Goal: Task Accomplishment & Management: Complete application form

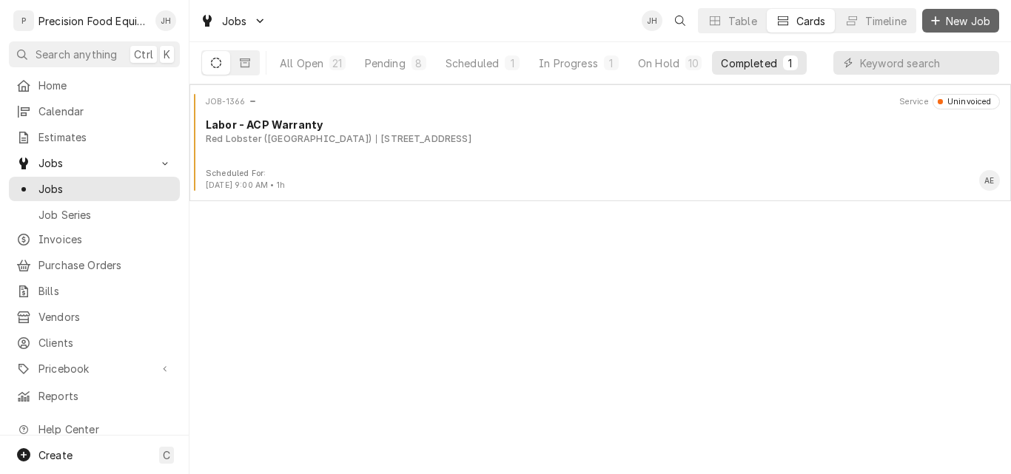
click at [951, 19] on span "New Job" at bounding box center [968, 21] width 50 height 16
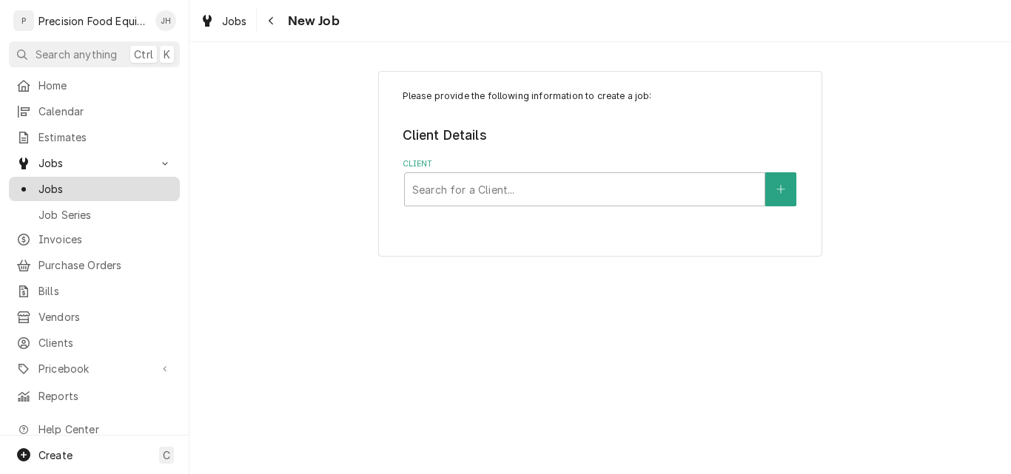
click at [73, 183] on span "Jobs" at bounding box center [105, 189] width 134 height 16
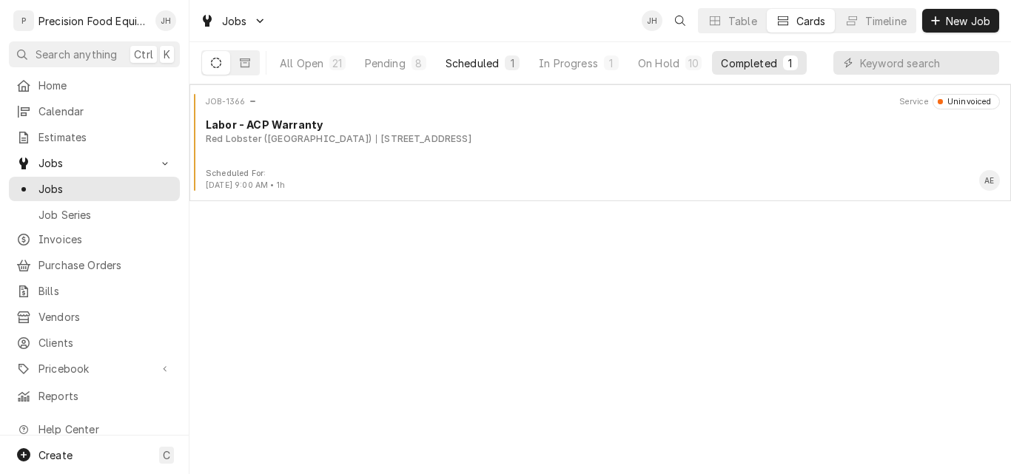
click at [496, 66] on div "Scheduled" at bounding box center [471, 63] width 53 height 16
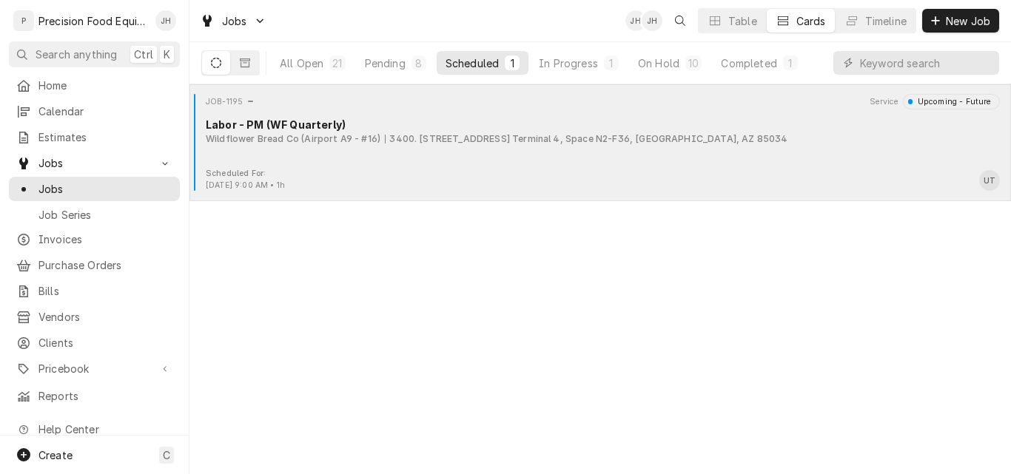
click at [528, 171] on div "Scheduled For: Oct 15th, 2025 - 9:00 AM • 1h UT" at bounding box center [599, 180] width 809 height 24
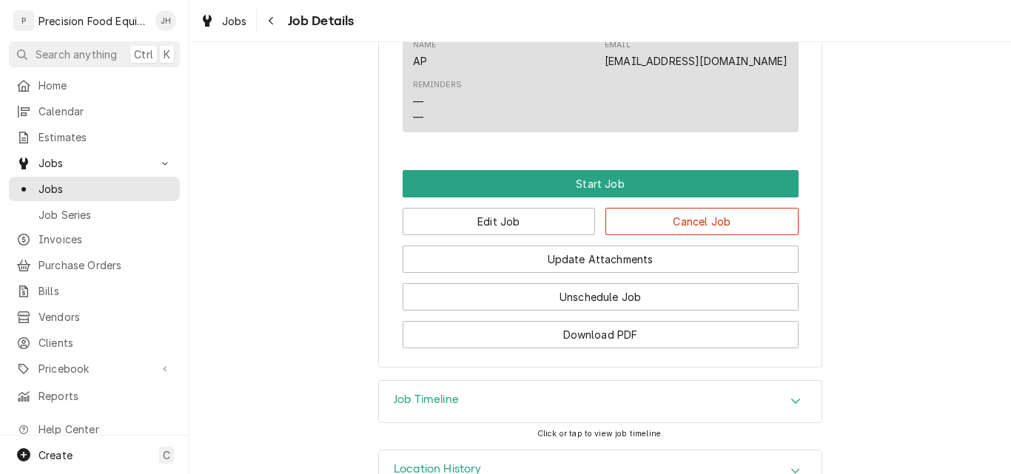
scroll to position [967, 0]
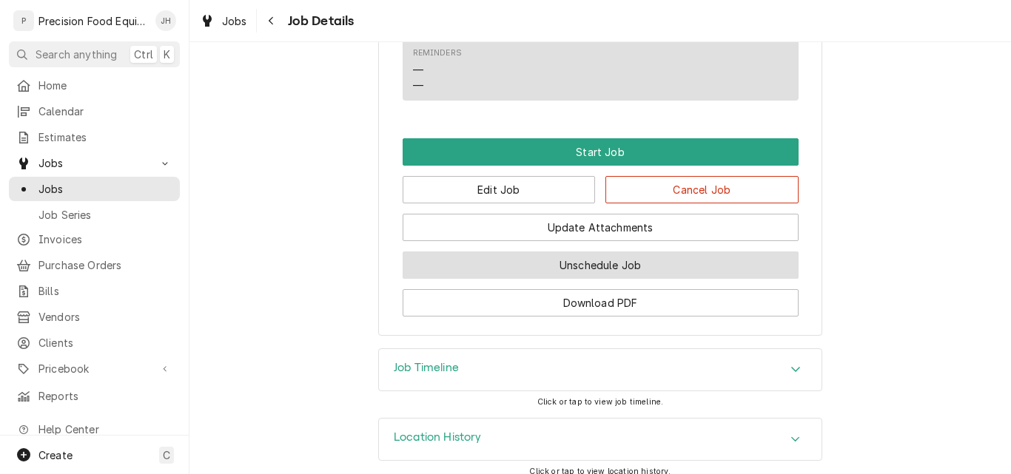
click at [606, 252] on button "Unschedule Job" at bounding box center [601, 265] width 396 height 27
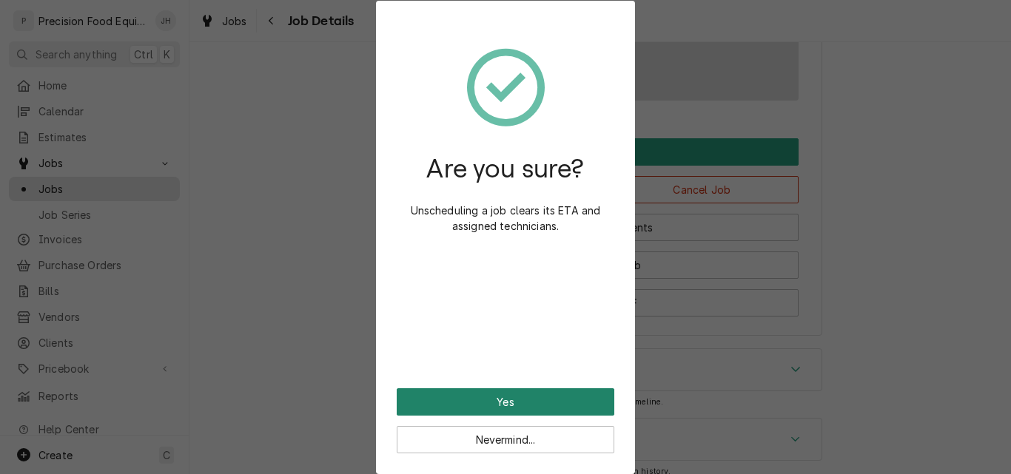
click at [551, 394] on button "Yes" at bounding box center [506, 401] width 218 height 27
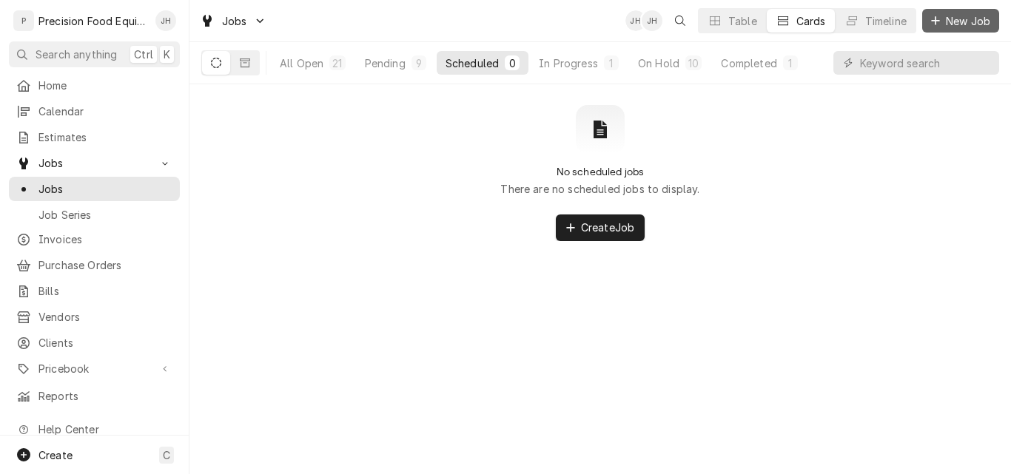
click at [953, 23] on span "New Job" at bounding box center [968, 21] width 50 height 16
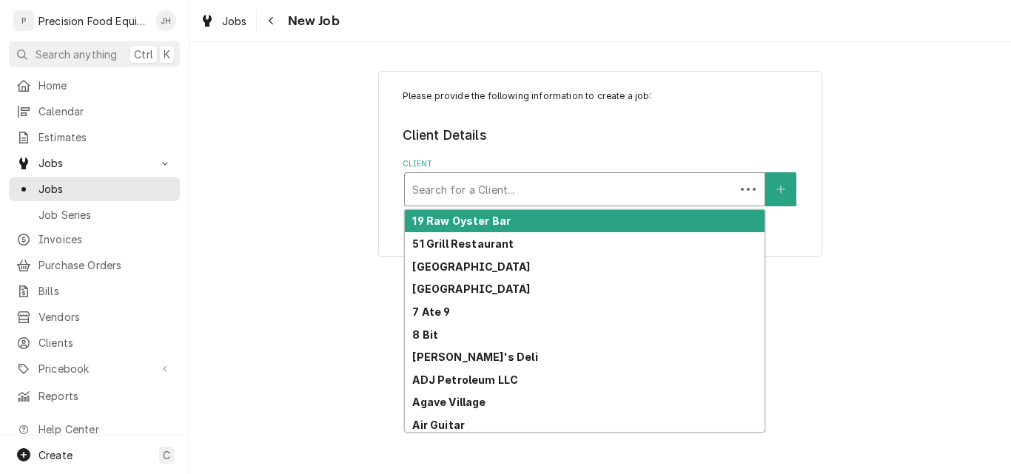
click at [471, 189] on div "Client" at bounding box center [569, 189] width 315 height 27
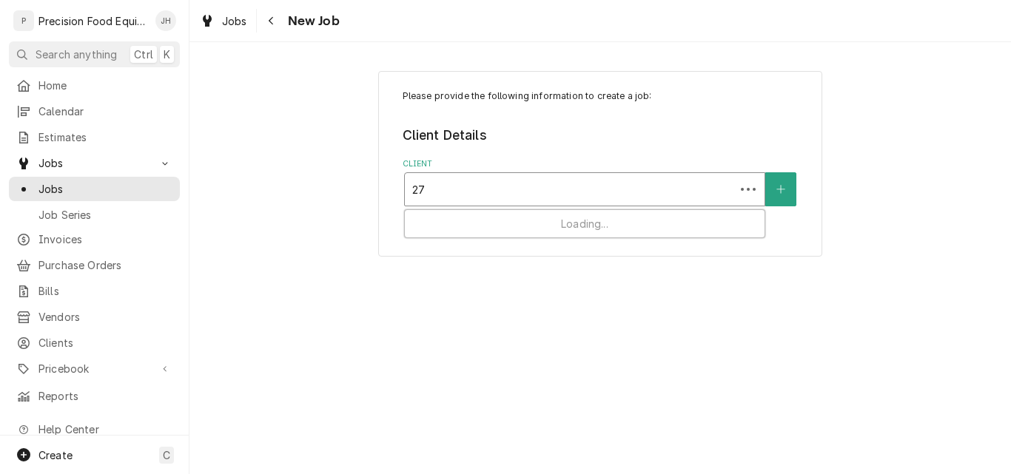
type input "279"
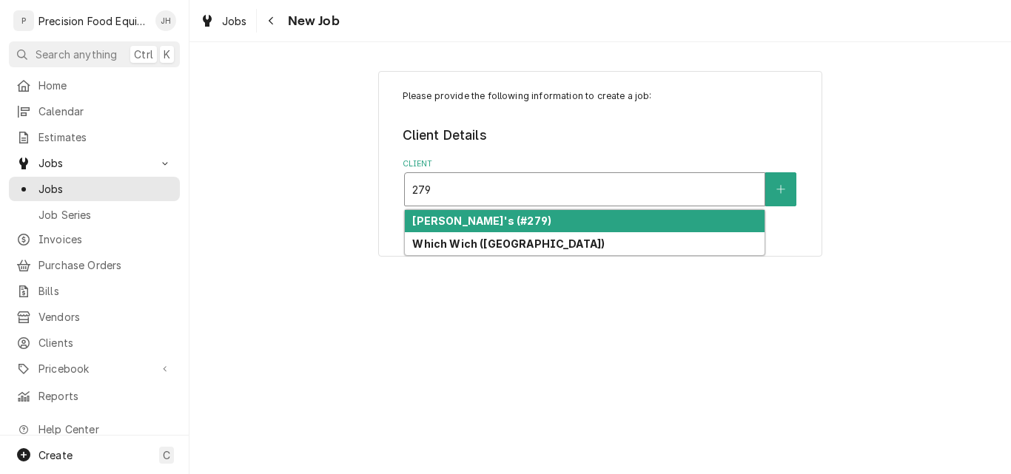
click at [479, 222] on strong "[PERSON_NAME]'s (#279)" at bounding box center [481, 221] width 139 height 13
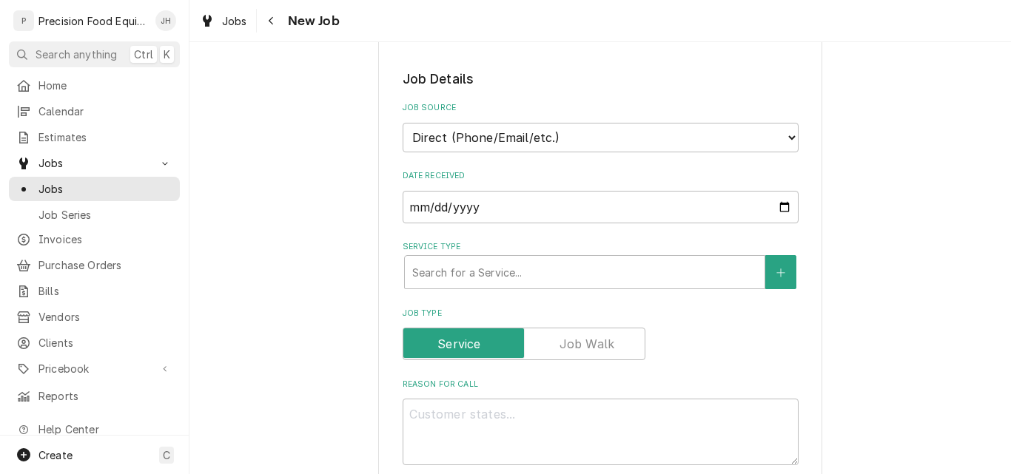
scroll to position [296, 0]
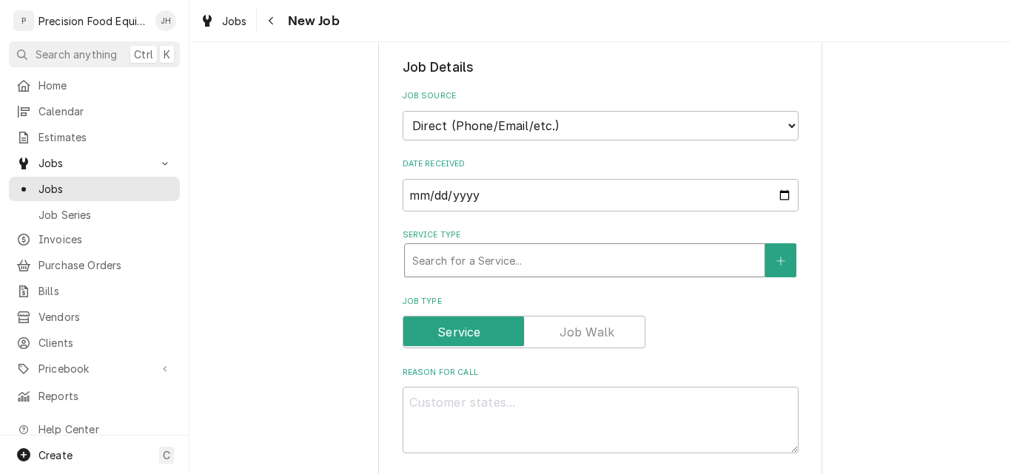
click at [495, 256] on div "Service Type" at bounding box center [584, 260] width 345 height 27
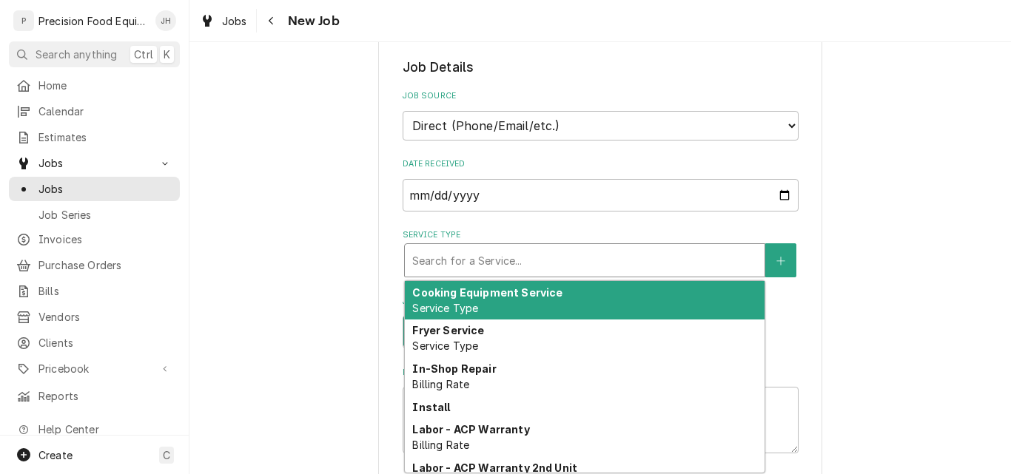
type textarea "x"
type input "m"
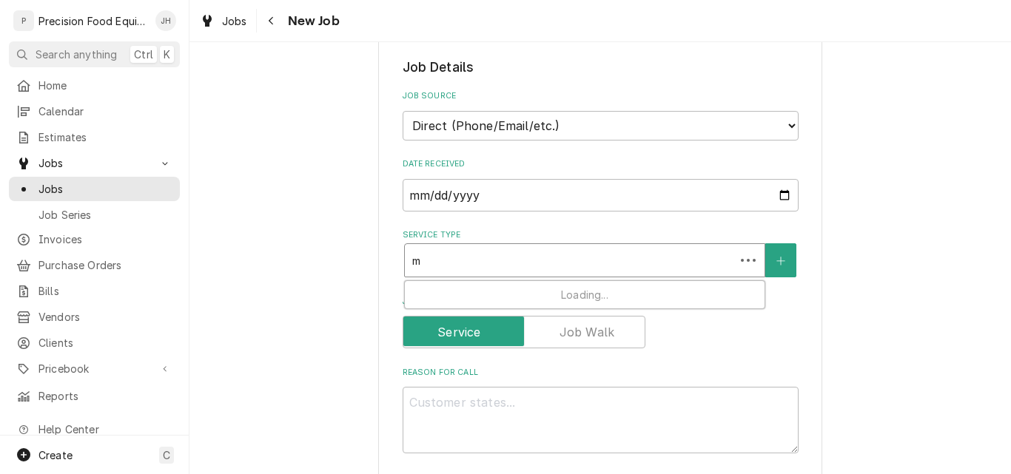
type textarea "x"
type input "mi"
type textarea "x"
type input "mic"
type textarea "x"
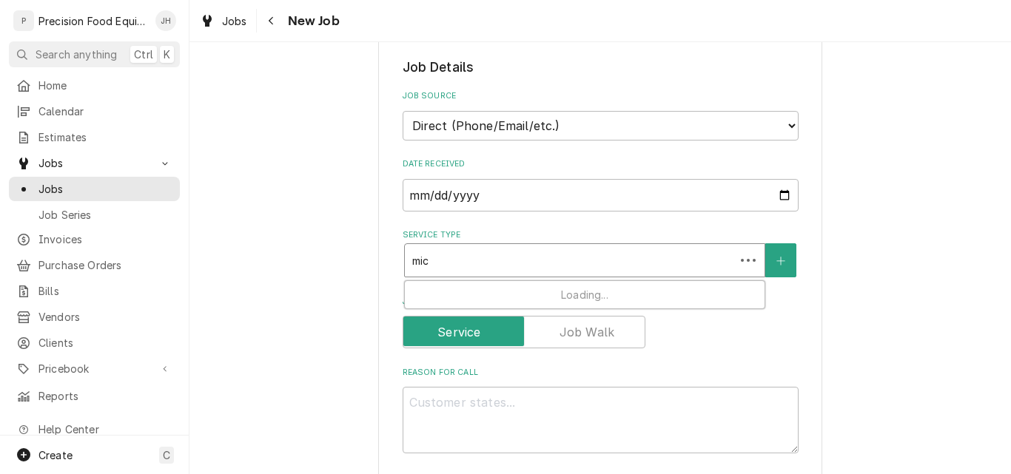
type input "micr"
type textarea "x"
type input "micro"
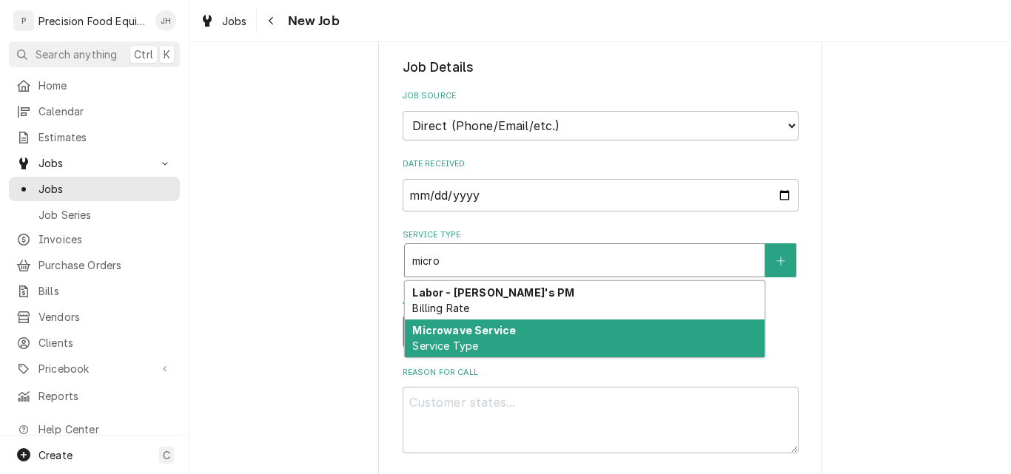
click at [488, 337] on div "Microwave Service Service Type" at bounding box center [585, 339] width 360 height 38
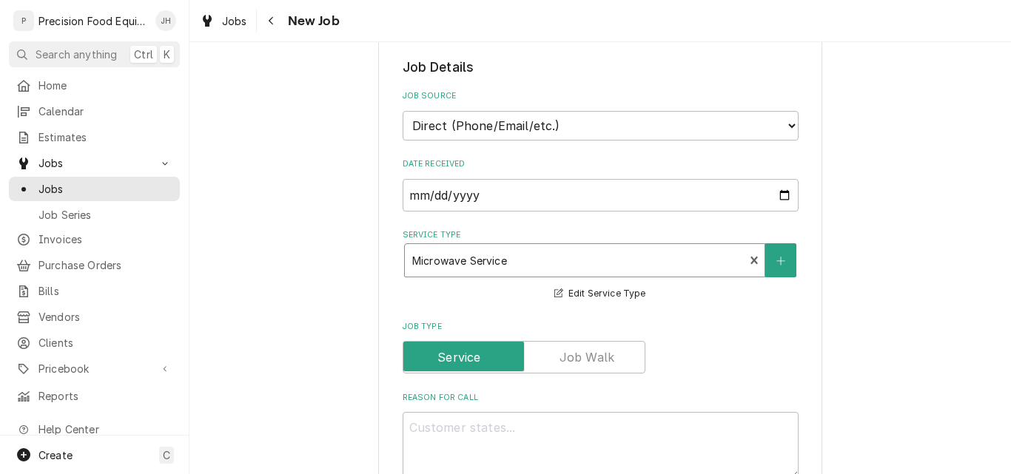
type textarea "x"
click at [471, 398] on label "Reason For Call" at bounding box center [601, 398] width 396 height 12
click at [471, 412] on textarea "Reason For Call" at bounding box center [601, 445] width 396 height 67
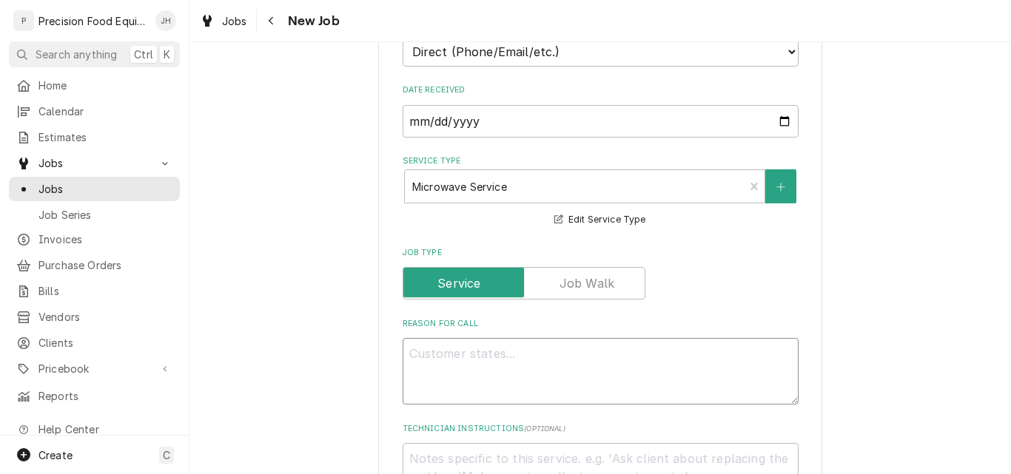
type textarea "M"
type textarea "x"
type textarea "Mi"
type textarea "x"
type textarea "Mic"
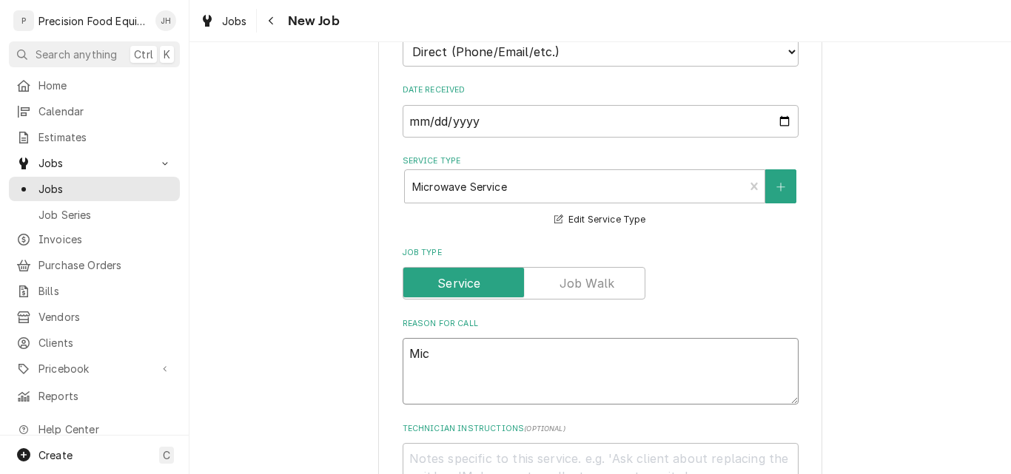
type textarea "x"
type textarea "Micr"
type textarea "x"
type textarea "Micro"
type textarea "x"
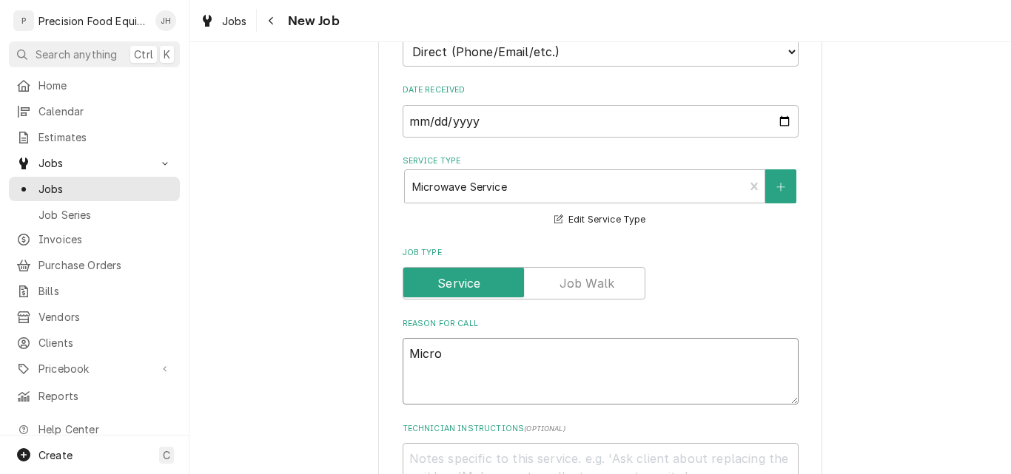
type textarea "Microw"
type textarea "x"
type textarea "Microwa"
type textarea "x"
type textarea "Microwav"
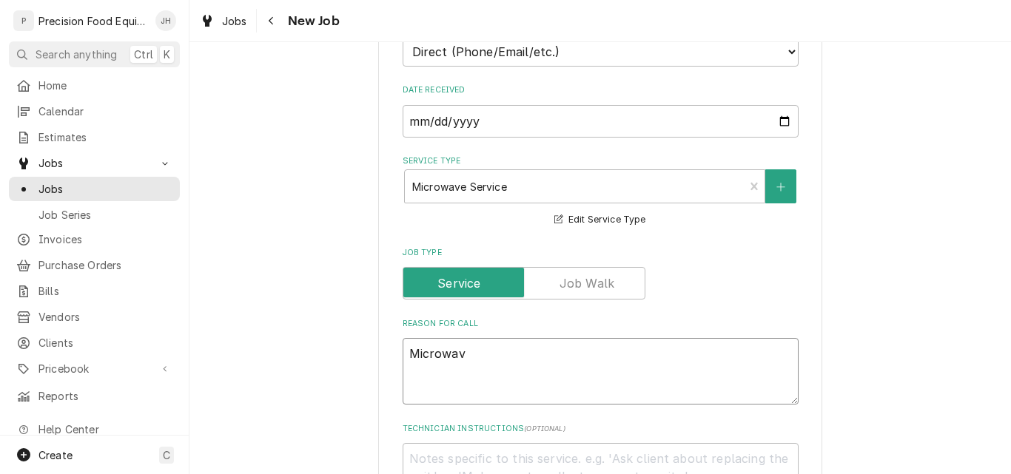
type textarea "x"
type textarea "Microwave"
type textarea "x"
type textarea "Microwave"
type textarea "x"
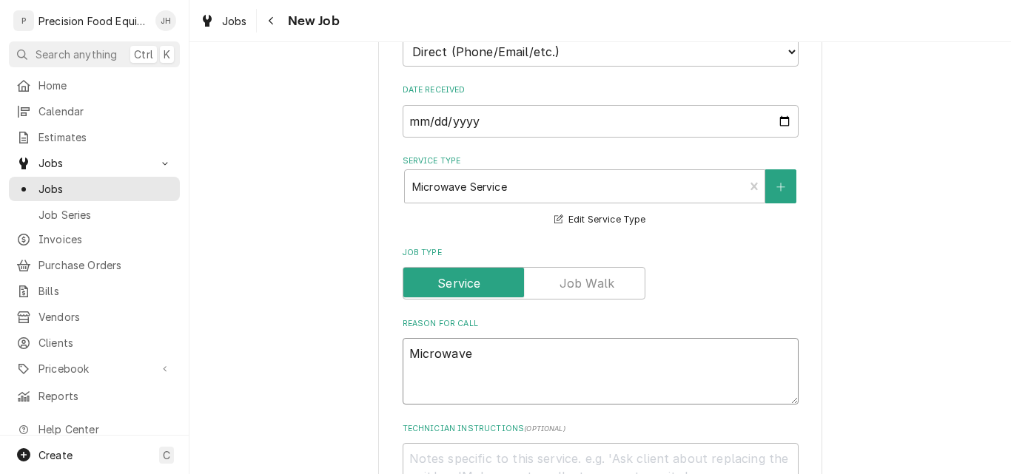
type textarea "Microwave n"
type textarea "x"
type textarea "Microwave no"
type textarea "x"
type textarea "Microwave not"
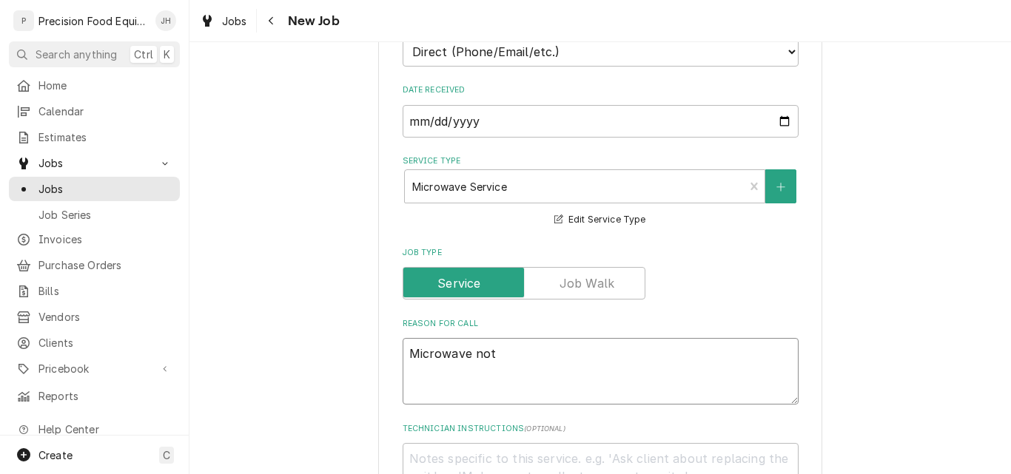
type textarea "x"
type textarea "Microwave not"
type textarea "x"
type textarea "Microwave not h"
type textarea "x"
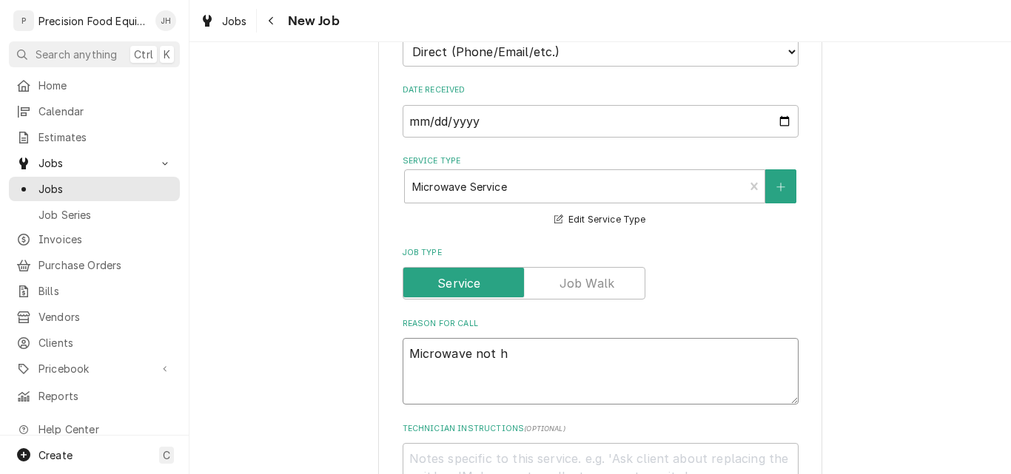
type textarea "Microwave not he"
type textarea "x"
type textarea "Microwave not hea"
type textarea "x"
type textarea "Microwave not heat"
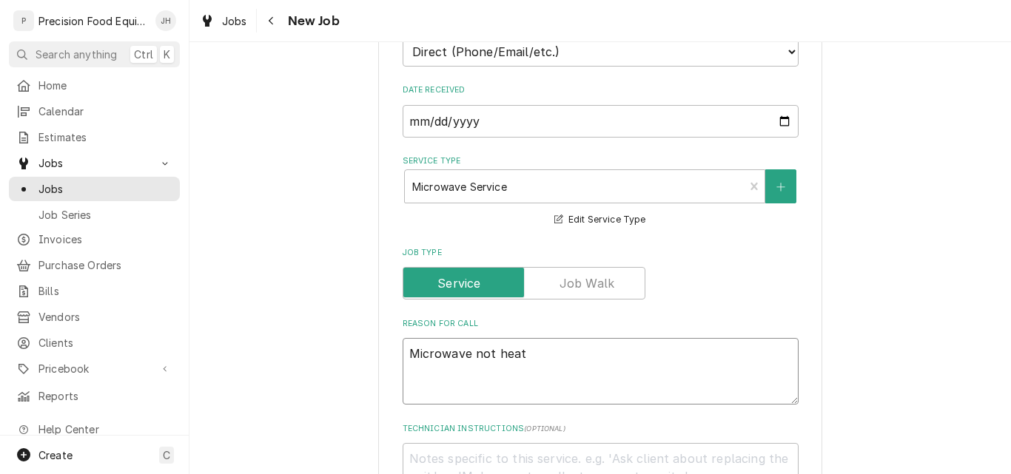
type textarea "x"
type textarea "Microwave not heatin"
type textarea "x"
type textarea "Microwave not heating"
type textarea "x"
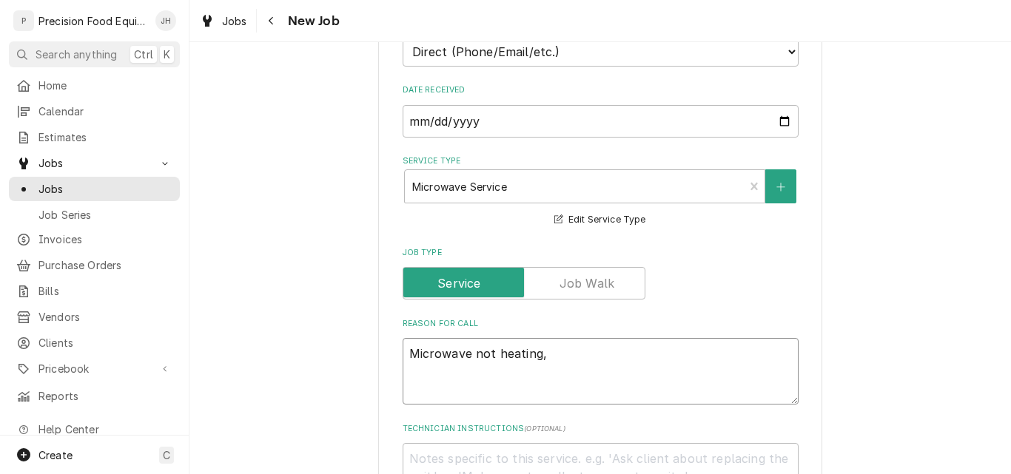
type textarea "Microwave not heating,"
type textarea "x"
type textarea "Microwave not heating, s"
type textarea "x"
type textarea "Microwave not heating, sa"
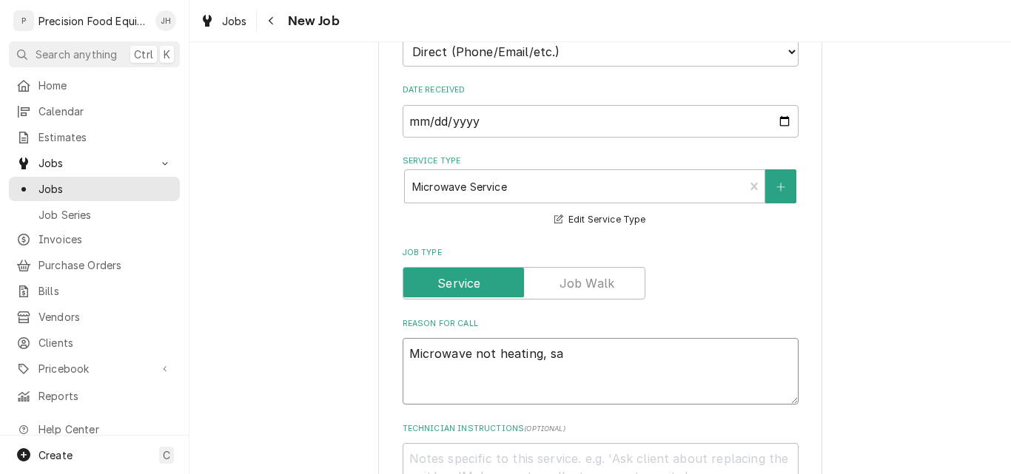
type textarea "x"
type textarea "Microwave not heating, say"
type textarea "x"
type textarea "Microwave not heating, says"
type textarea "x"
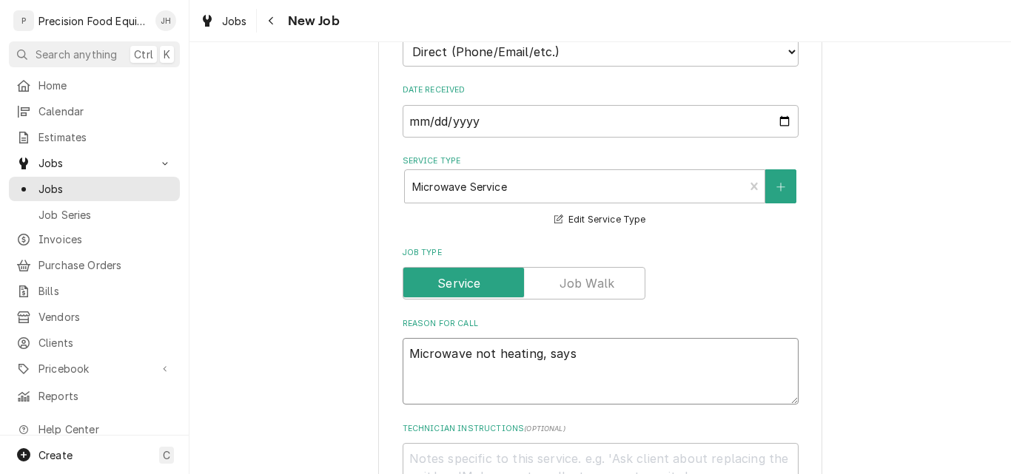
type textarea "Microwave not heating, says"
type textarea "x"
type textarea "Microwave not heating, says c"
type textarea "x"
type textarea "Microwave not heating, says ca"
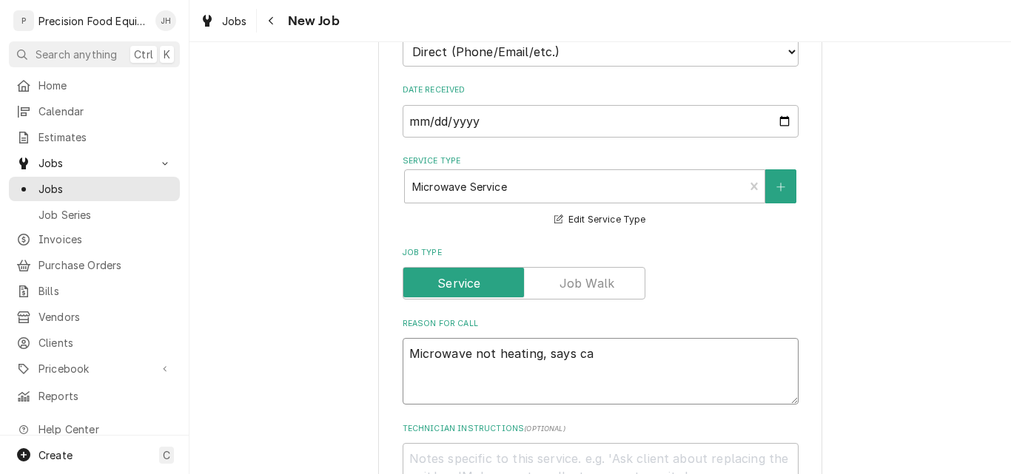
type textarea "x"
type textarea "Microwave not heating, says cal"
type textarea "x"
type textarea "Microwave not heating, says call"
type textarea "x"
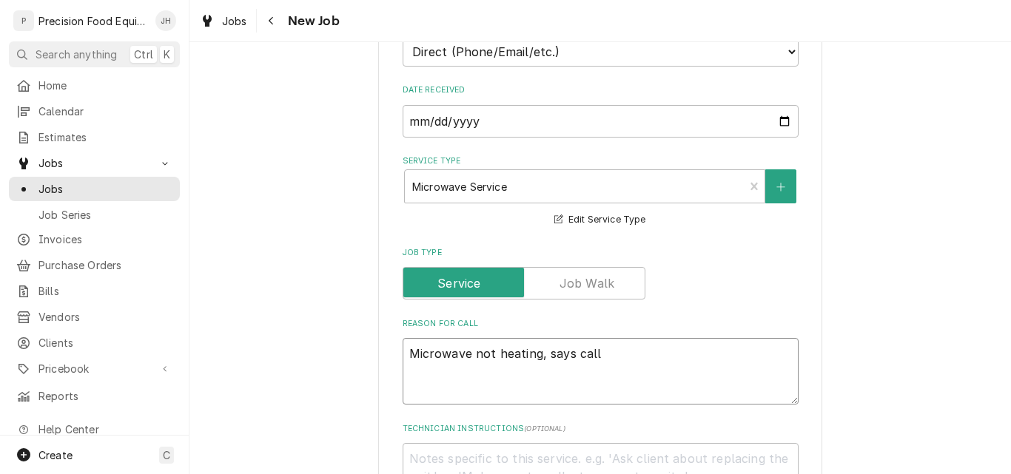
type textarea "Microwave not heating, says call"
type textarea "x"
type textarea "Microwave not heating, says call s"
type textarea "x"
type textarea "Microwave not heating, says call se"
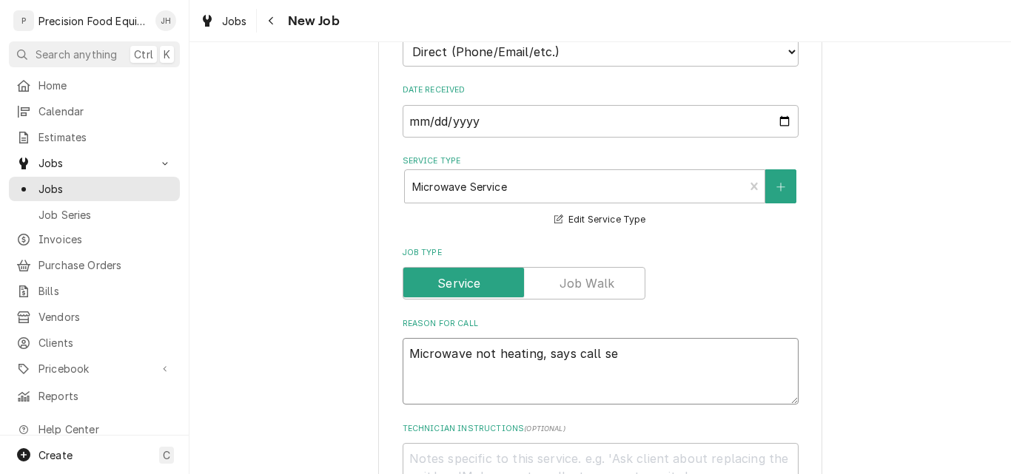
type textarea "x"
type textarea "Microwave not heating, says call ser"
type textarea "x"
type textarea "Microwave not heating, says call serv"
type textarea "x"
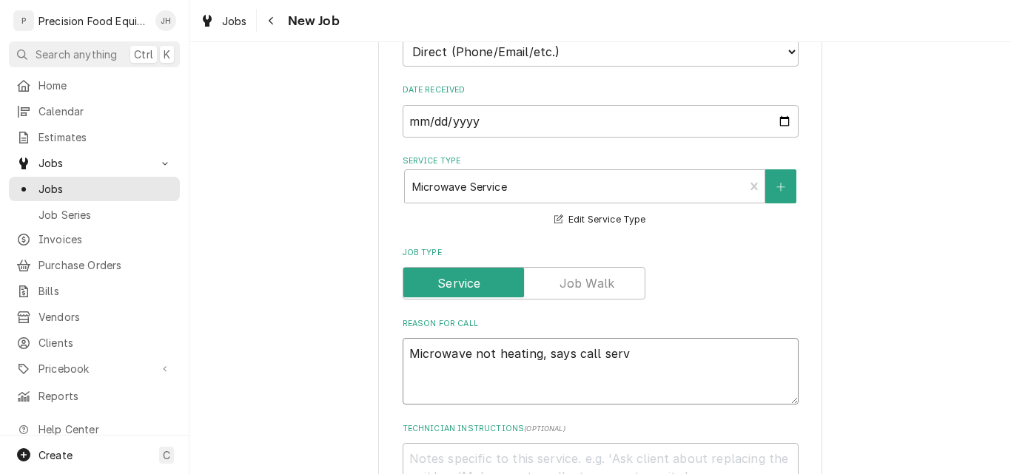
type textarea "Microwave not heating, says call servi"
type textarea "x"
type textarea "Microwave not heating, says call servic"
type textarea "x"
type textarea "Microwave not heating, says call service"
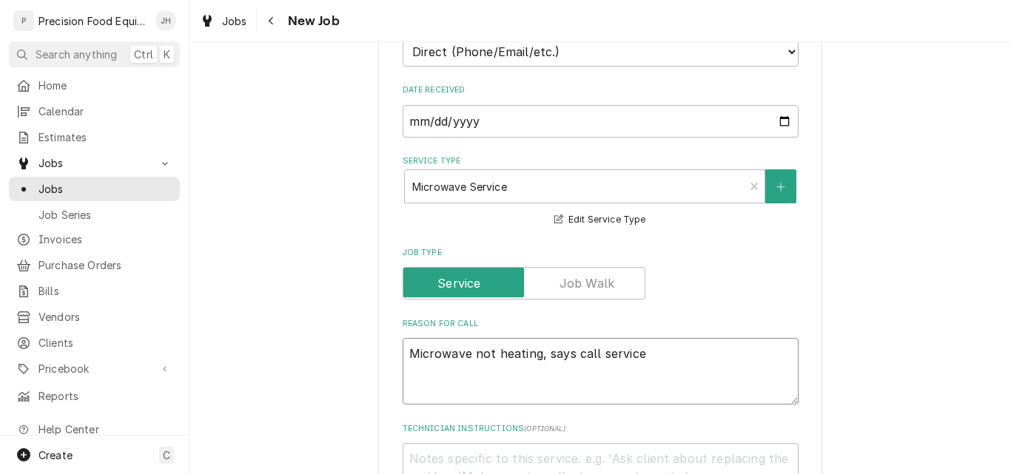
type textarea "x"
type textarea "Microwave not heating, says call service."
type textarea "x"
type textarea "Microwave not heating, says call service"."
type textarea "x"
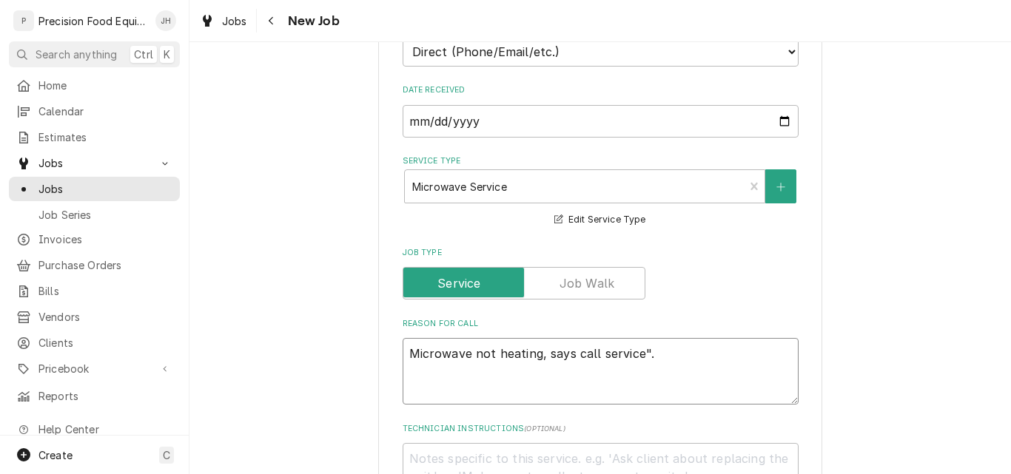
type textarea "Microwave not heating, says "call service"."
type textarea "x"
type textarea "1Microwave not heating, says "call service"."
type textarea "x"
type textarea "1.Microwave not heating, says "call service"."
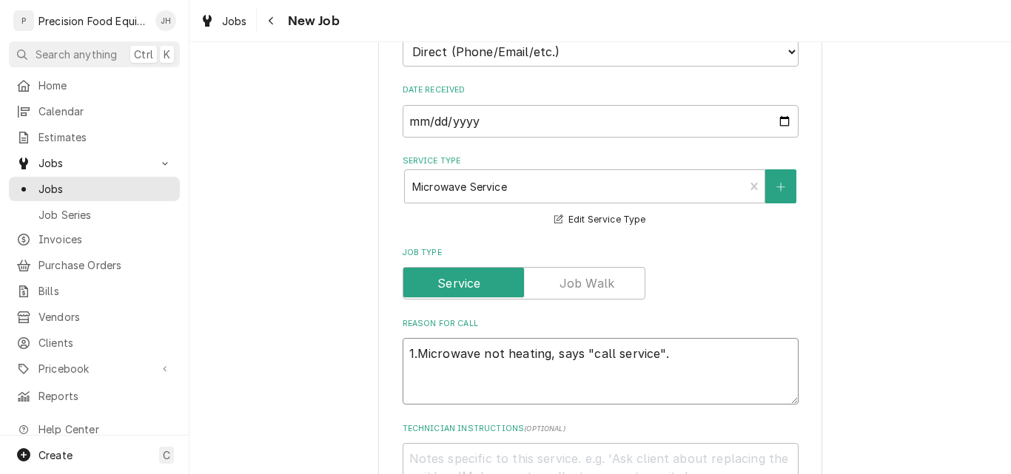
type textarea "x"
type textarea "1. Microwave not heating, says "call service"."
type textarea "x"
type textarea "1. Microwave not heating, says "call service"."
type textarea "x"
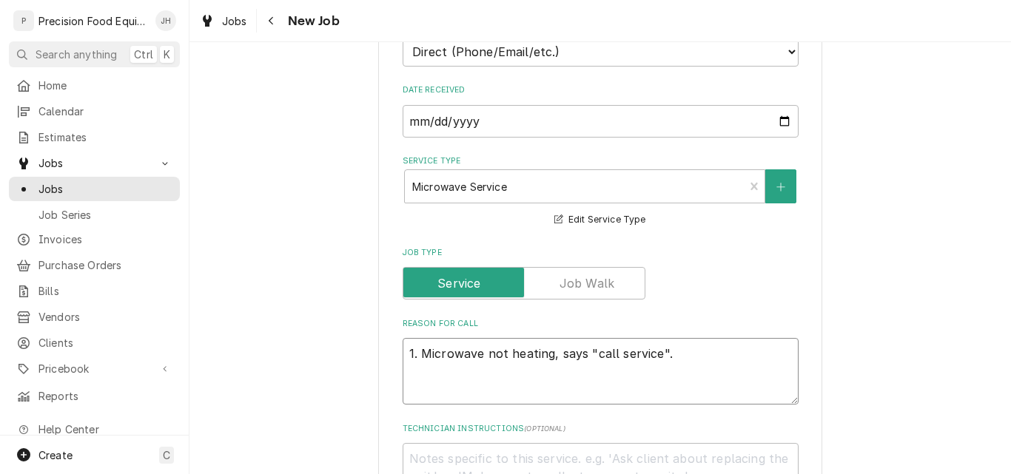
type textarea "1. Microwave not heating, says "call service". 2"
type textarea "x"
type textarea "1. Microwave not heating, says "call service". 2."
type textarea "x"
type textarea "1. Microwave not heating, says "call service". 2."
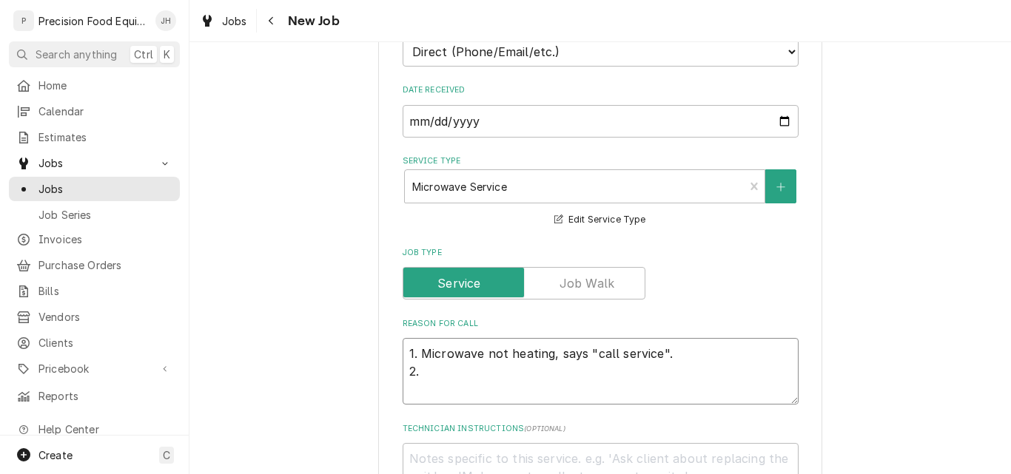
type textarea "x"
type textarea "1. Microwave not heating, says "call service". 2. S"
type textarea "x"
type textarea "1. Microwave not heating, says "call service". 2. Sl"
type textarea "x"
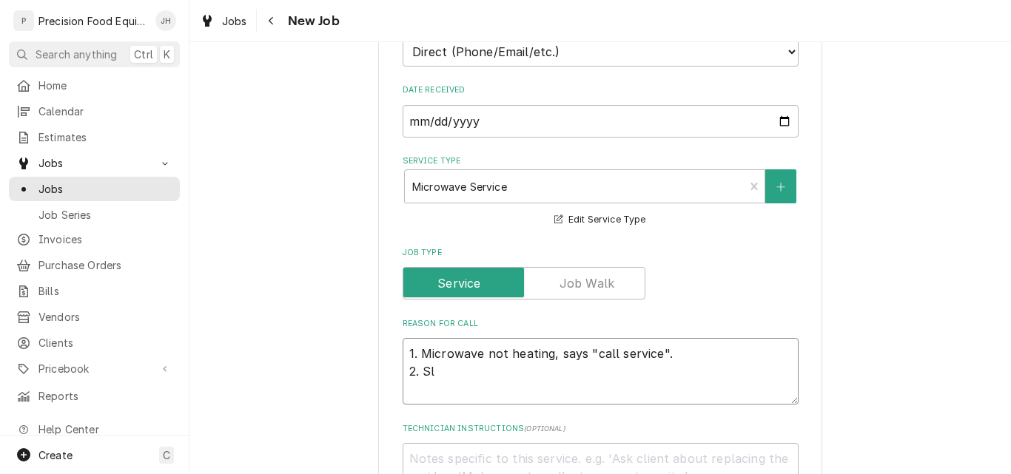
type textarea "1. Microwave not heating, says "call service". 2. S"
type textarea "x"
type textarea "1. Microwave not heating, says "call service". 2."
type textarea "x"
type textarea "1. Microwave not heating, says "call service". 2. H"
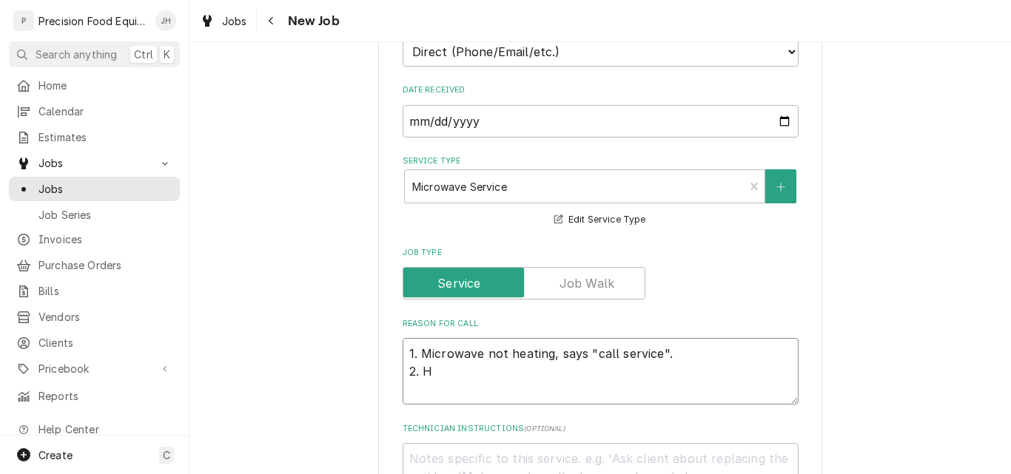
type textarea "x"
type textarea "1. Microwave not heating, says "call service". 2. Ho"
type textarea "x"
type textarea "1. Microwave not heating, says "call service". 2. Hob"
type textarea "x"
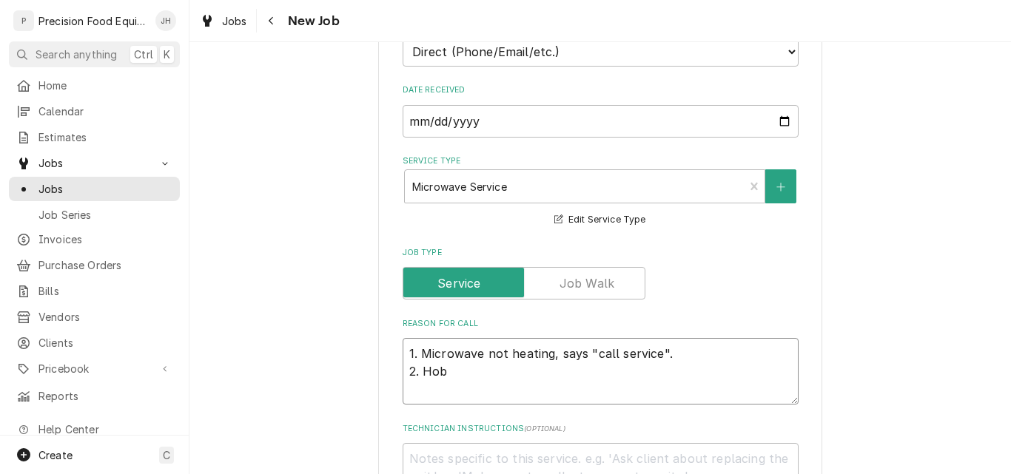
type textarea "1. Microwave not heating, says "call service". 2. Hoba"
type textarea "x"
type textarea "1. Microwave not heating, says "call service". 2. Hobar"
type textarea "x"
type textarea "1. Microwave not heating, says "call service". 2. Hobart"
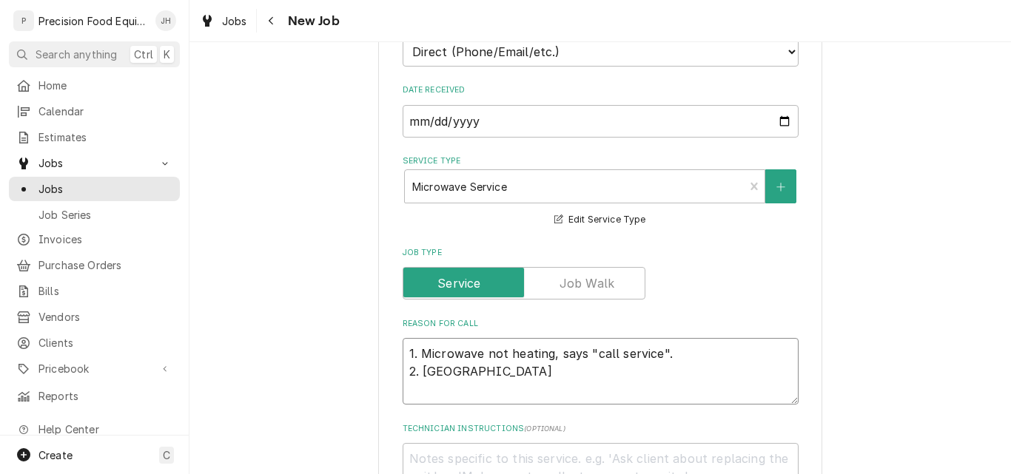
type textarea "x"
type textarea "1. Microwave not heating, says "call service". 2. Hobart"
type textarea "x"
type textarea "1. Microwave not heating, says "call service". 2. Hobart s"
type textarea "x"
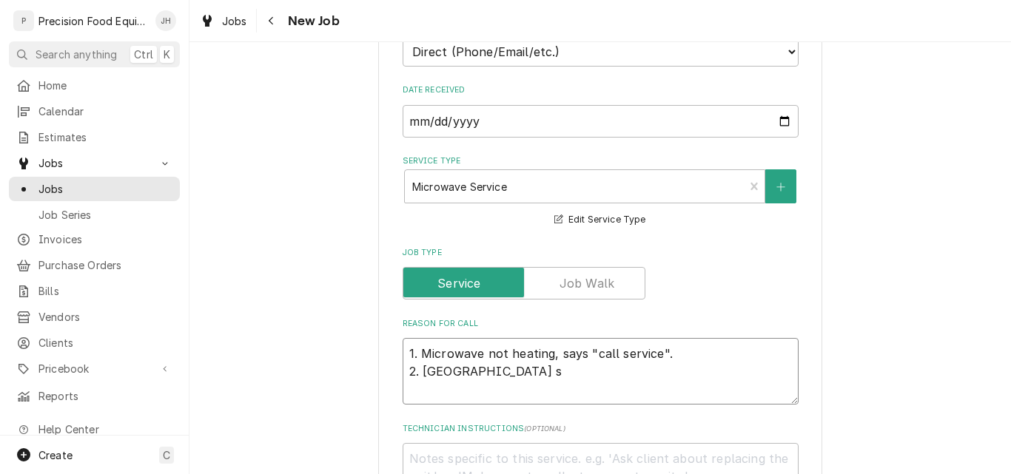
type textarea "1. Microwave not heating, says "call service". 2. Hobart sl"
type textarea "x"
type textarea "1. Microwave not heating, says "call service". 2. Hobart sli"
type textarea "x"
type textarea "1. Microwave not heating, says "call service". 2. Hobart slic"
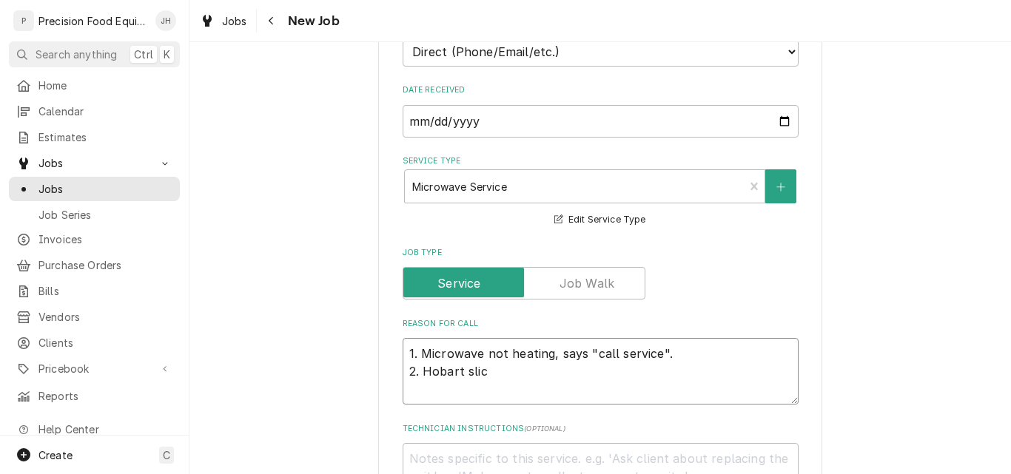
type textarea "x"
type textarea "1. Microwave not heating, says "call service". 2. Hobart slice"
type textarea "x"
type textarea "1. Microwave not heating, says "call service". 2. Hobart slicer"
type textarea "x"
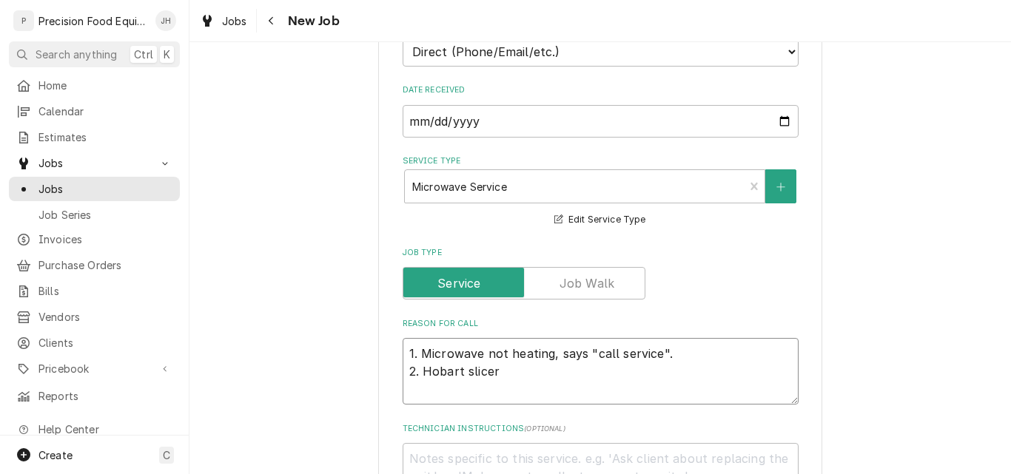
type textarea "1. Microwave not heating, says "call service". 2. Hobart slicer"
type textarea "x"
type textarea "1. Microwave not heating, says "call service". 2. Hobart slicer n"
type textarea "x"
type textarea "1. Microwave not heating, says "call service". 2. Hobart slicer ne"
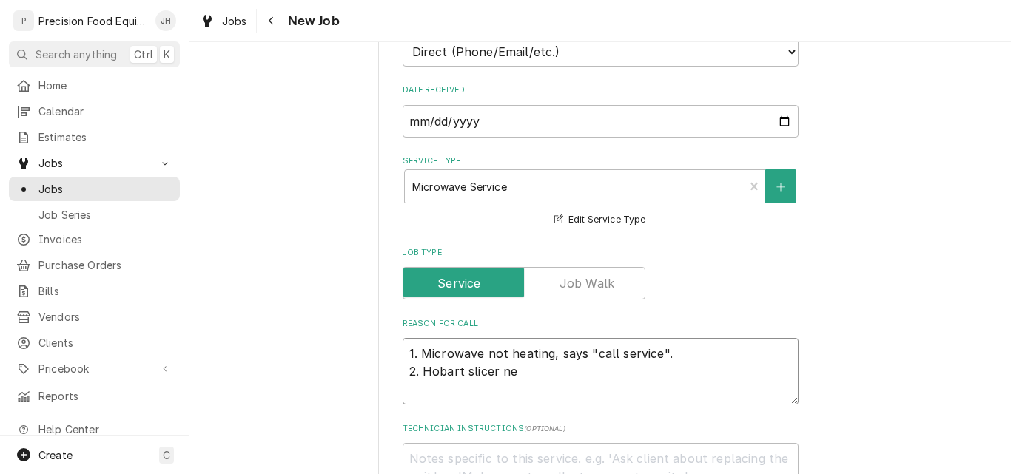
type textarea "x"
type textarea "1. Microwave not heating, says "call service". 2. Hobart slicer nee"
type textarea "x"
type textarea "1. Microwave not heating, says "call service". 2. Hobart slicer need"
type textarea "x"
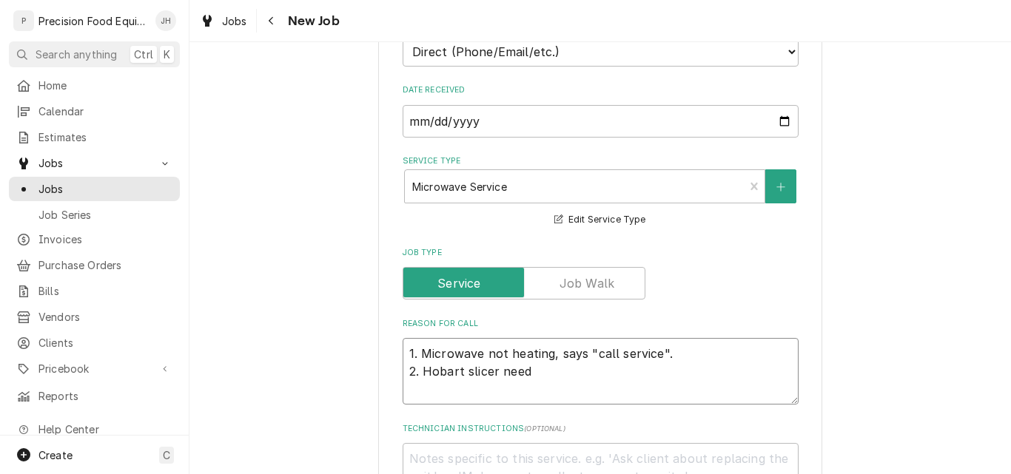
type textarea "1. Microwave not heating, says "call service". 2. Hobart slicer needs"
type textarea "x"
type textarea "1. Microwave not heating, says "call service". 2. Hobart slicer needs"
type textarea "x"
type textarea "1. Microwave not heating, says "call service". 2. Hobart slicer needs a"
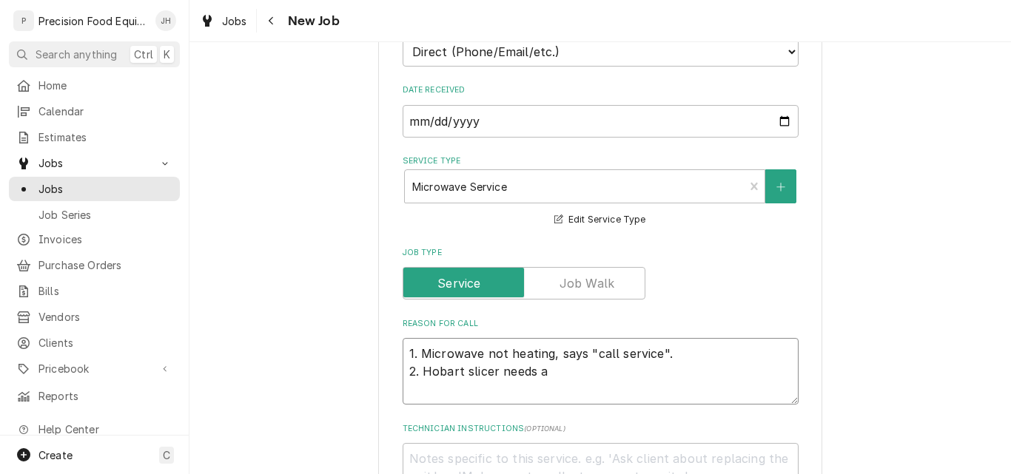
type textarea "x"
type textarea "1. Microwave not heating, says "call service". 2. Hobart slicer needs a"
type textarea "x"
type textarea "1. Microwave not heating, says "call service". 2. Hobart slicer needs a n"
type textarea "x"
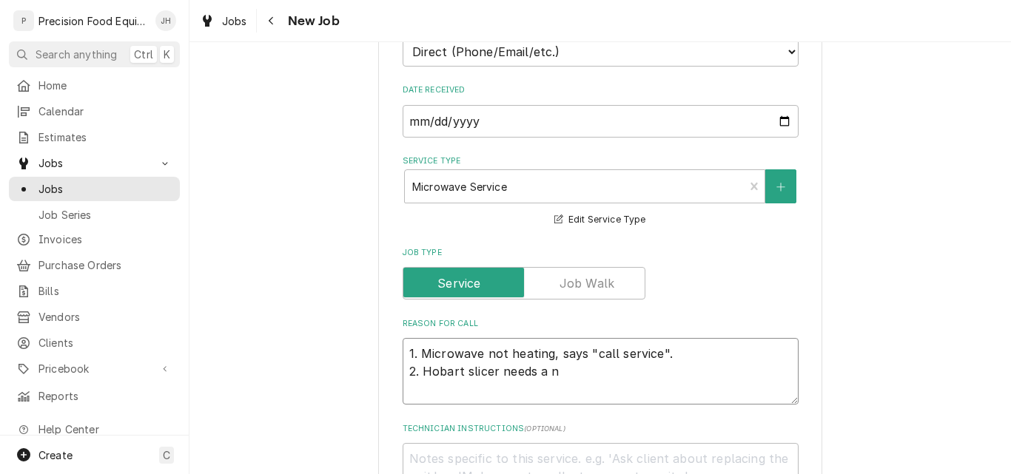
type textarea "1. Microwave not heating, says "call service". 2. Hobart slicer needs a ne"
type textarea "x"
type textarea "1. Microwave not heating, says "call service". 2. Hobart slicer needs a new"
type textarea "x"
type textarea "1. Microwave not heating, says "call service". 2. Hobart slicer needs a new"
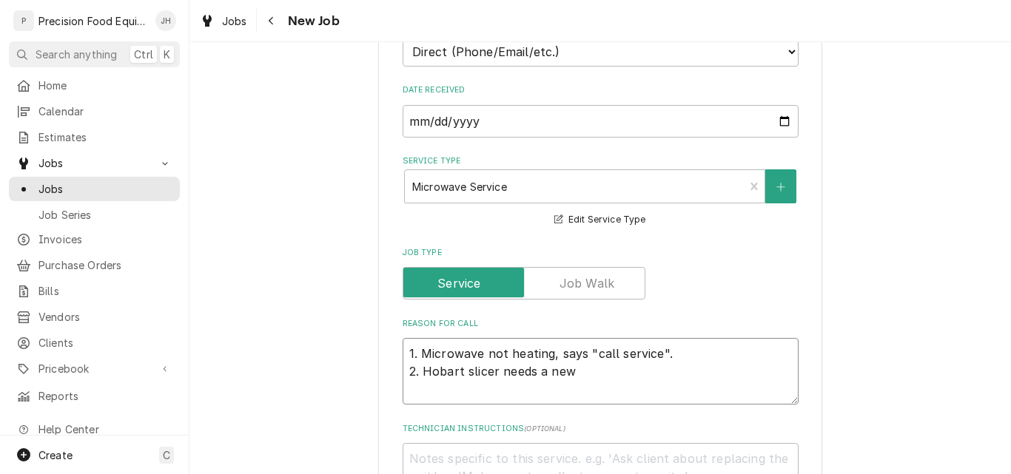
type textarea "x"
type textarea "1. Microwave not heating, says "call service". 2. Hobart slicer needs a new ""
type textarea "x"
type textarea "1. Microwave not heating, says "call service". 2. Hobart slicer needs a new "A"
type textarea "x"
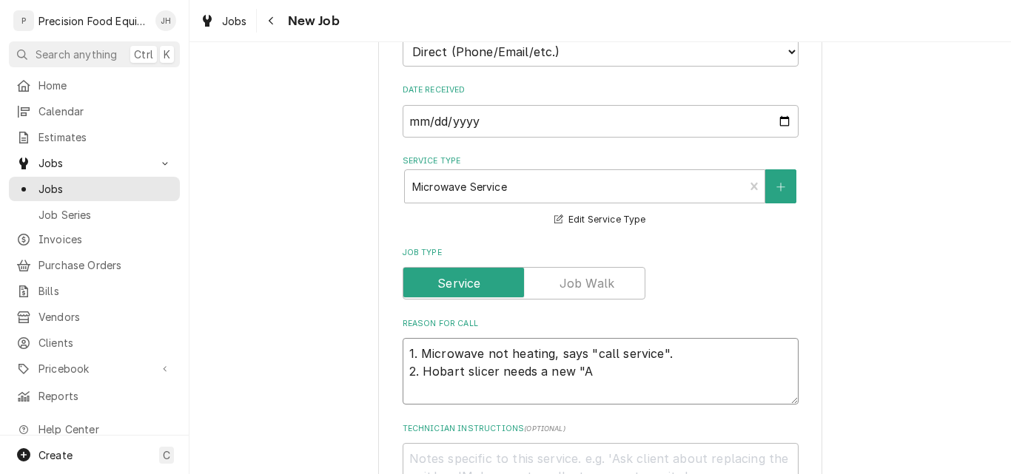
type textarea "1. Microwave not heating, says "call service". 2. Hobart slicer needs a new "Au"
type textarea "x"
type textarea "1. Microwave not heating, says "call service". 2. Hobart slicer needs a new "Aut"
type textarea "x"
type textarea "1. Microwave not heating, says "call service". 2. Hobart slicer needs a new "Au…"
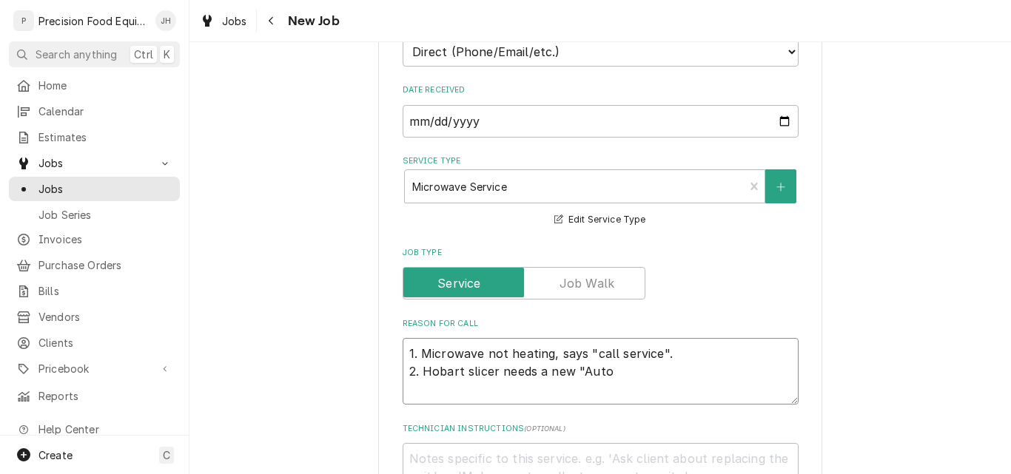
type textarea "x"
type textarea "1. Microwave not heating, says "call service". 2. Hobart slicer needs a new "Au…"
type textarea "x"
type textarea "1. Microwave not heating, says "call service". 2. Hobart slicer needs a new "Au…"
type textarea "x"
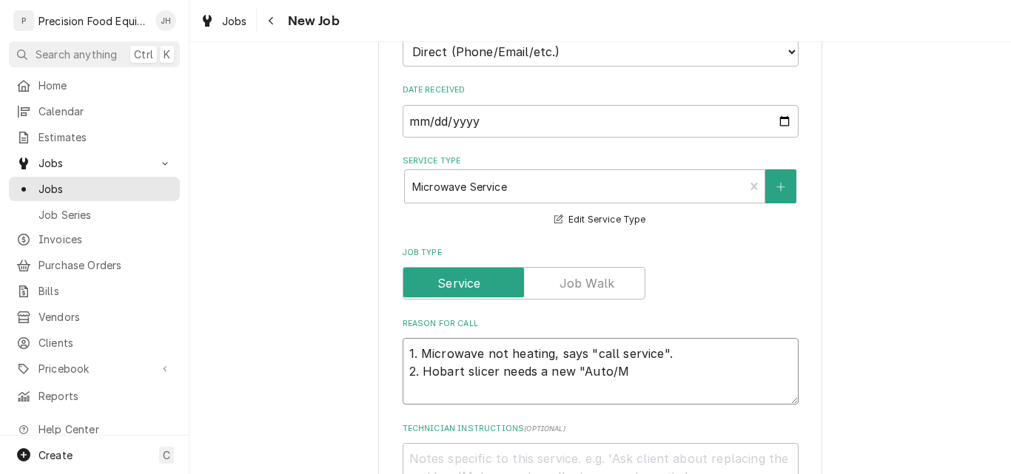
type textarea "1. Microwave not heating, says "call service". 2. Hobart slicer needs a new "Au…"
type textarea "x"
type textarea "1. Microwave not heating, says "call service". 2. Hobart slicer needs a new "Au…"
type textarea "x"
type textarea "1. Microwave not heating, says "call service". 2. Hobart slicer needs a new "Au…"
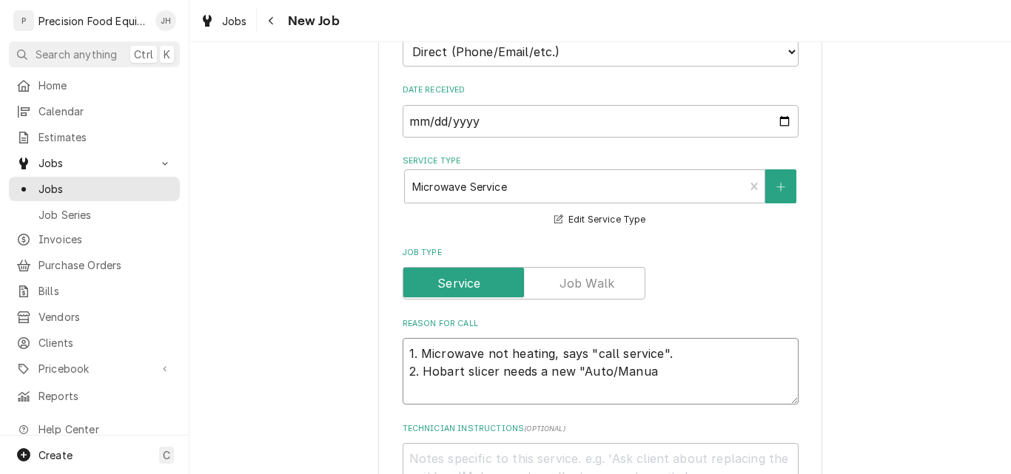
type textarea "x"
type textarea "1. Microwave not heating, says "call service". 2. Hobart slicer needs a new "Au…"
type textarea "x"
type textarea "1. Microwave not heating, says "call service". 2. Hobart slicer needs a new "Au…"
type textarea "x"
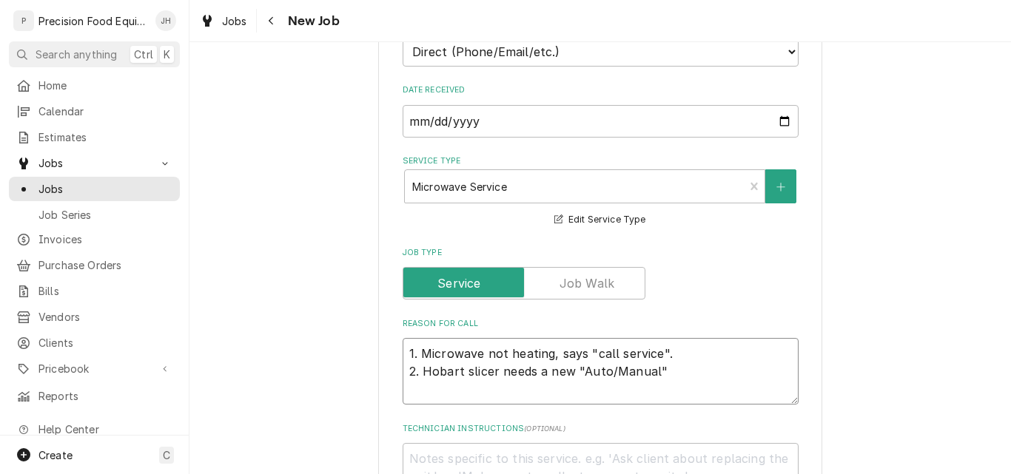
type textarea "1. Microwave not heating, says "call service". 2. Hobart slicer needs a new "Au…"
type textarea "x"
type textarea "1. Microwave not heating, says "call service". 2. Hobart slicer needs a new "Au…"
type textarea "x"
type textarea "1. Microwave not heating, says "call service". 2. Hobart slicer needs a new "Au…"
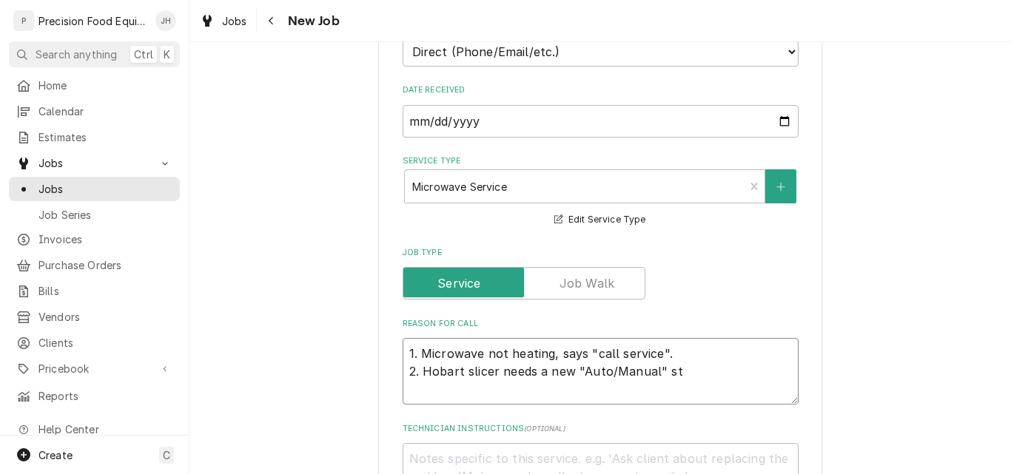
type textarea "x"
click at [706, 374] on textarea "1. Microwave not heating, says "call service". 2. Hobart slicer needs a new "Au…" at bounding box center [601, 371] width 396 height 67
click at [617, 392] on textarea "1. Microwave not heating, says "call service". 2. Hobart slicer needs a new "Au…" at bounding box center [601, 371] width 396 height 67
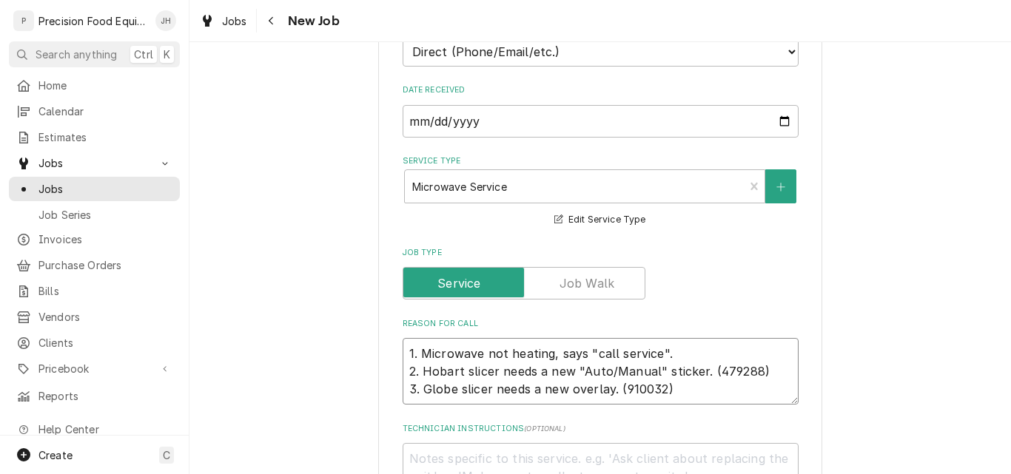
drag, startPoint x: 697, startPoint y: 371, endPoint x: 763, endPoint y: 372, distance: 65.9
click at [763, 372] on textarea "1. Microwave not heating, says "call service". 2. Hobart slicer needs a new "Au…" at bounding box center [601, 371] width 396 height 67
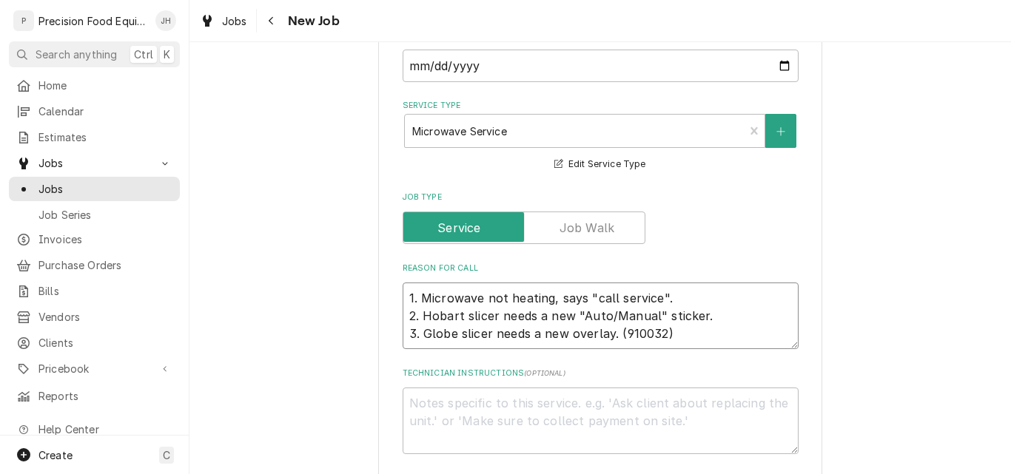
scroll to position [518, 0]
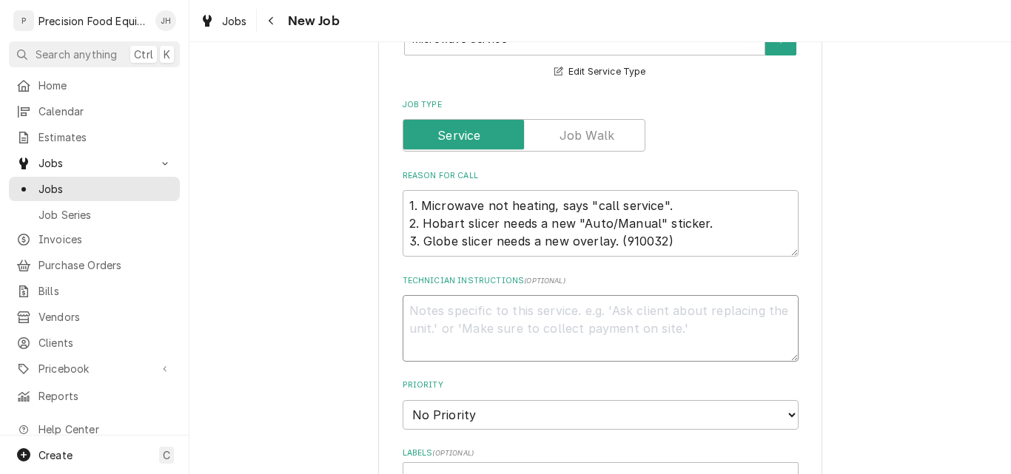
click at [426, 312] on textarea "Technician Instructions ( optional )" at bounding box center [601, 328] width 396 height 67
paste textarea "(479288)"
drag, startPoint x: 613, startPoint y: 243, endPoint x: 670, endPoint y: 243, distance: 56.2
click at [670, 243] on textarea "1. Microwave not heating, says "call service". 2. Hobart slicer needs a new "Au…" at bounding box center [601, 223] width 396 height 67
click at [414, 331] on textarea "(479288) Hobart sticker" at bounding box center [601, 328] width 396 height 67
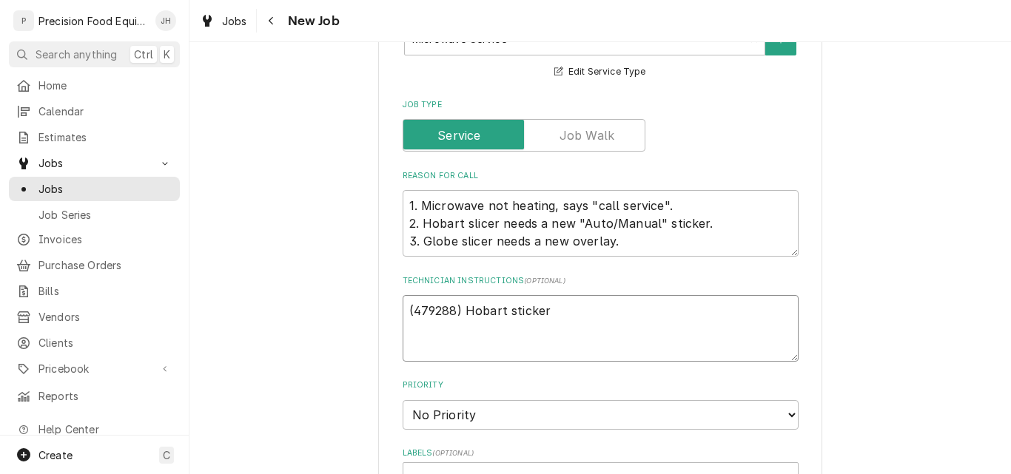
drag, startPoint x: 414, startPoint y: 331, endPoint x: 588, endPoint y: 312, distance: 175.7
click at [588, 312] on textarea "(479288) Hobart sticker" at bounding box center [601, 328] width 396 height 67
paste textarea "(910032)"
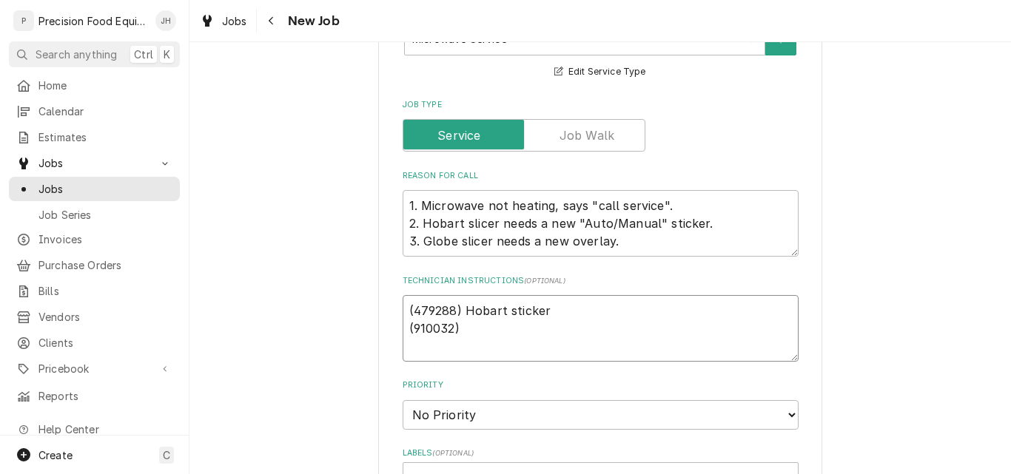
click at [408, 312] on textarea "(479288) Hobart sticker (910032)" at bounding box center [601, 328] width 396 height 67
click at [472, 328] on textarea "(479288) Hobart sticker (910032)" at bounding box center [601, 328] width 396 height 67
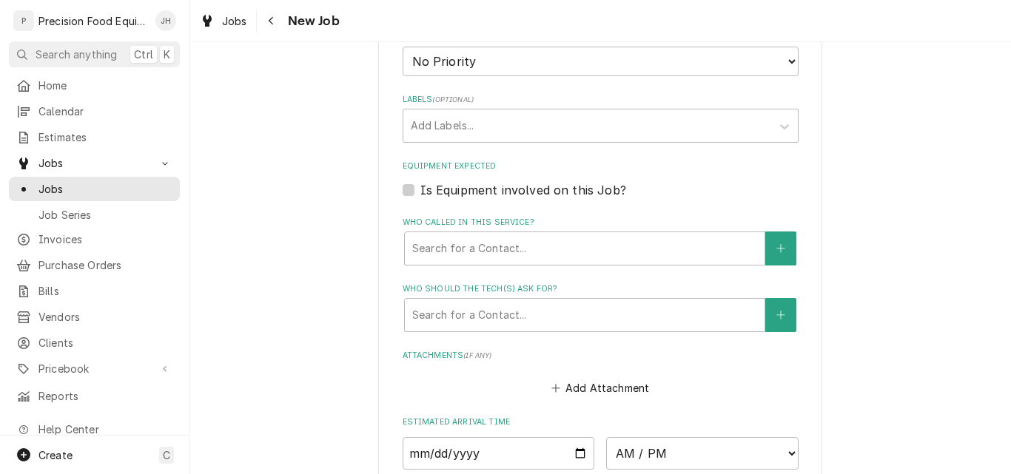
scroll to position [888, 0]
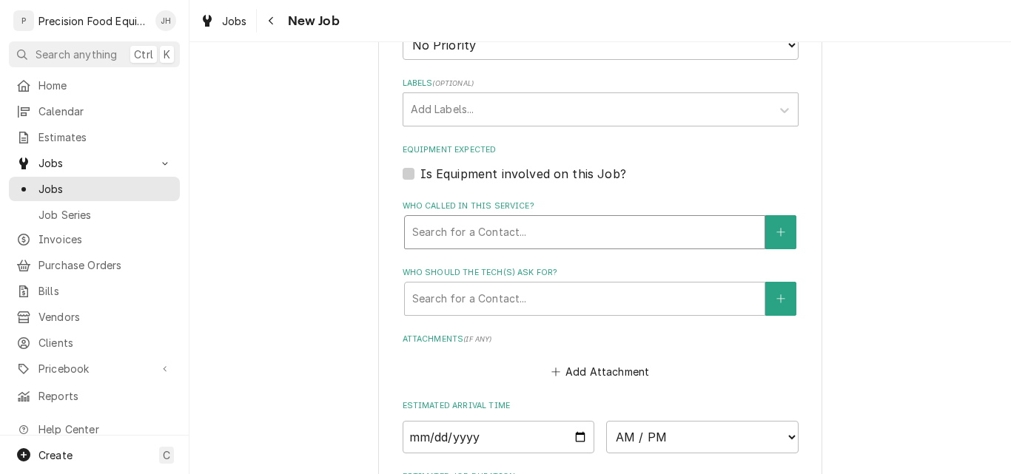
click at [537, 227] on div "Who called in this service?" at bounding box center [584, 232] width 345 height 27
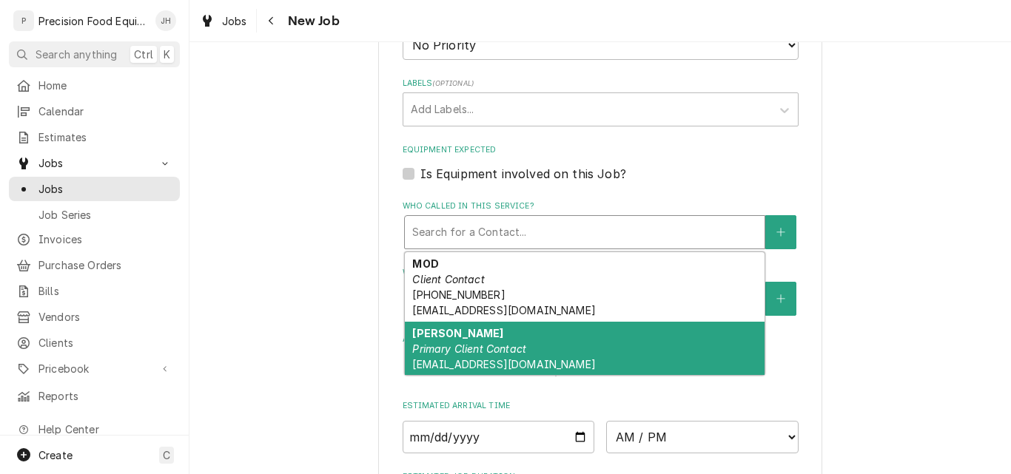
click at [509, 363] on span "tcook@kbpinspired.com" at bounding box center [503, 364] width 183 height 13
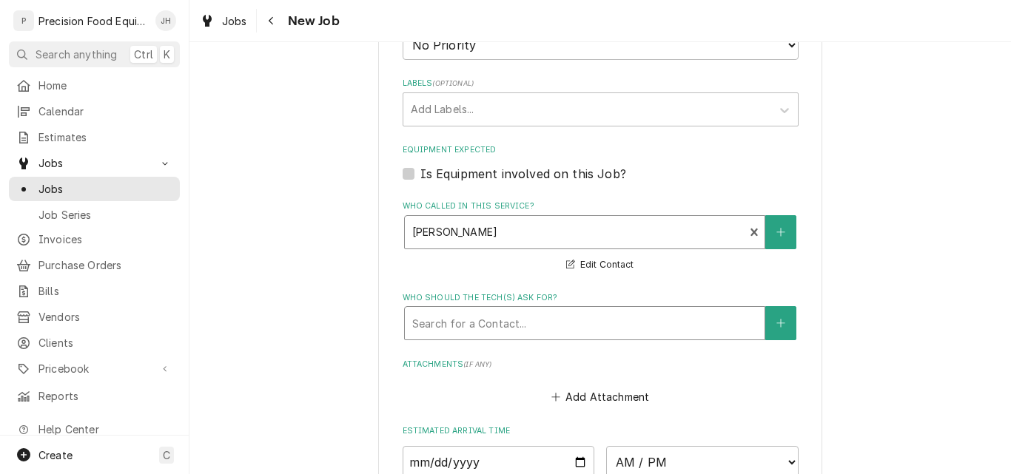
click at [525, 334] on div "Who should the tech(s) ask for?" at bounding box center [584, 323] width 345 height 27
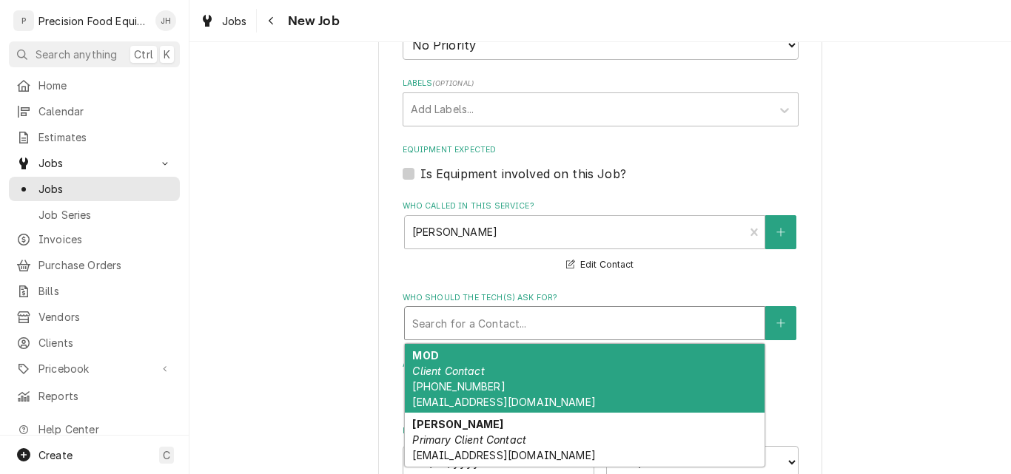
click at [514, 357] on div "MOD Client Contact (480) 212-3856 ar70279@kbpstores.com" at bounding box center [585, 379] width 360 height 70
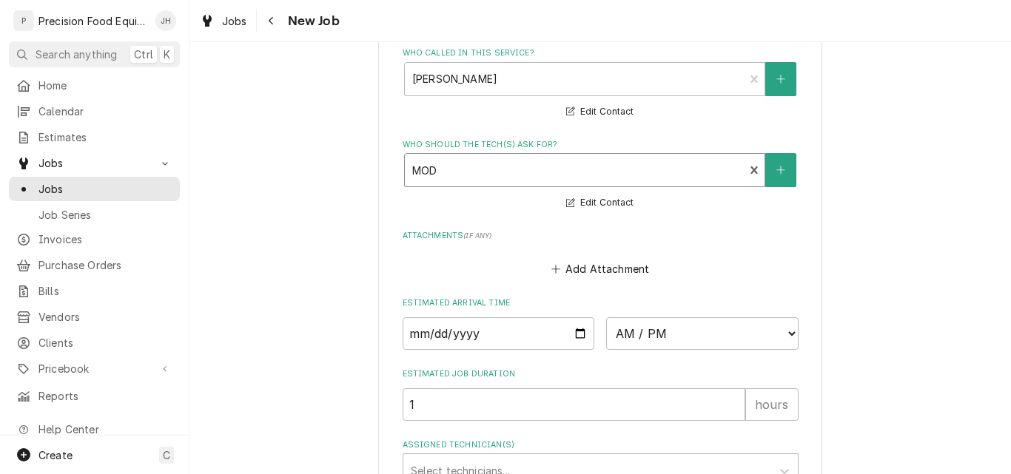
scroll to position [1110, 0]
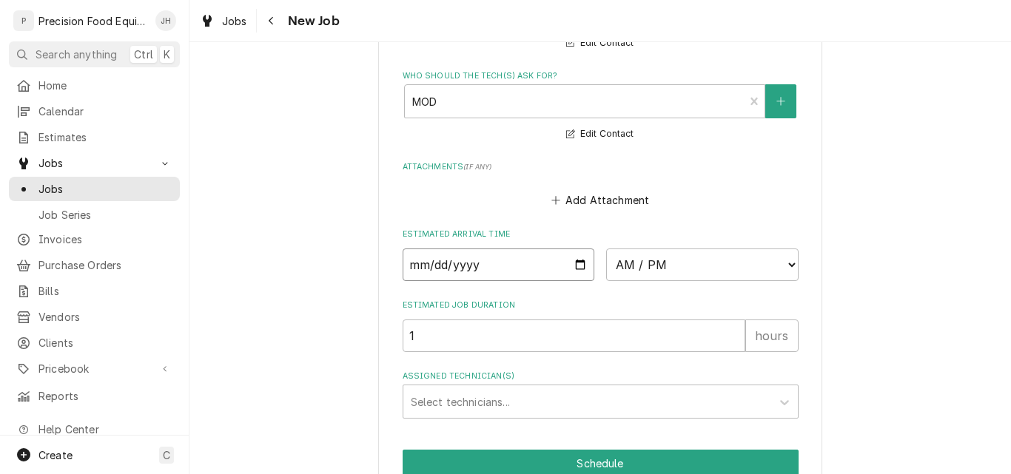
click at [573, 260] on input "Date" at bounding box center [499, 265] width 192 height 33
click at [680, 261] on select "AM / PM 6:00 AM 6:15 AM 6:30 AM 6:45 AM 7:00 AM 7:15 AM 7:30 AM 7:45 AM 8:00 AM…" at bounding box center [702, 265] width 192 height 33
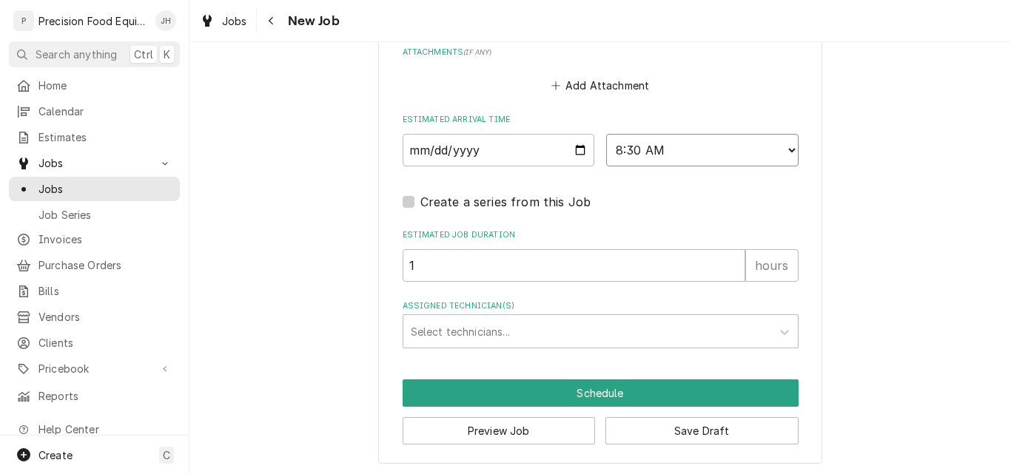
scroll to position [1227, 0]
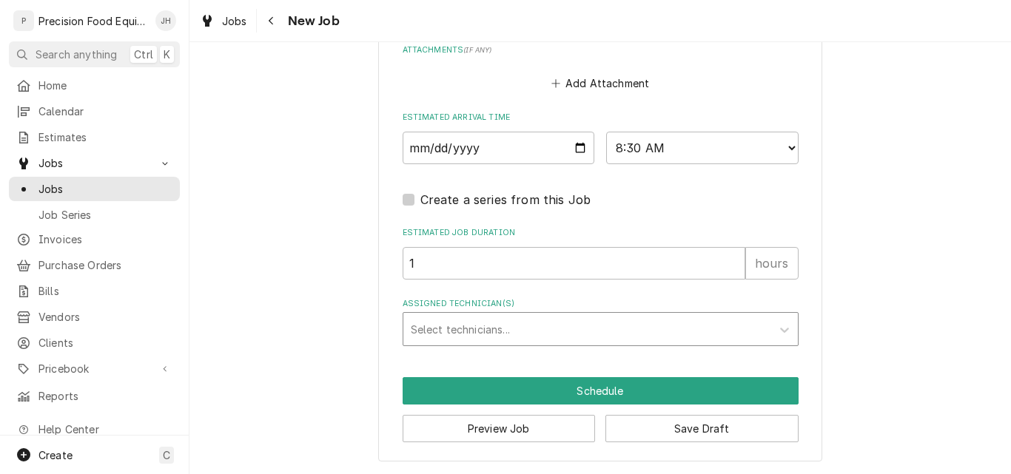
click at [492, 329] on div "Assigned Technician(s)" at bounding box center [587, 329] width 353 height 27
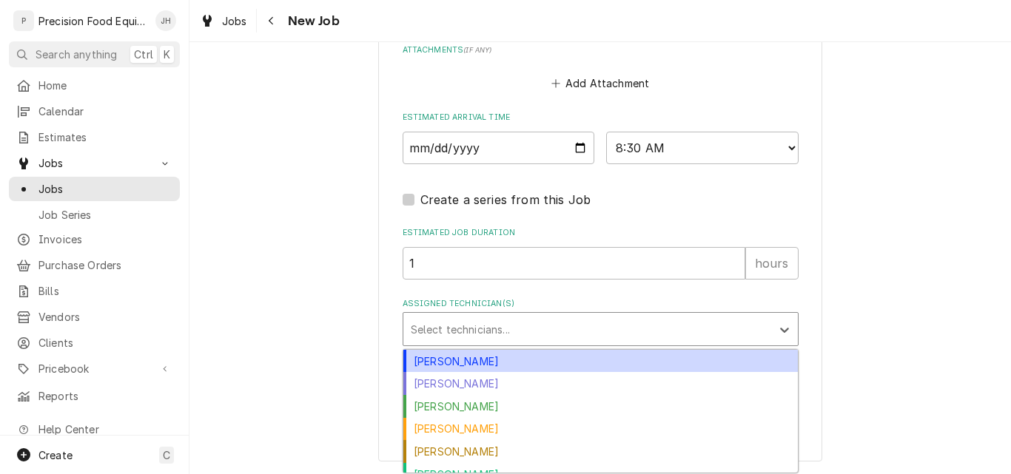
click at [483, 363] on div "[PERSON_NAME]" at bounding box center [600, 361] width 394 height 23
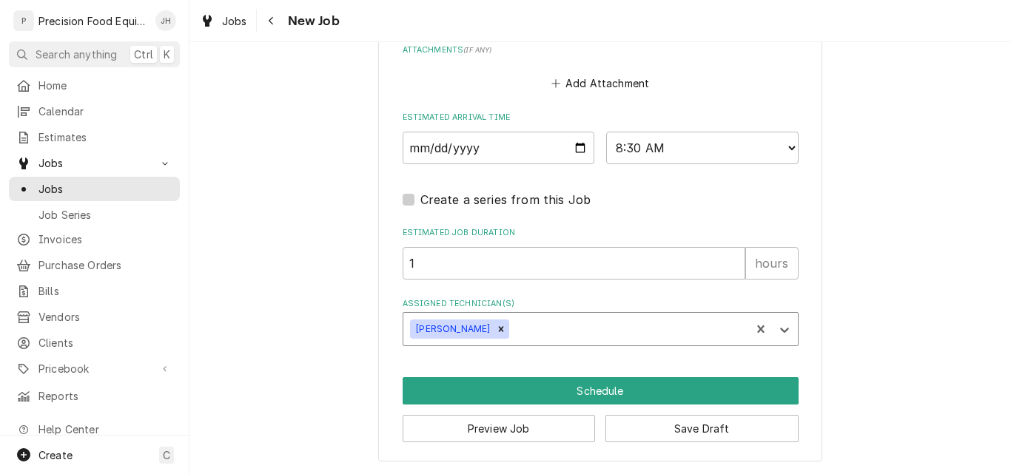
click at [566, 335] on div "Assigned Technician(s)" at bounding box center [627, 329] width 231 height 27
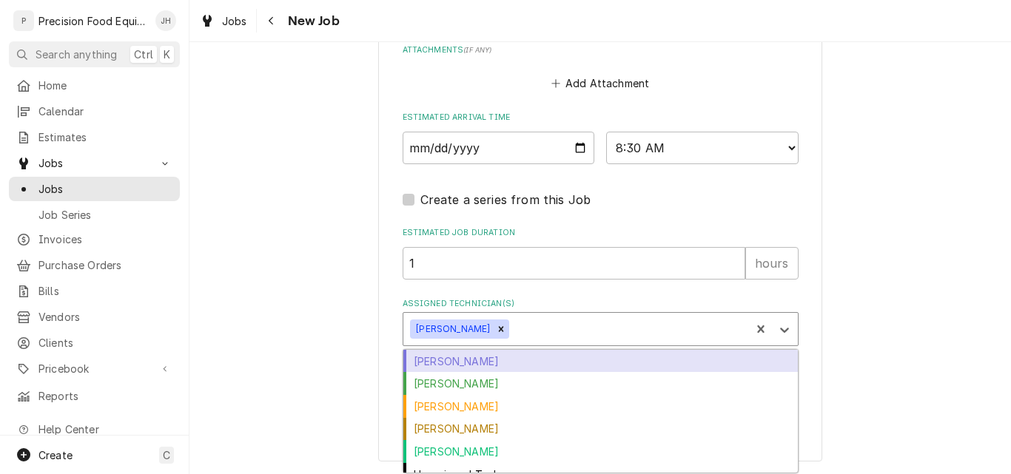
click at [563, 364] on div "Jacob Cardenas" at bounding box center [600, 361] width 394 height 23
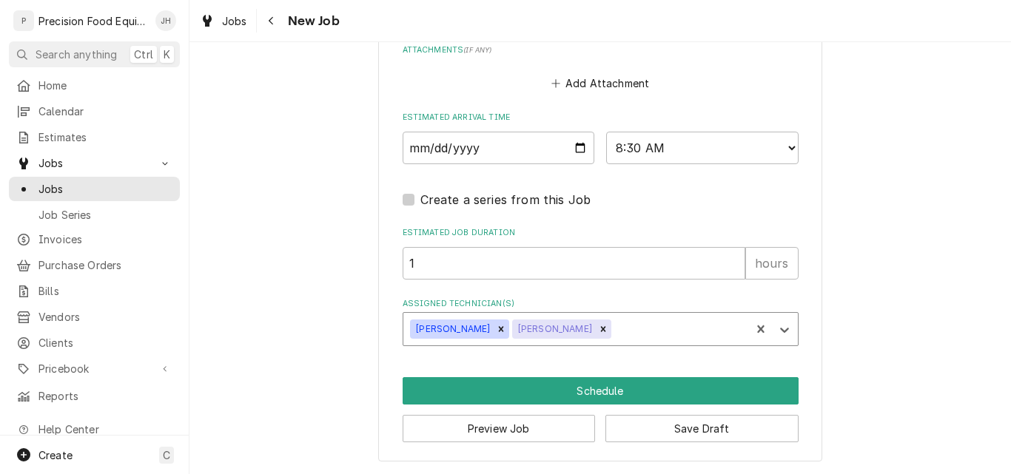
click at [616, 328] on div "Assigned Technician(s)" at bounding box center [678, 329] width 129 height 27
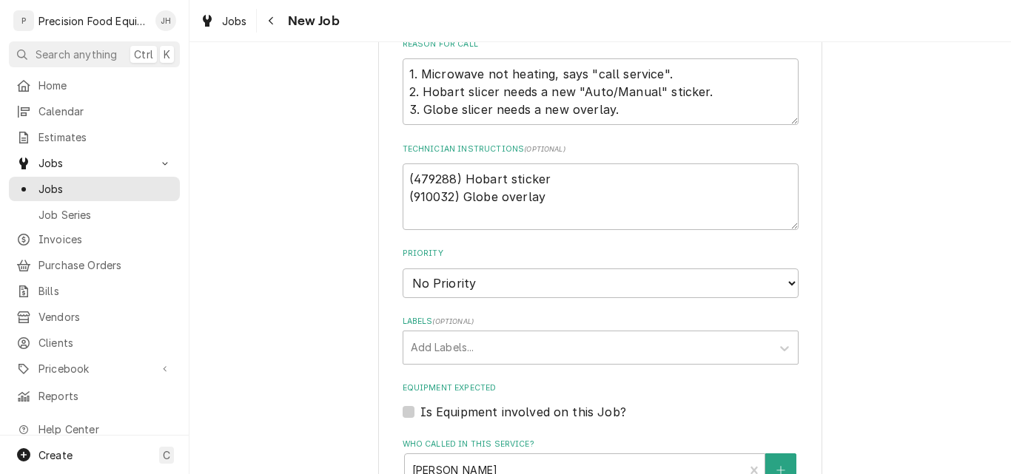
scroll to position [635, 0]
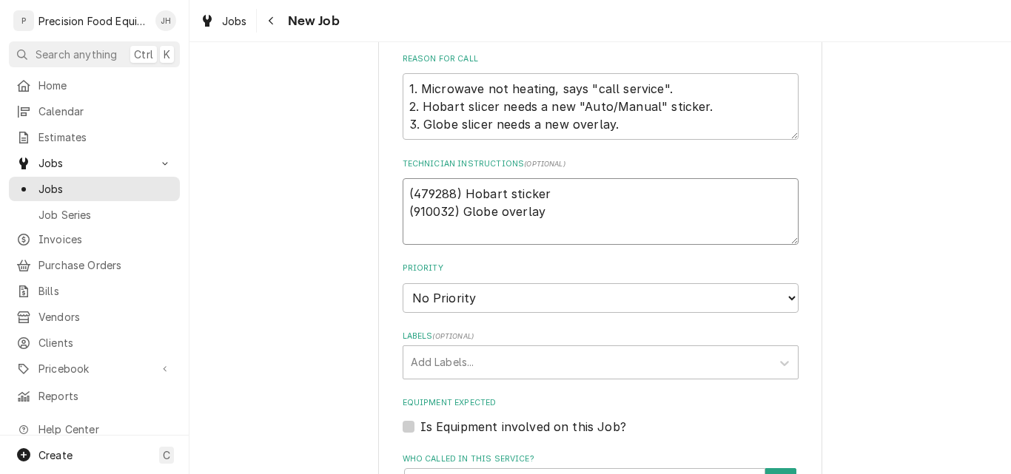
click at [403, 189] on textarea "(479288) Hobart sticker (910032) Globe overlay" at bounding box center [601, 211] width 396 height 67
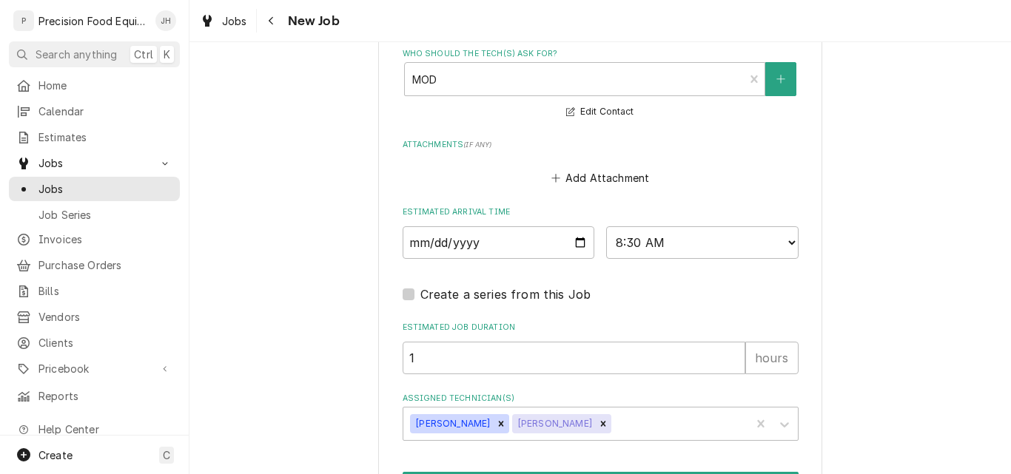
scroll to position [1153, 0]
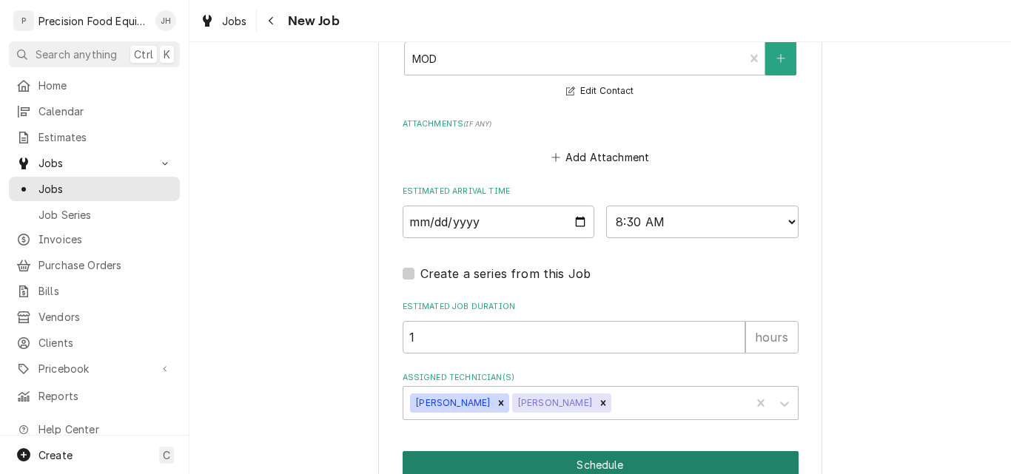
click at [590, 459] on button "Schedule" at bounding box center [601, 464] width 396 height 27
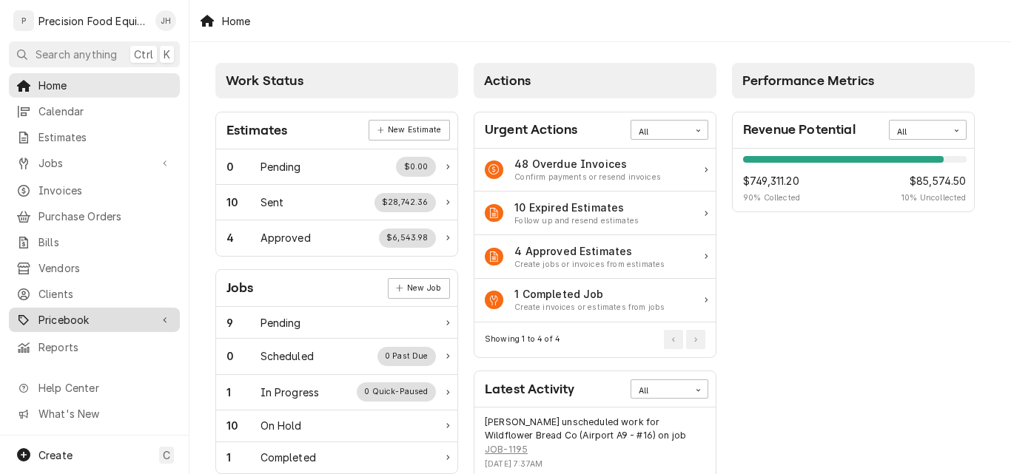
click at [101, 313] on span "Pricebook" at bounding box center [94, 320] width 112 height 16
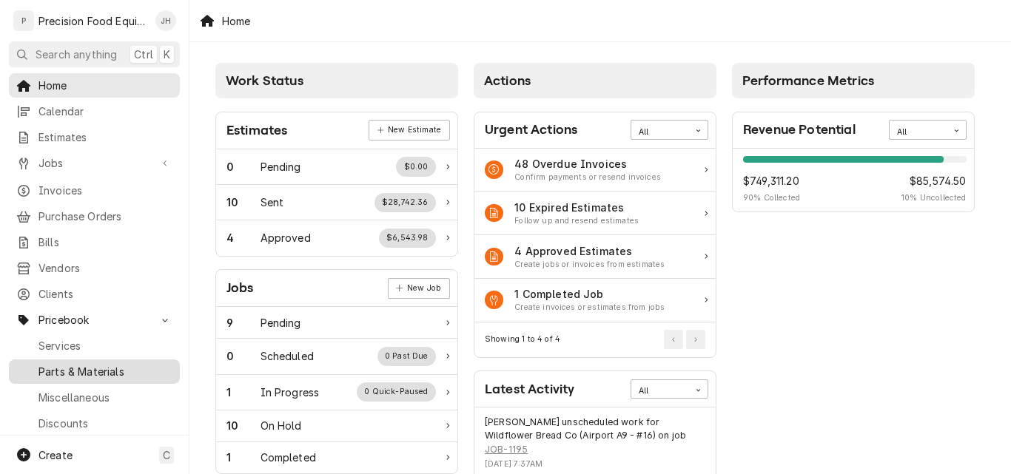
click at [77, 364] on span "Parts & Materials" at bounding box center [105, 372] width 134 height 16
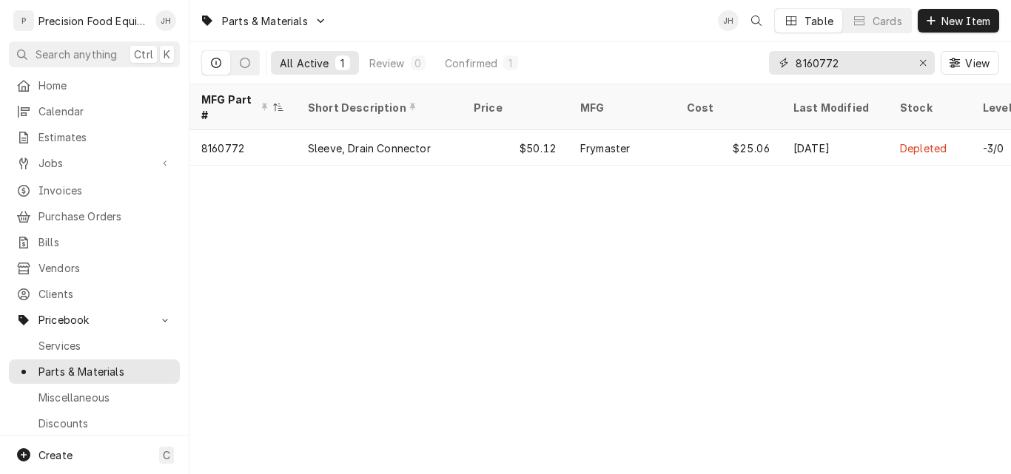
drag, startPoint x: 846, startPoint y: 62, endPoint x: 756, endPoint y: 61, distance: 89.5
click at [756, 61] on div "All Active 1 Review 0 Confirmed 1 8160772 View" at bounding box center [600, 62] width 798 height 41
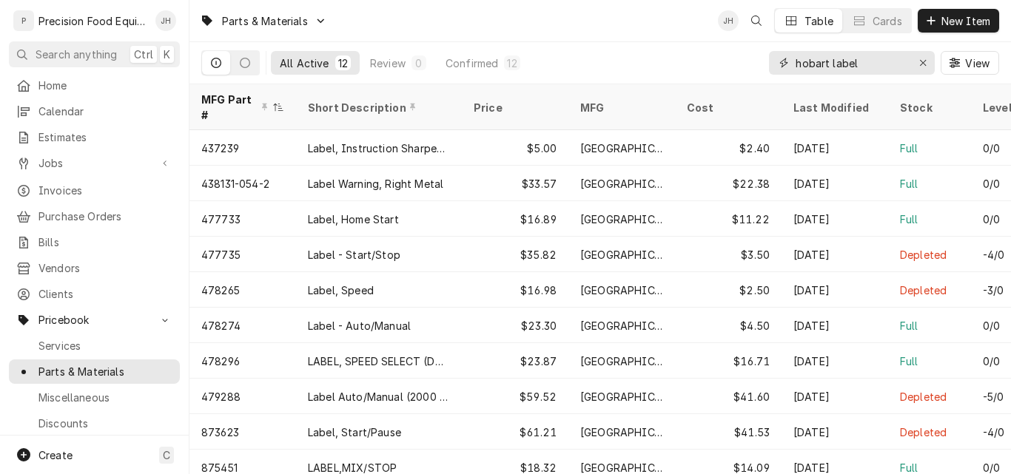
drag, startPoint x: 872, startPoint y: 65, endPoint x: 710, endPoint y: 64, distance: 162.0
click at [710, 64] on div "All Active 12 Review 0 Confirmed 12 hobart label View" at bounding box center [600, 62] width 798 height 41
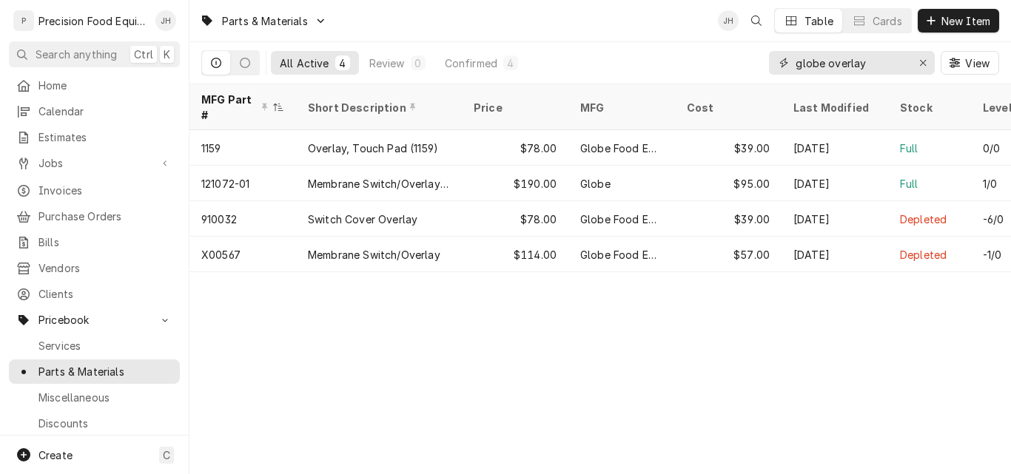
type input "globe overlay"
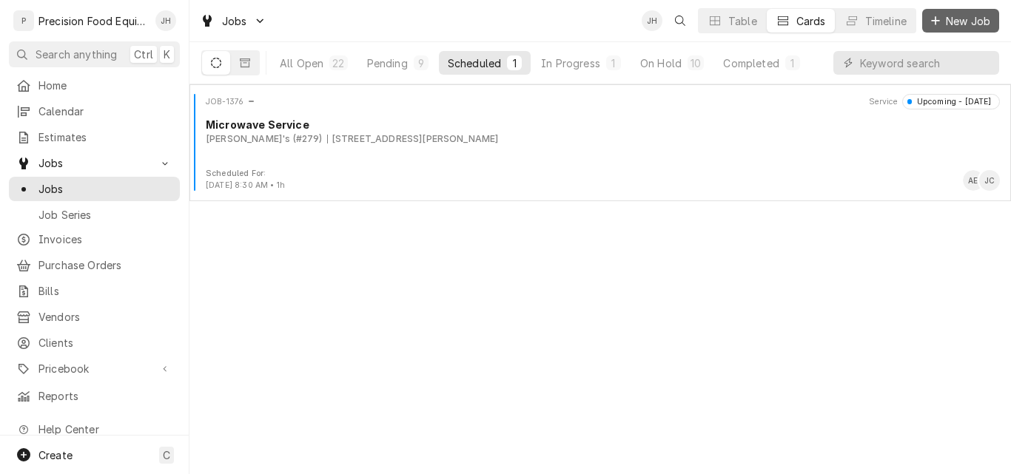
click at [946, 20] on span "New Job" at bounding box center [968, 21] width 50 height 16
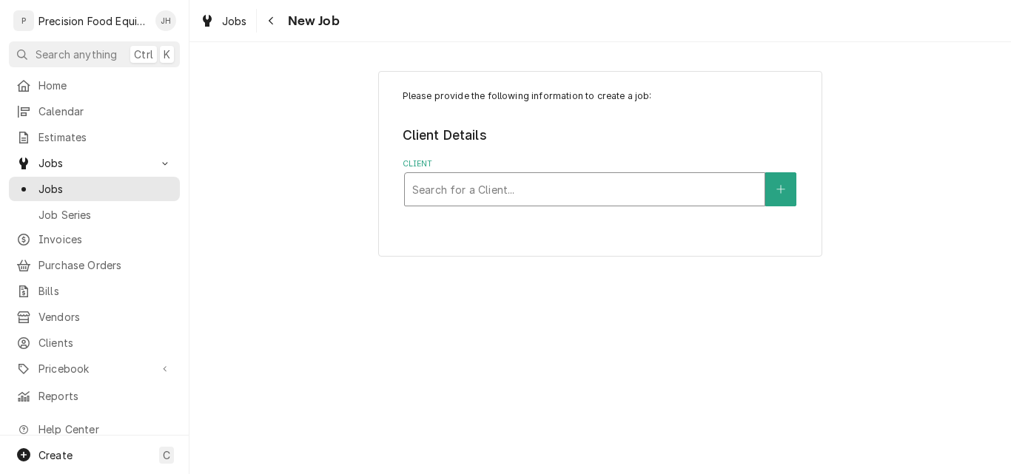
click at [550, 199] on div "Client" at bounding box center [584, 189] width 345 height 27
type input "5829"
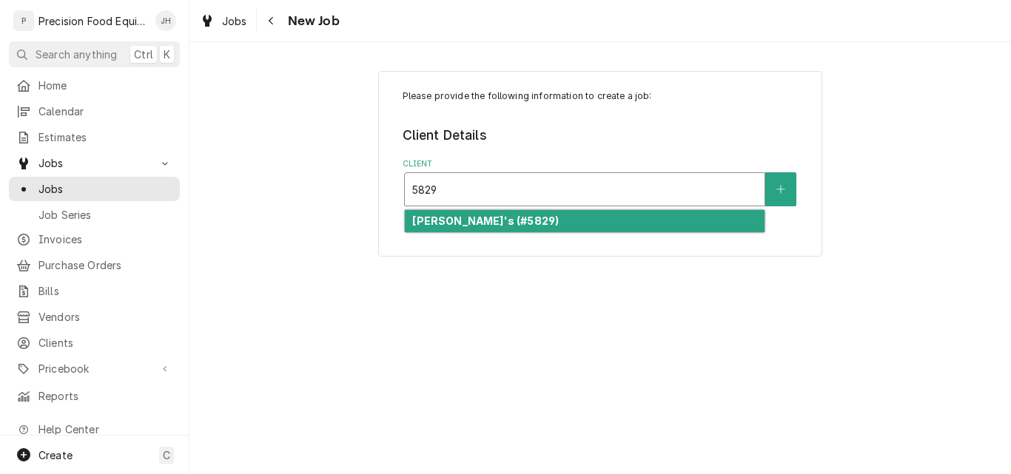
click at [545, 223] on div "[PERSON_NAME]'s (#5829)" at bounding box center [585, 221] width 360 height 23
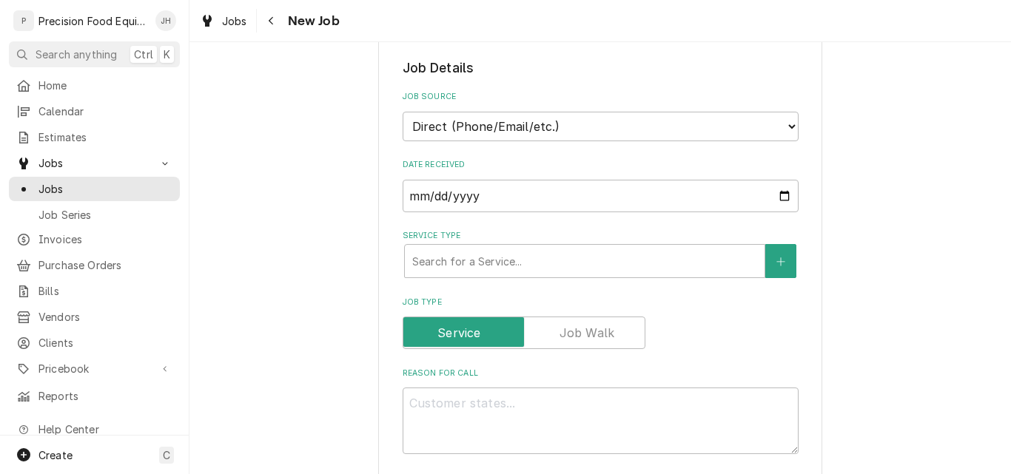
scroll to position [296, 0]
click at [486, 263] on div "Service Type" at bounding box center [584, 260] width 345 height 27
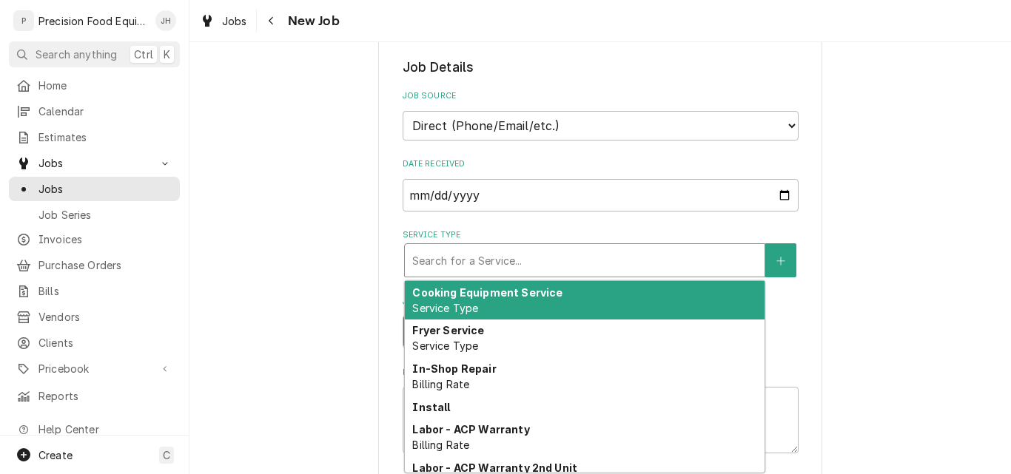
type textarea "x"
type input "m"
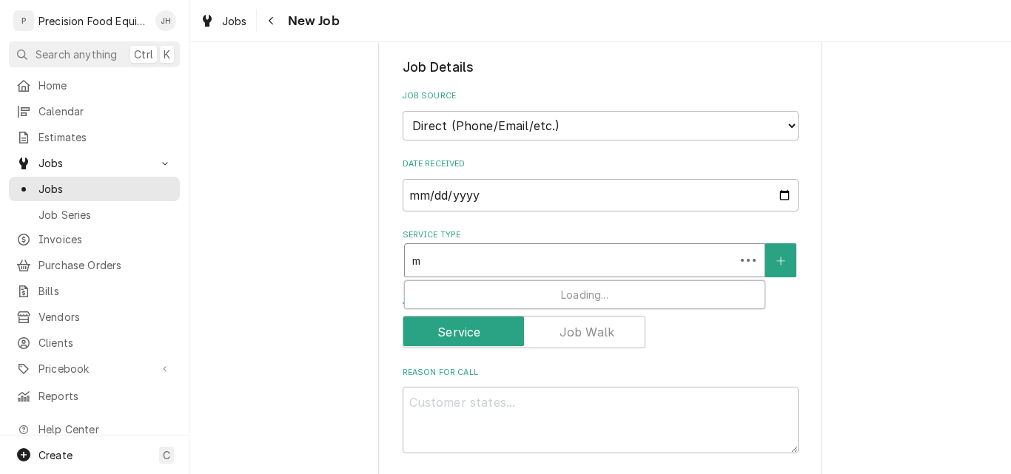
type textarea "x"
type input "mi"
type textarea "x"
type input "mic"
type textarea "x"
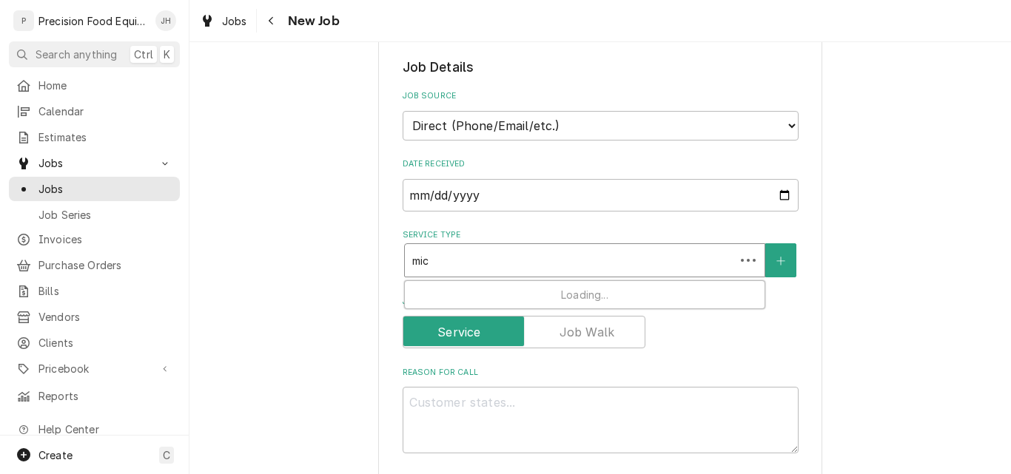
type input "micr"
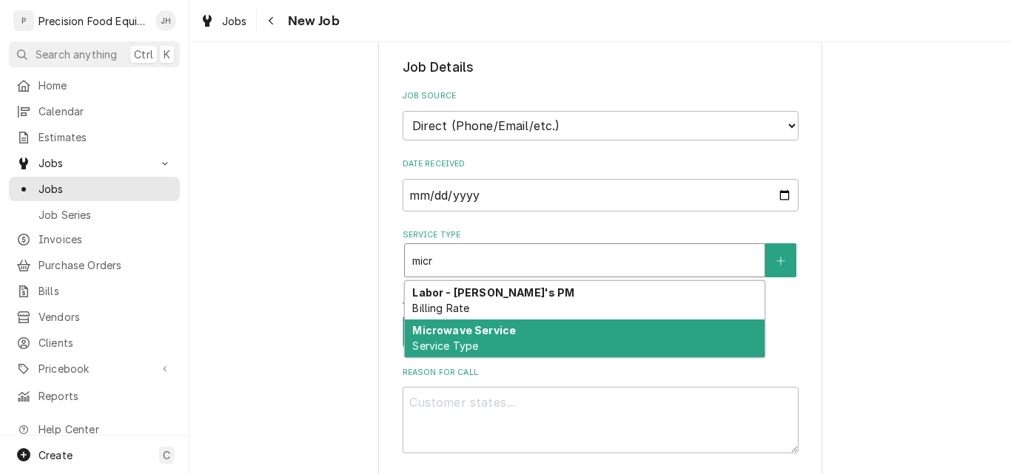
click at [611, 334] on div "Microwave Service Service Type" at bounding box center [585, 339] width 360 height 38
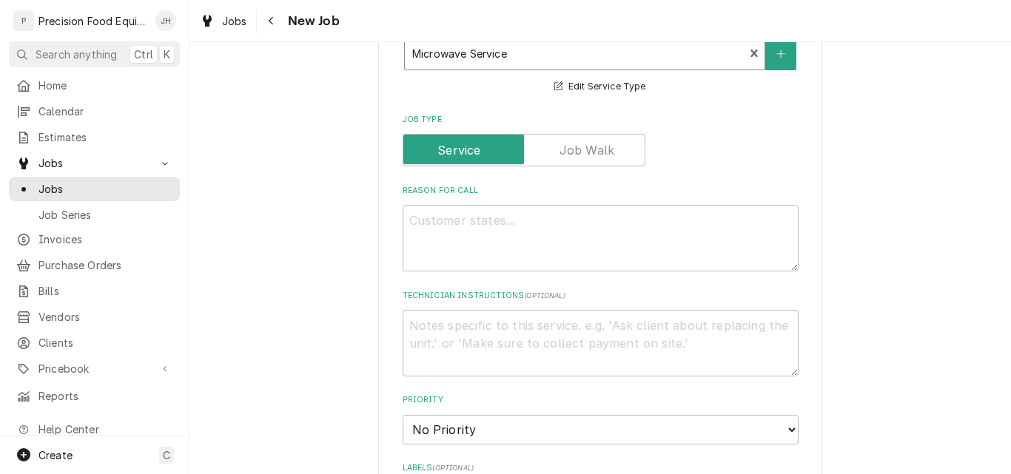
scroll to position [518, 0]
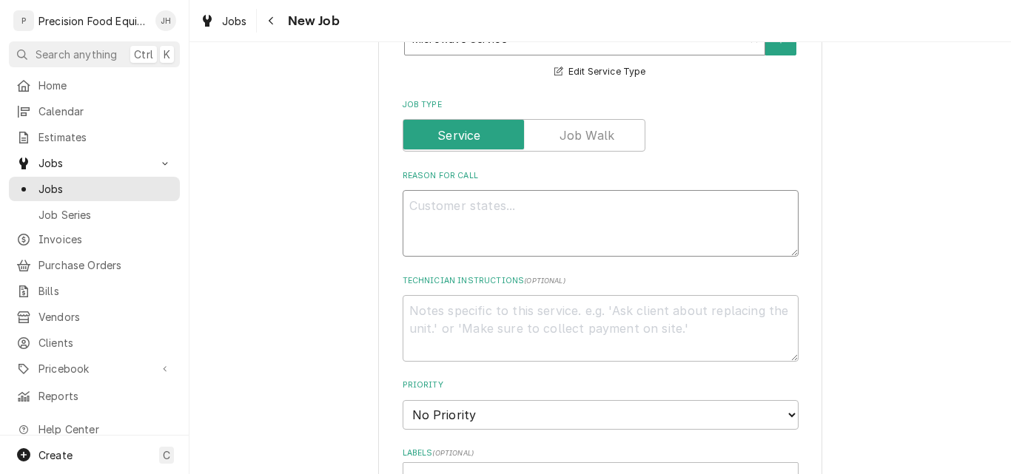
click at [462, 209] on textarea "Reason For Call" at bounding box center [601, 223] width 396 height 67
type textarea "x"
type textarea "2"
type textarea "x"
type textarea "2"
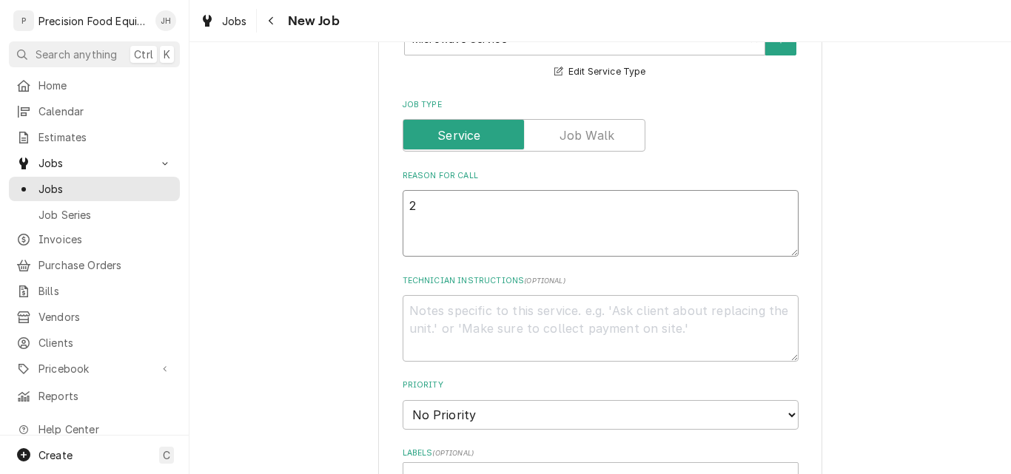
type textarea "x"
type textarea "2 mi"
type textarea "x"
type textarea "2 mic"
type textarea "x"
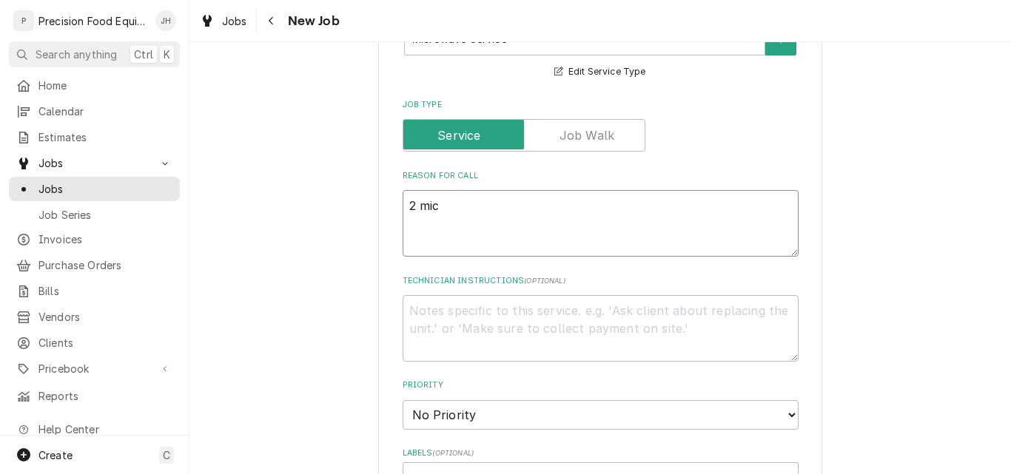
type textarea "2 micr"
type textarea "x"
type textarea "2 micro"
type textarea "x"
type textarea "2 microw"
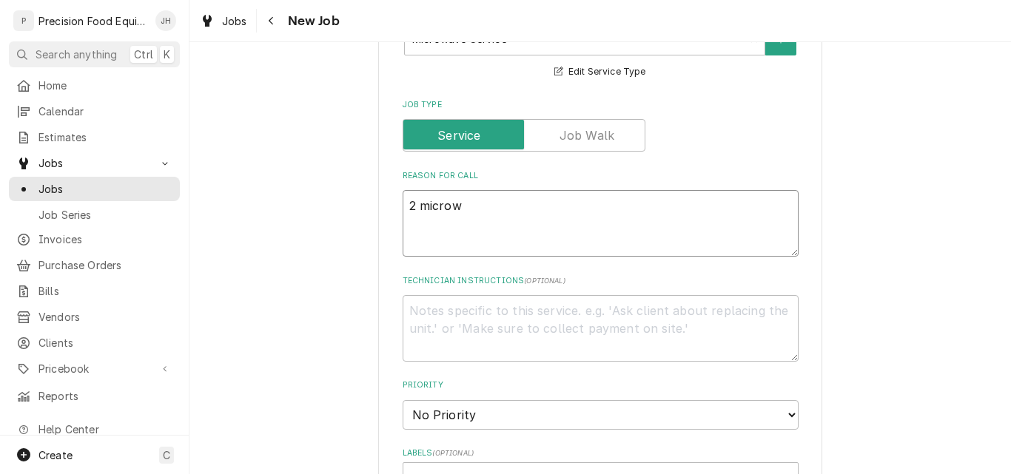
type textarea "x"
type textarea "2 microwa"
type textarea "x"
type textarea "2 microwav"
type textarea "x"
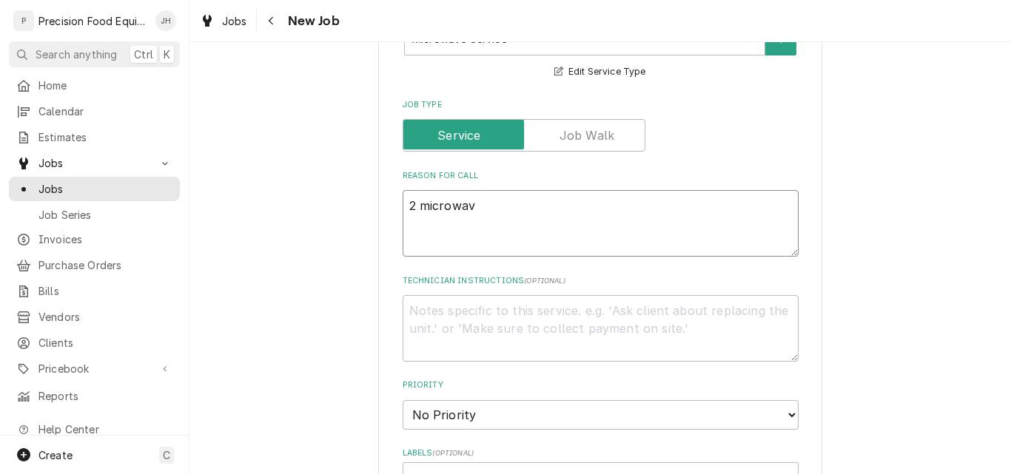
type textarea "2 microwave"
type textarea "x"
type textarea "2 microwaves"
type textarea "x"
type textarea "2 microwaves"
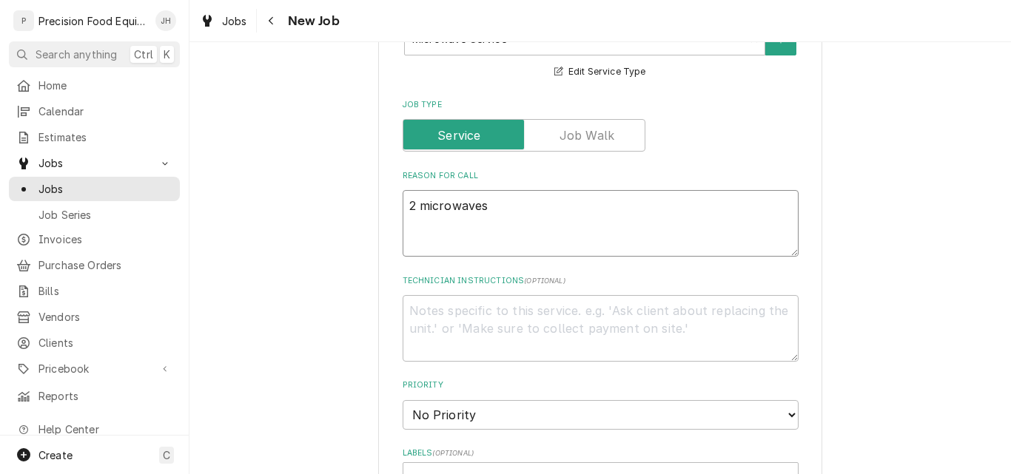
type textarea "x"
type textarea "2 microwaves n"
type textarea "x"
type textarea "2 microwaves ne"
type textarea "x"
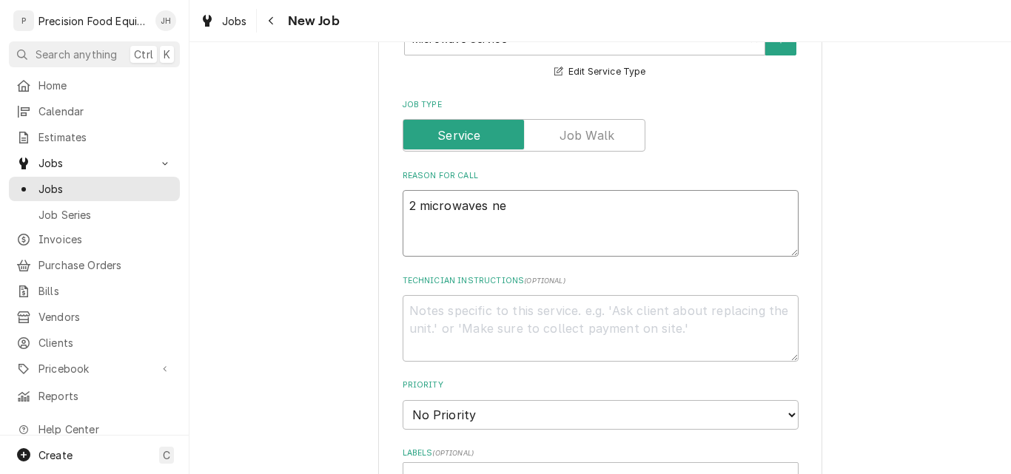
type textarea "2 microwaves nee"
type textarea "x"
type textarea "2 microwaves need"
type textarea "x"
type textarea "2 microwaves need"
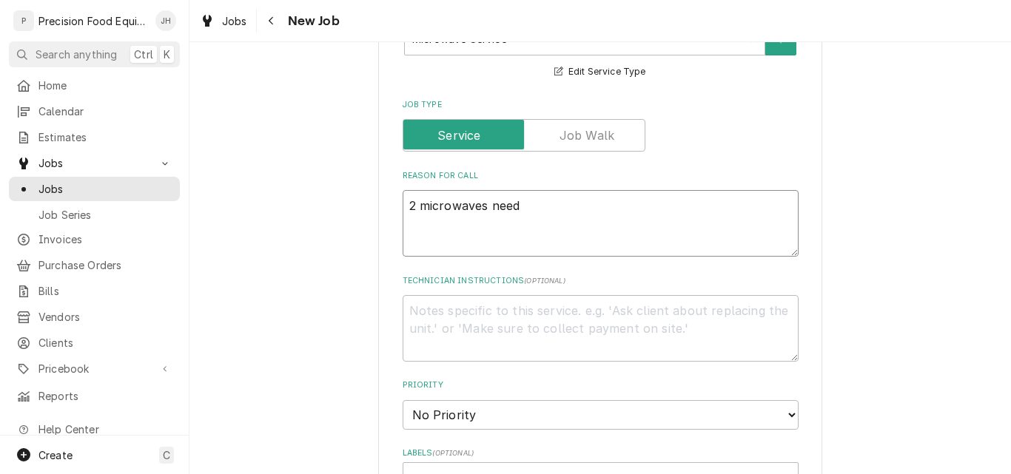
type textarea "x"
type textarea "2 microwaves need r"
type textarea "x"
type textarea "2 microwaves need re"
type textarea "x"
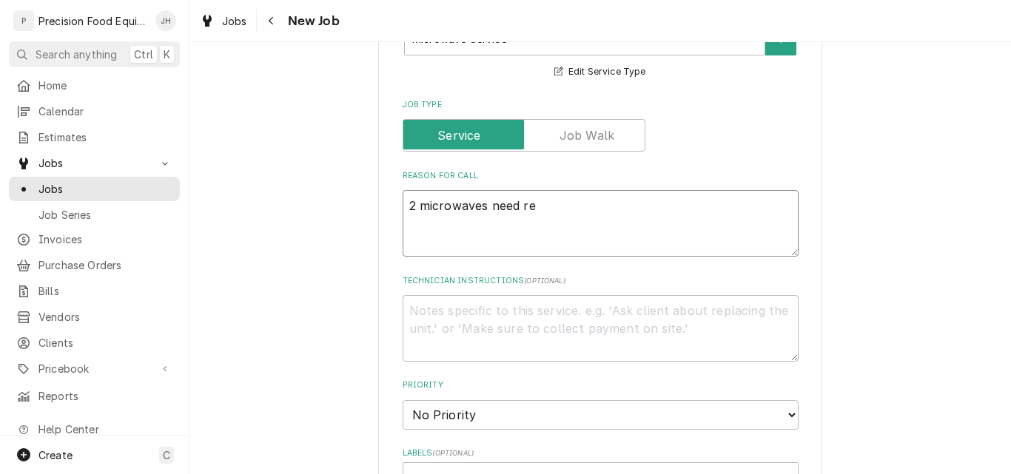
type textarea "2 microwaves need rep"
type textarea "x"
type textarea "2 microwaves need repa"
type textarea "x"
type textarea "2 microwaves need repai"
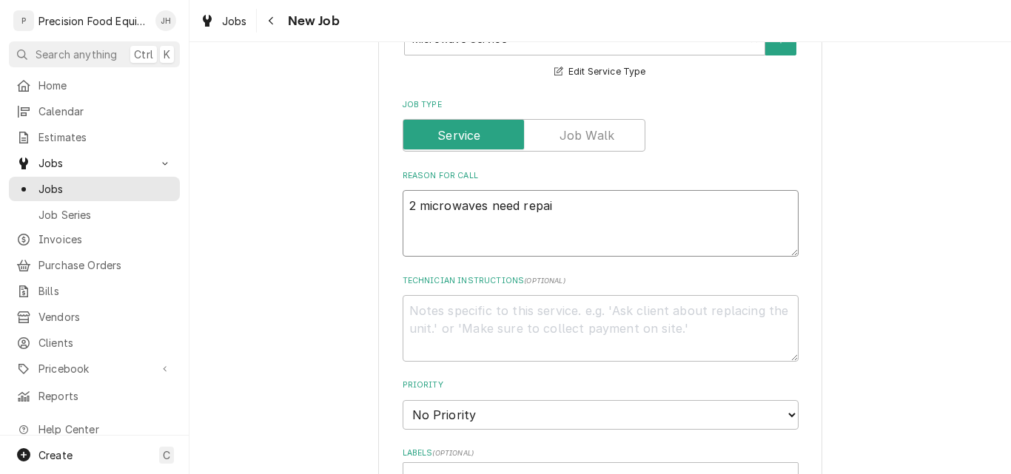
type textarea "x"
type textarea "2 microwaves need repair"
type textarea "x"
type textarea "2 microwaves need repair."
type textarea "x"
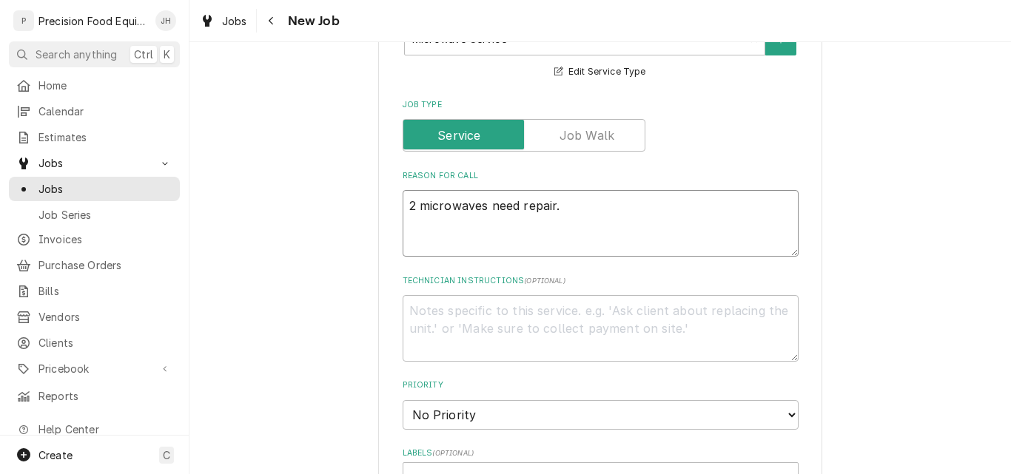
type textarea "2 microwaves need repair."
type textarea "x"
type textarea "2 microwaves need repair. 1"
type textarea "x"
type textarea "2 microwaves need repair. 1."
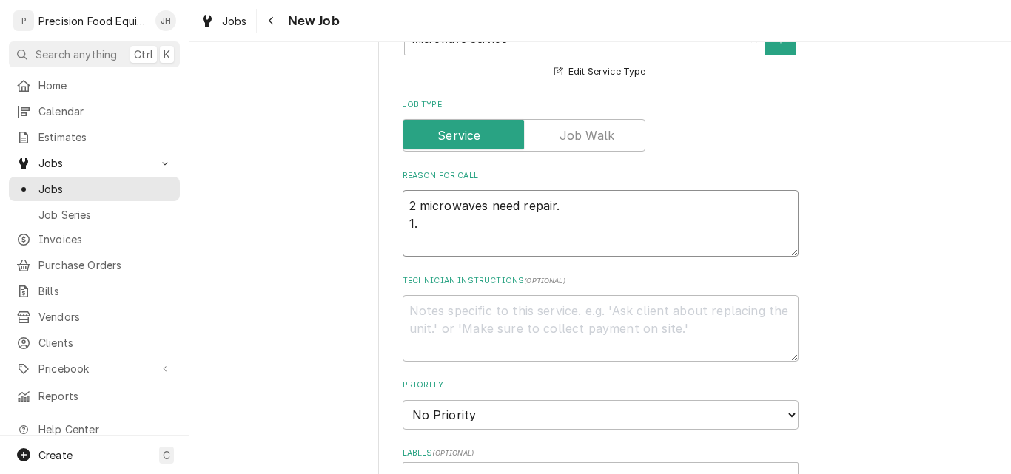
type textarea "x"
type textarea "2 microwaves need repair. 1."
type textarea "x"
type textarea "2 microwaves need repair. 1. N"
type textarea "x"
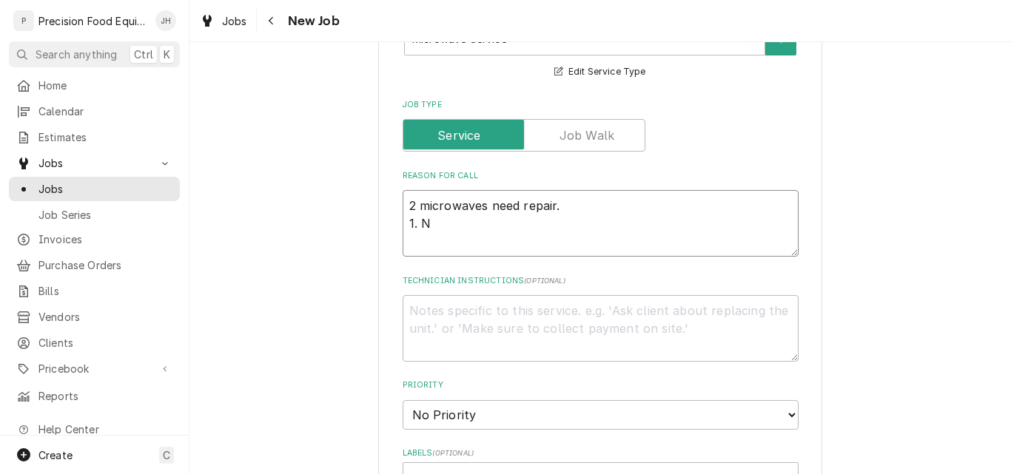
type textarea "2 microwaves need repair. 1. No"
type textarea "x"
type textarea "2 microwaves need repair. 1. Not"
type textarea "x"
type textarea "2 microwaves need repair. 1. Not"
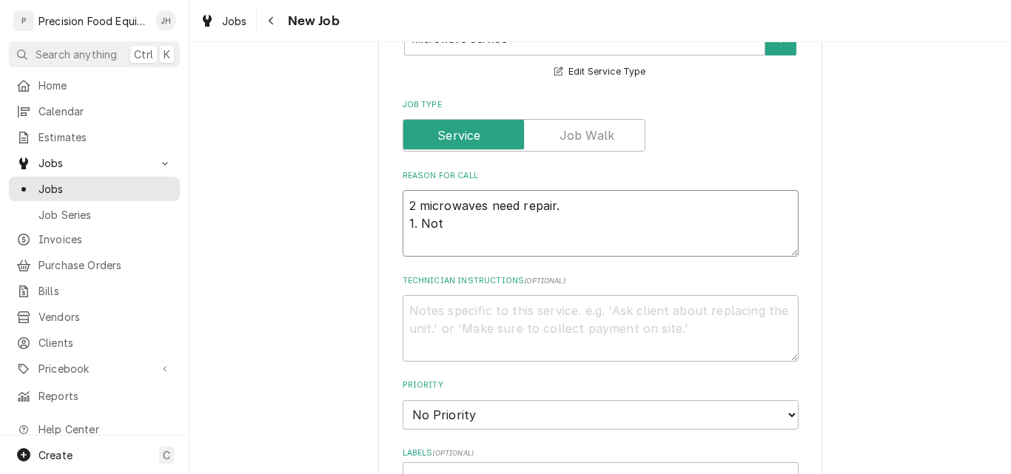
type textarea "x"
type textarea "2 microwaves need repair. 1. Not h"
type textarea "x"
type textarea "2 microwaves need repair. 1. Not he"
type textarea "x"
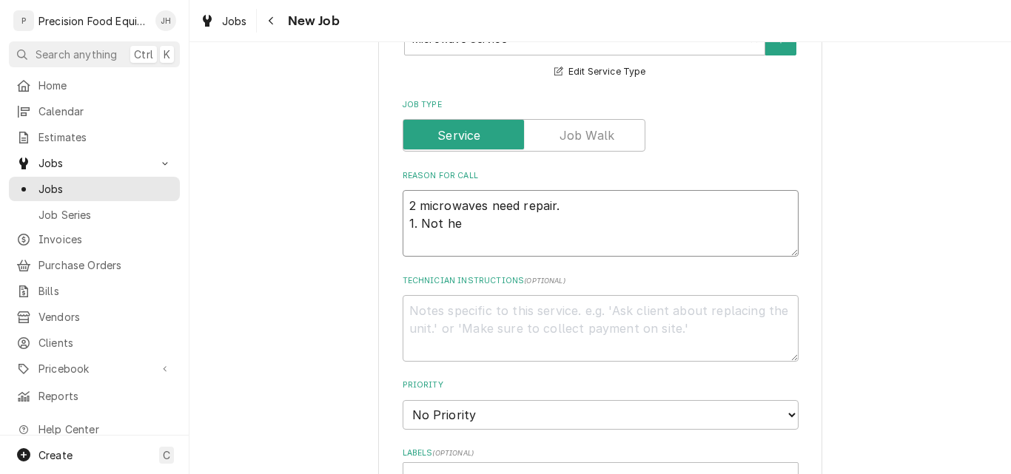
type textarea "2 microwaves need repair. 1. Not hea"
type textarea "x"
type textarea "2 microwaves need repair. 1. Not heat"
type textarea "x"
type textarea "2 microwaves need repair. 1. Not heati"
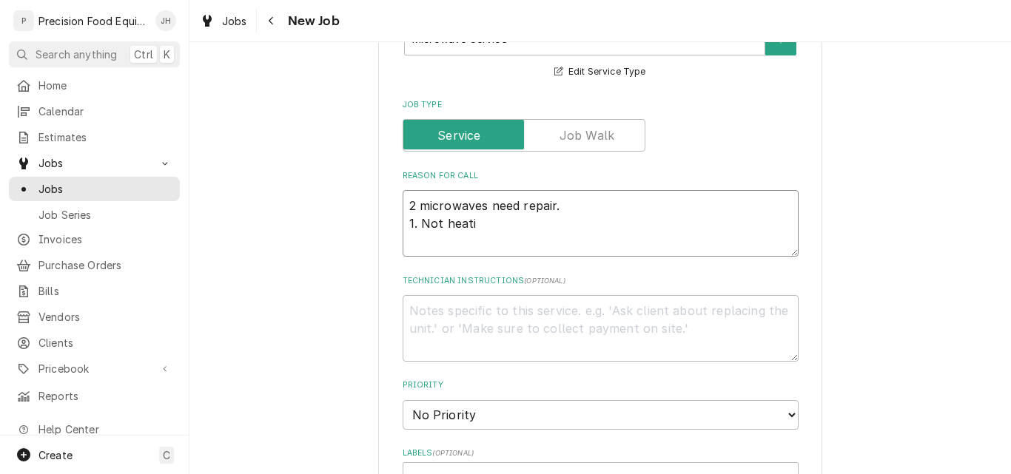
type textarea "x"
type textarea "2 microwaves need repair. 1. Not heatin"
type textarea "x"
type textarea "2 microwaves need repair. 1. Not heating"
type textarea "x"
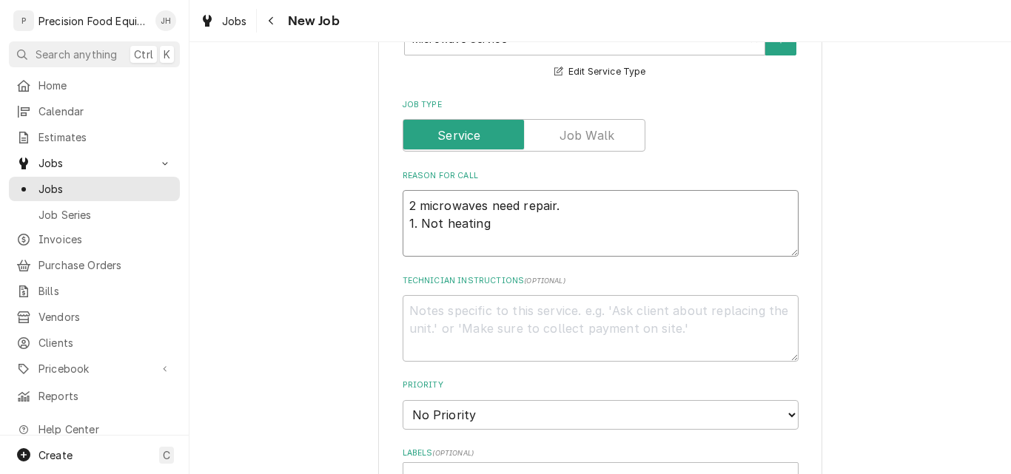
type textarea "2 microwaves need repair. 1. Not heating"
type textarea "x"
type textarea "2 microwaves need repair. 1. Not heating c"
type textarea "x"
type textarea "2 microwaves need repair. 1. Not heating co"
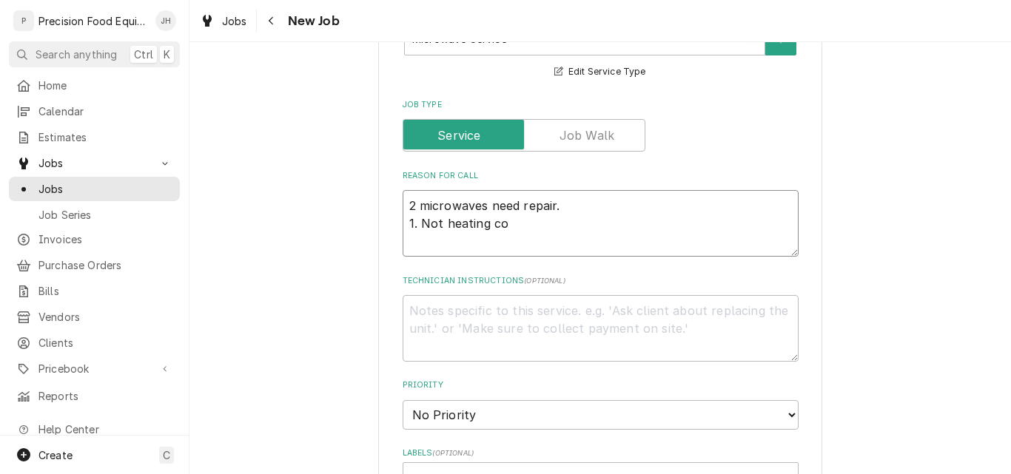
type textarea "x"
type textarea "2 microwaves need repair. 1. Not heating cor"
type textarea "x"
type textarea "2 microwaves need repair. 1. Not heating corr"
type textarea "x"
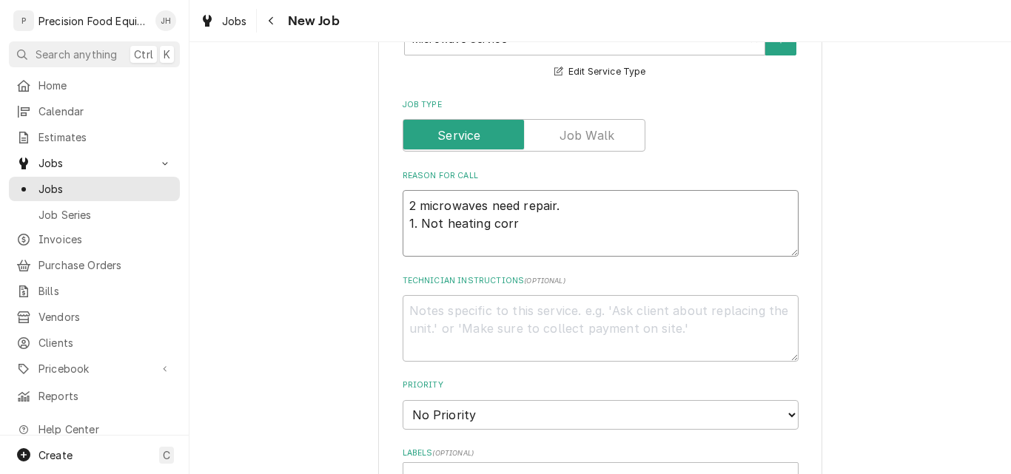
type textarea "2 microwaves need repair. 1. Not heating corre"
type textarea "x"
type textarea "2 microwaves need repair. 1. Not heating correc"
type textarea "x"
type textarea "2 microwaves need repair. 1. Not heating correct"
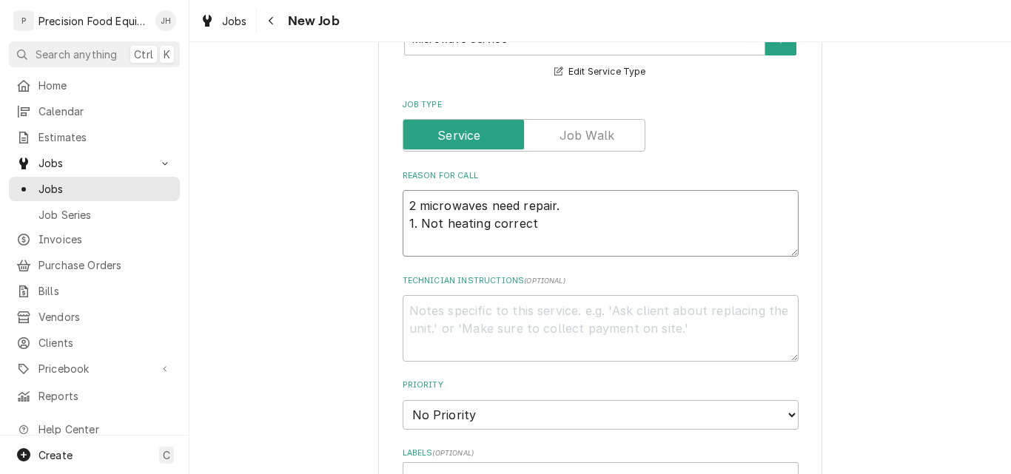
type textarea "x"
type textarea "2 microwaves need repair. 1. Not heating correctl"
type textarea "x"
type textarea "2 microwaves need repair. 1. Not heating correctly"
type textarea "x"
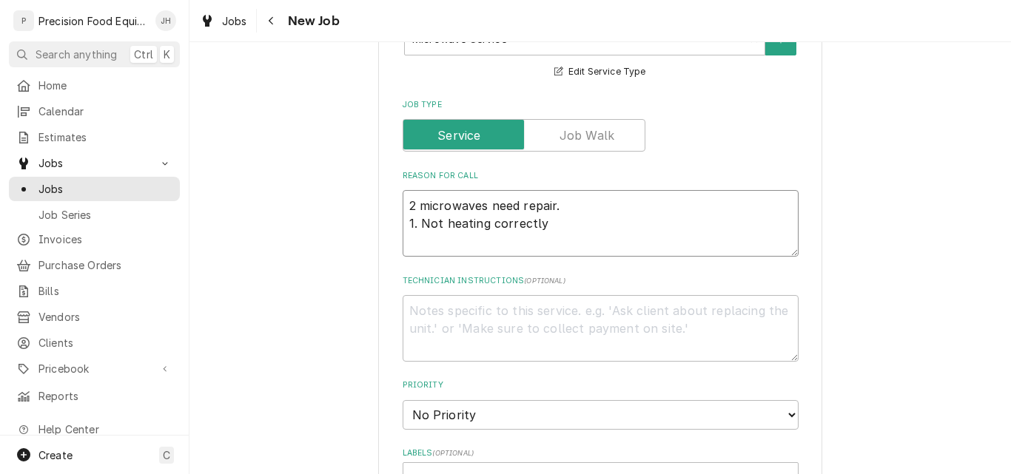
type textarea "2 microwaves need repair. 1. Not heating correctly."
type textarea "x"
type textarea "2 microwaves need repair. 1. Not heating correctly."
type textarea "x"
type textarea "2 microwaves need repair. 1. Not heating correctly. 2"
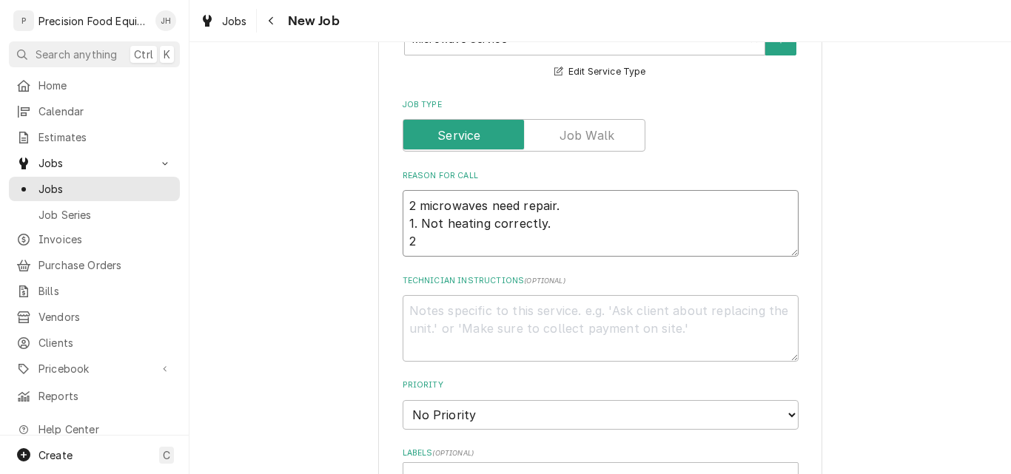
type textarea "x"
type textarea "2 microwaves need repair. 1. Not heating correctly. 2."
type textarea "x"
type textarea "2 microwaves need repair. 1. Not heating correctly. 2."
type textarea "x"
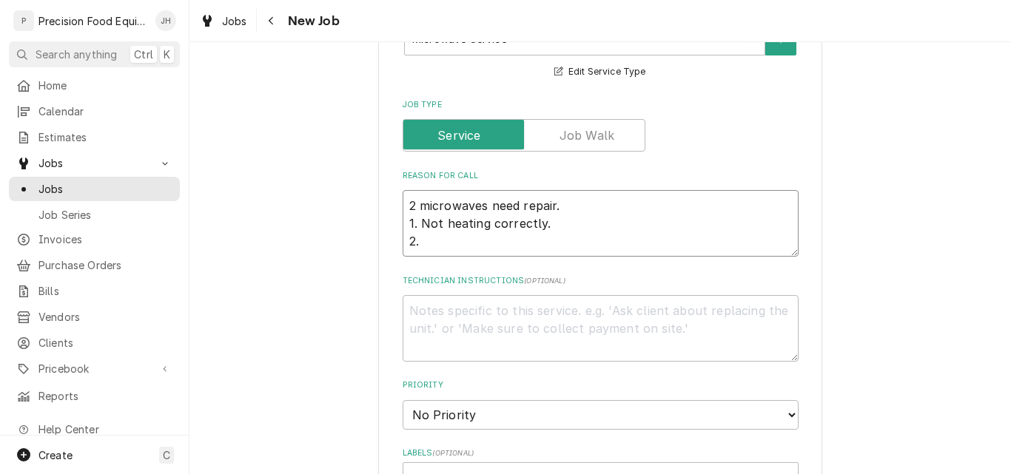
type textarea "2 microwaves need repair. 1. Not heating correctly. 2. H"
type textarea "x"
type textarea "2 microwaves need repair. 1. Not heating correctly. 2. Ha"
type textarea "x"
type textarea "2 microwaves need repair. 1. Not heating correctly. 2. Has"
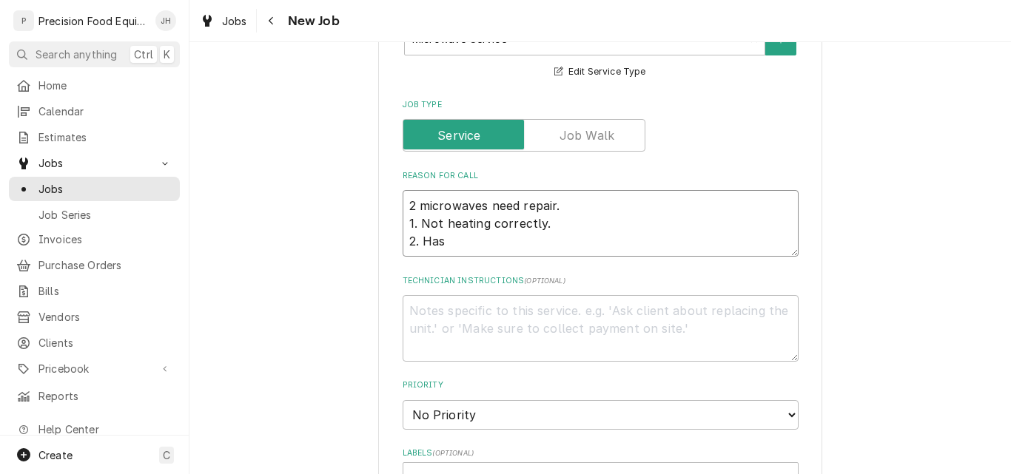
type textarea "x"
type textarea "2 microwaves need repair. 1. Not heating correctly. 2. Has"
type textarea "x"
type textarea "2 microwaves need repair. 1. Not heating correctly. 2. Has a"
type textarea "x"
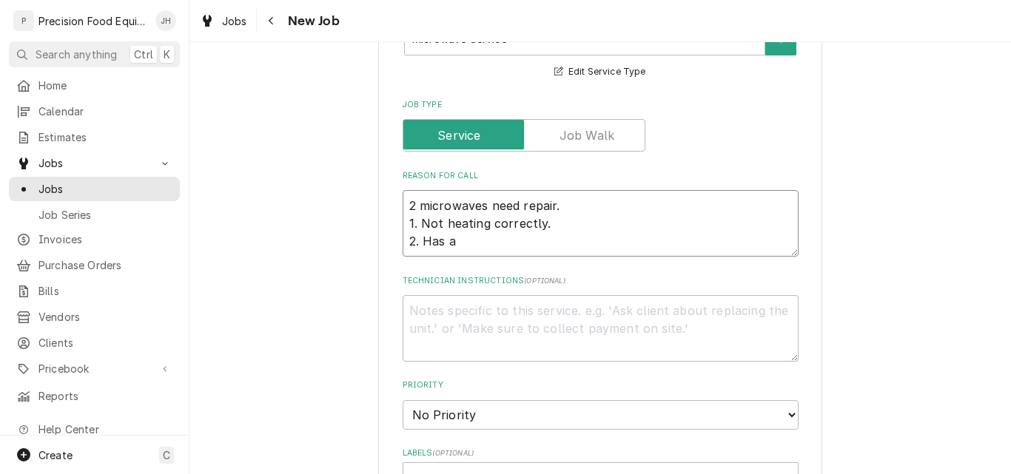
type textarea "2 microwaves need repair. 1. Not heating correctly. 2. Has a"
type textarea "x"
type textarea "2 microwaves need repair. 1. Not heating correctly. 2. Has a c"
type textarea "x"
type textarea "2 microwaves need repair. 1. Not heating correctly. 2. Has a cr"
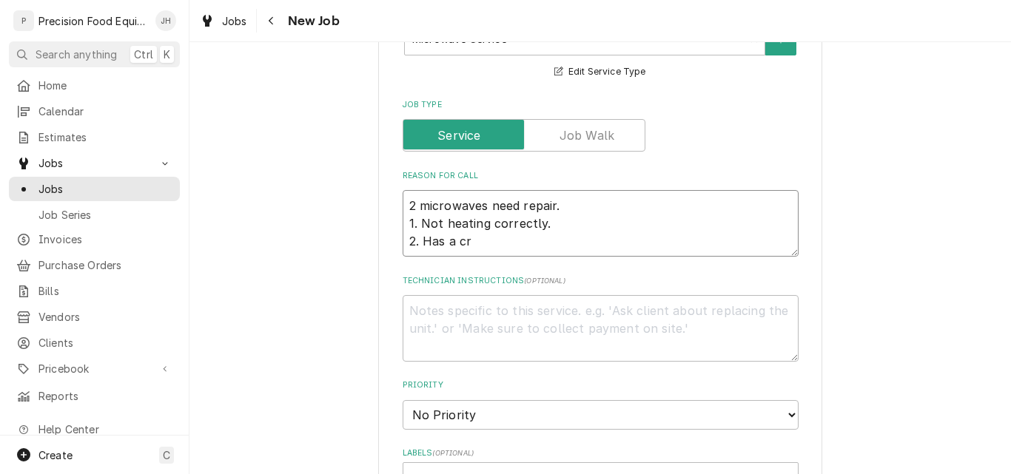
type textarea "x"
type textarea "2 microwaves need repair. 1. Not heating correctly. 2. Has a cra"
type textarea "x"
type textarea "2 microwaves need repair. 1. Not heating correctly. 2. Has a crac"
type textarea "x"
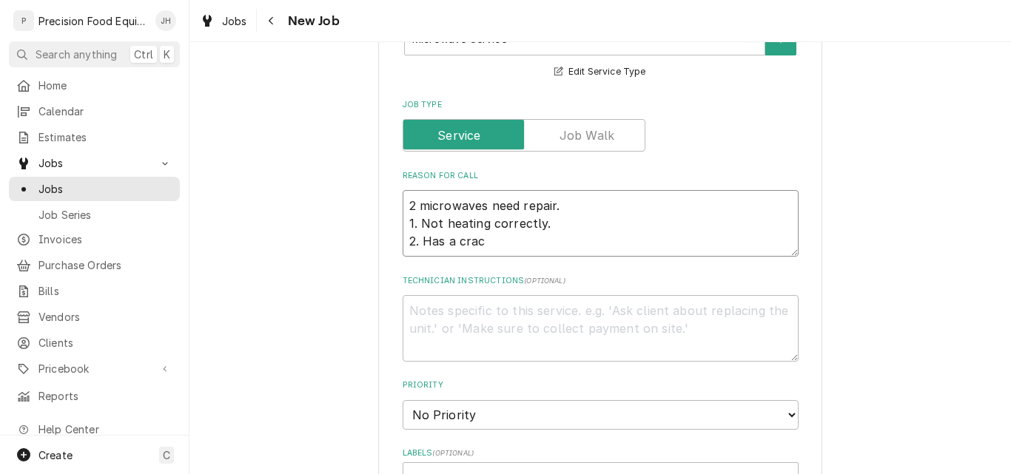
type textarea "2 microwaves need repair. 1. Not heating correctly. 2. Has a crack"
type textarea "x"
type textarea "2 microwaves need repair. 1. Not heating correctly. 2. Has a cracke"
type textarea "x"
type textarea "2 microwaves need repair. 1. Not heating correctly. 2. Has a cracked"
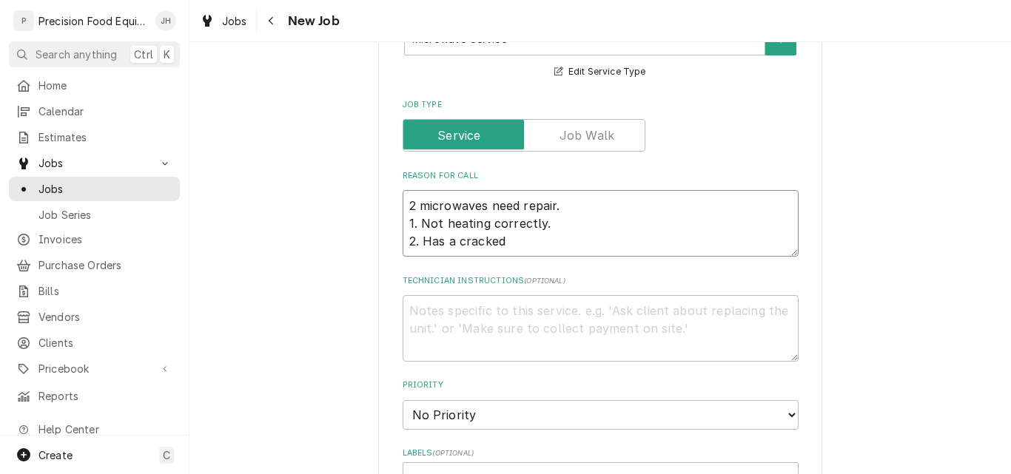
type textarea "x"
type textarea "2 microwaves need repair. 1. Not heating correctly. 2. Has a cracked"
type textarea "x"
type textarea "2 microwaves need repair. 1. Not heating correctly. 2. Has a cracked d"
type textarea "x"
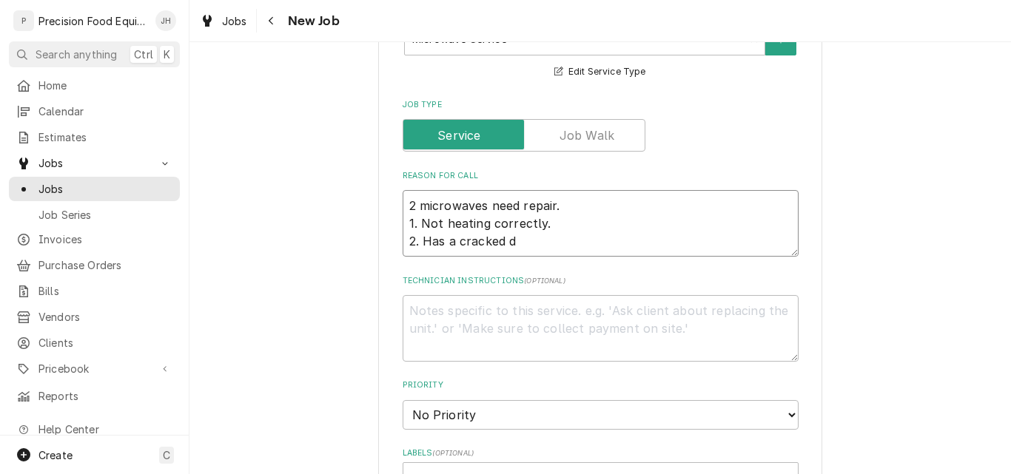
type textarea "2 microwaves need repair. 1. Not heating correctly. 2. Has a cracked do"
type textarea "x"
type textarea "2 microwaves need repair. 1. Not heating correctly. 2. Has a cracked doo"
type textarea "x"
type textarea "2 microwaves need repair. 1. Not heating correctly. 2. Has a cracked door"
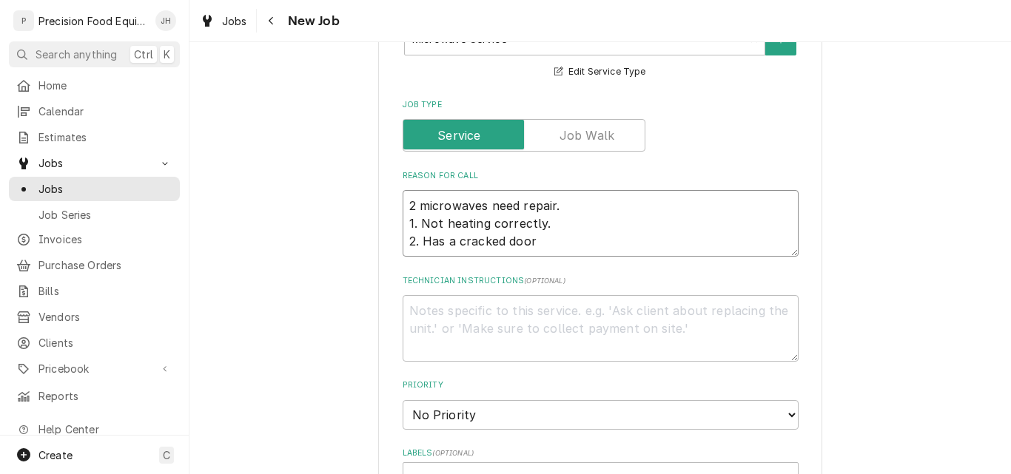
type textarea "x"
type textarea "2 microwaves need repair. 1. Not heating correctly. 2. Has a cracked door."
type textarea "x"
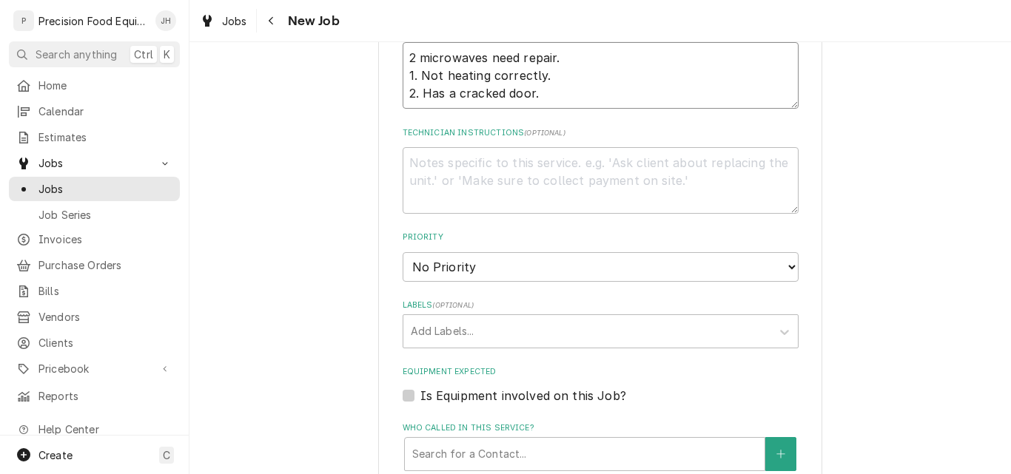
scroll to position [814, 0]
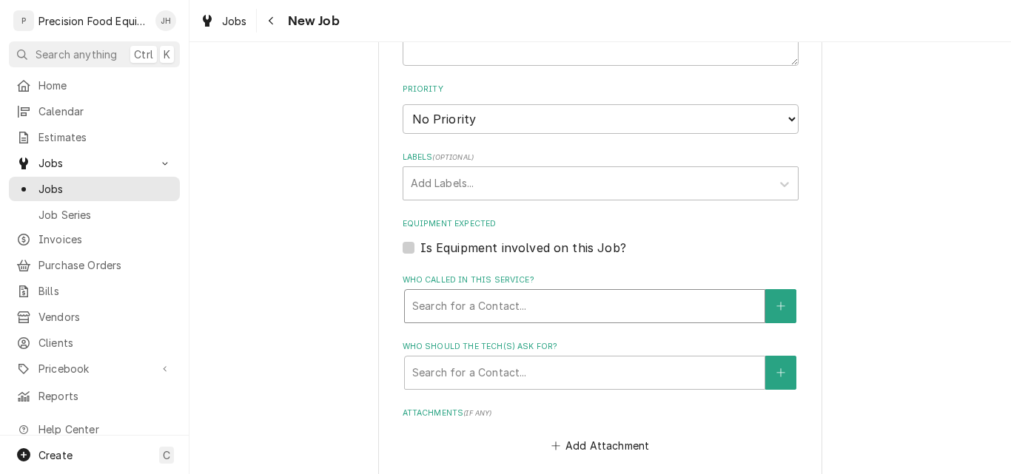
type textarea "2 microwaves need repair. 1. Not heating correctly. 2. Has a cracked door."
click at [485, 303] on div "Who called in this service?" at bounding box center [584, 306] width 345 height 27
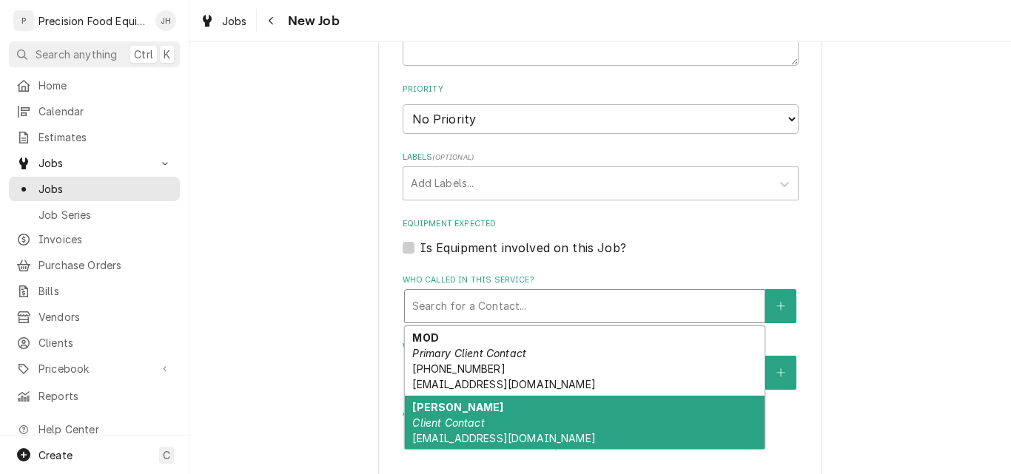
click at [489, 414] on div "Tyler Cook Client Contact tcook@kbpinspired.com" at bounding box center [585, 423] width 360 height 54
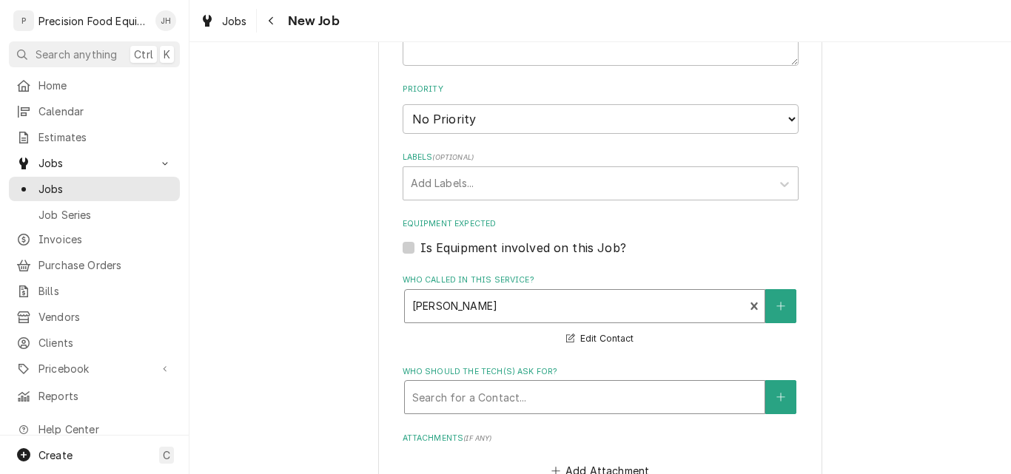
click at [491, 398] on div "Who should the tech(s) ask for?" at bounding box center [584, 397] width 345 height 27
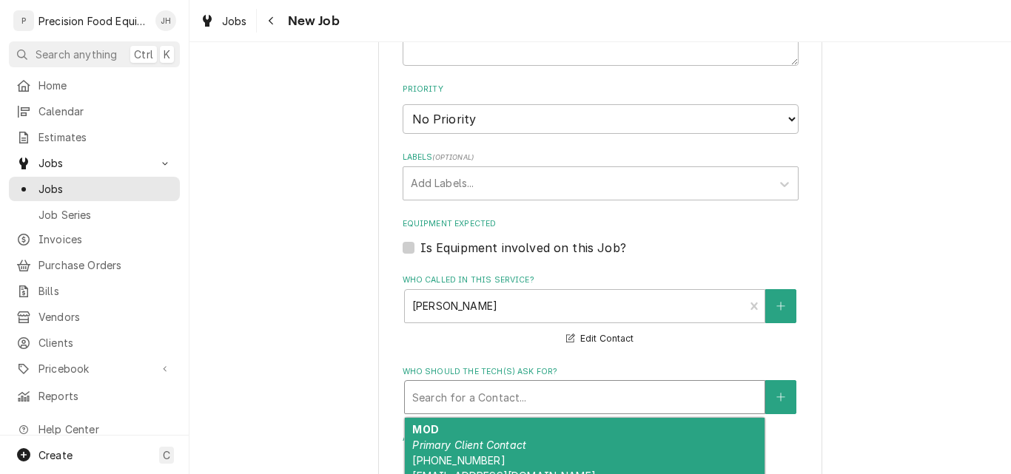
click at [466, 439] on em "Primary Client Contact" at bounding box center [469, 445] width 114 height 13
type textarea "x"
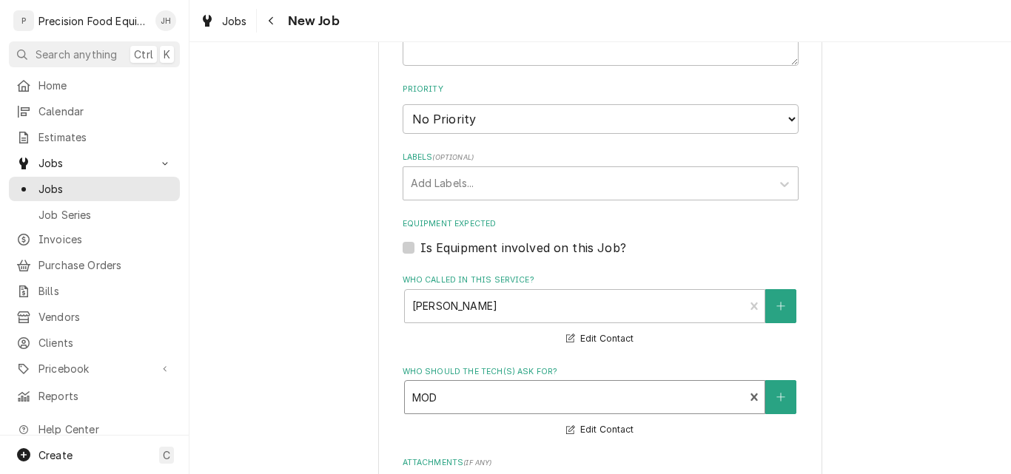
scroll to position [1036, 0]
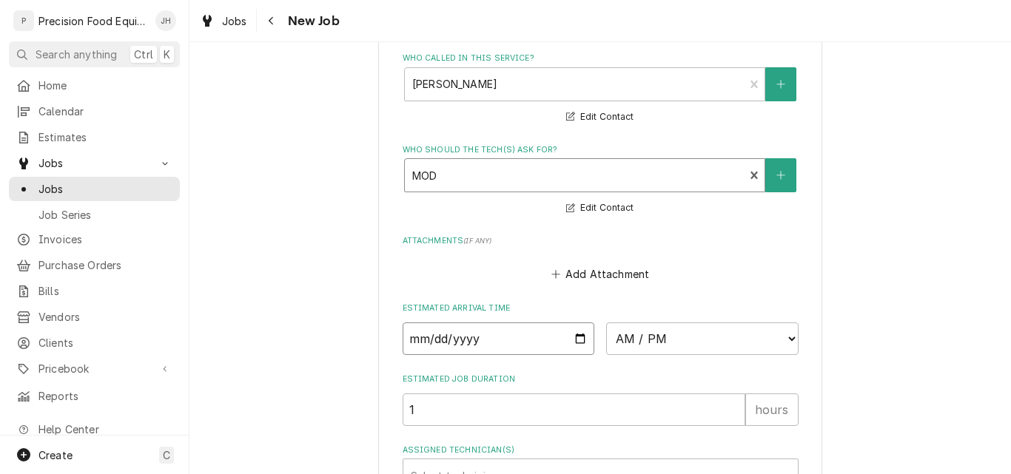
click at [574, 340] on input "Date" at bounding box center [499, 339] width 192 height 33
type input "[DATE]"
click at [743, 346] on select "AM / PM 6:00 AM 6:15 AM 6:30 AM 6:45 AM 7:00 AM 7:15 AM 7:30 AM 7:45 AM 8:00 AM…" at bounding box center [702, 339] width 192 height 33
type textarea "x"
select select "10:15:00"
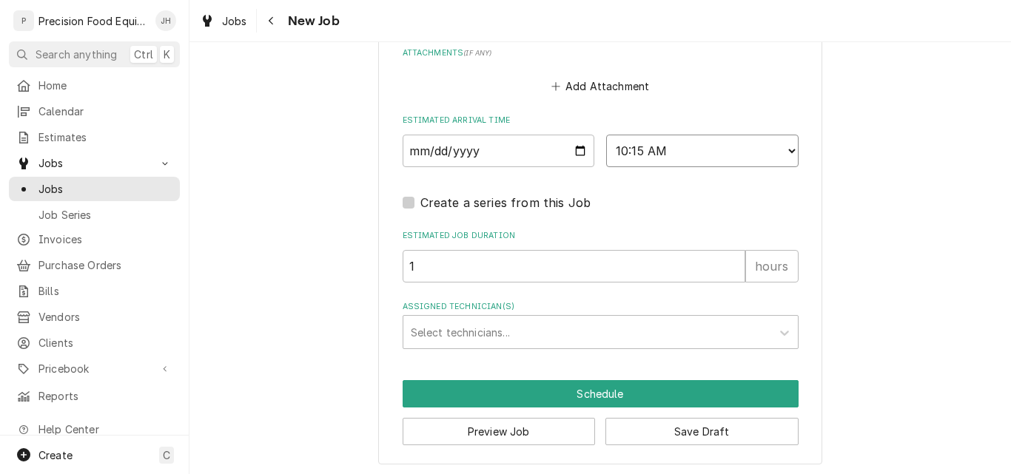
scroll to position [1227, 0]
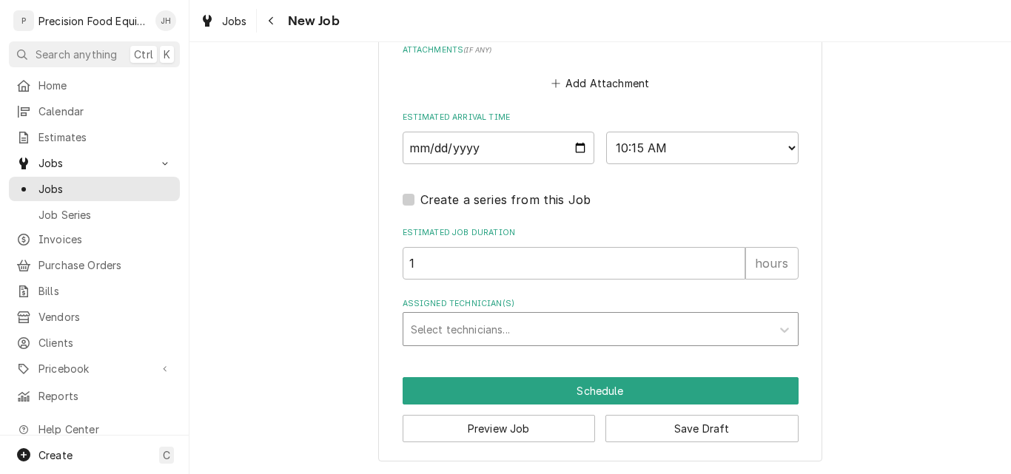
click at [436, 328] on div "Assigned Technician(s)" at bounding box center [587, 329] width 353 height 27
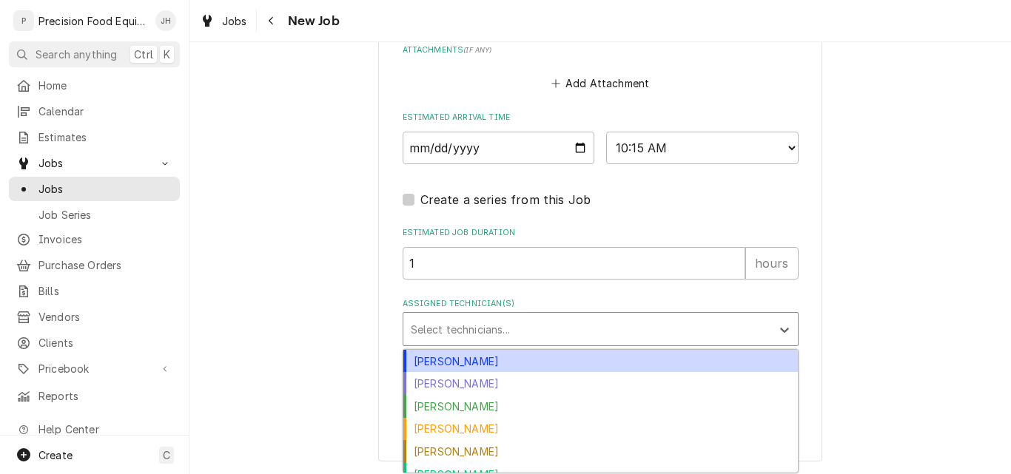
click at [485, 366] on div "Anthony Ellinger" at bounding box center [600, 361] width 394 height 23
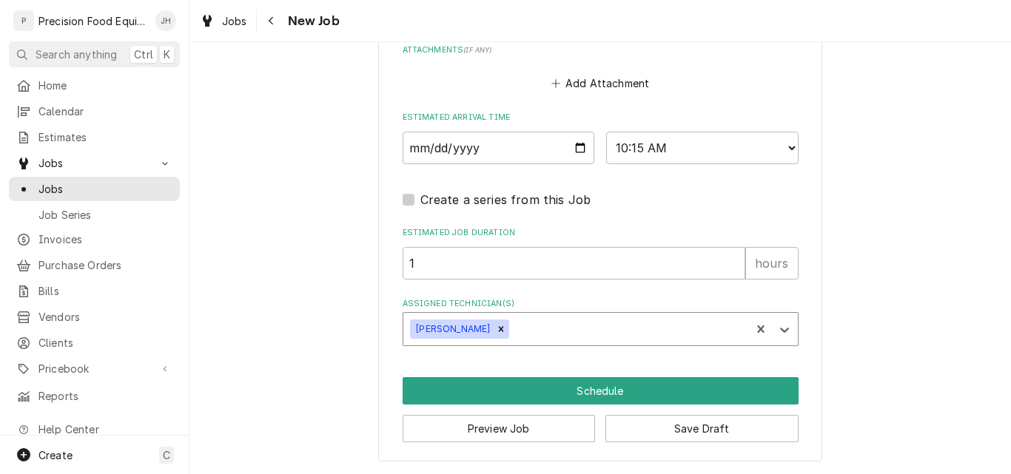
click at [542, 335] on div "Assigned Technician(s)" at bounding box center [627, 329] width 231 height 27
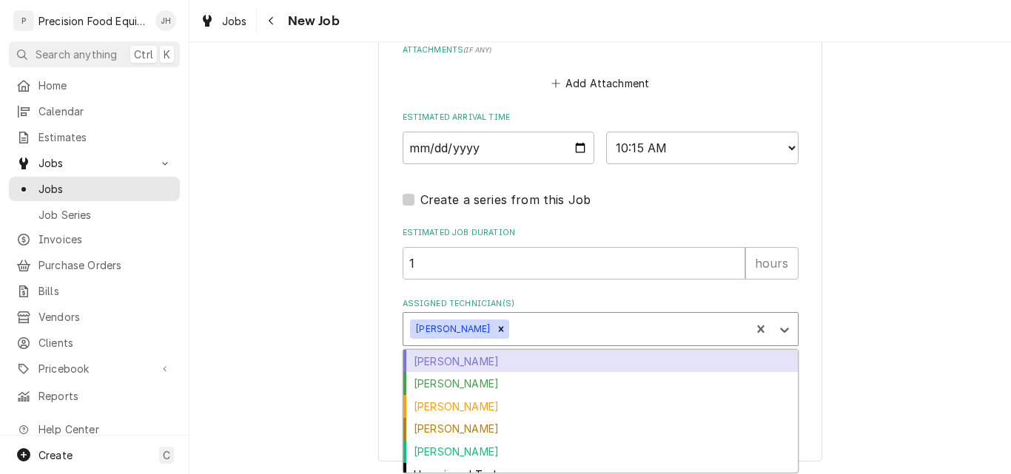
click at [519, 364] on div "Jacob Cardenas" at bounding box center [600, 361] width 394 height 23
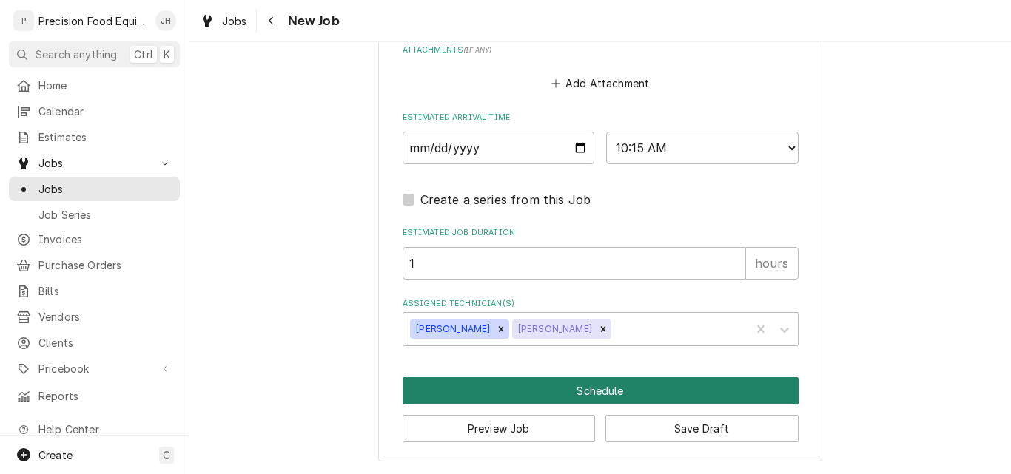
click at [643, 391] on button "Schedule" at bounding box center [601, 390] width 396 height 27
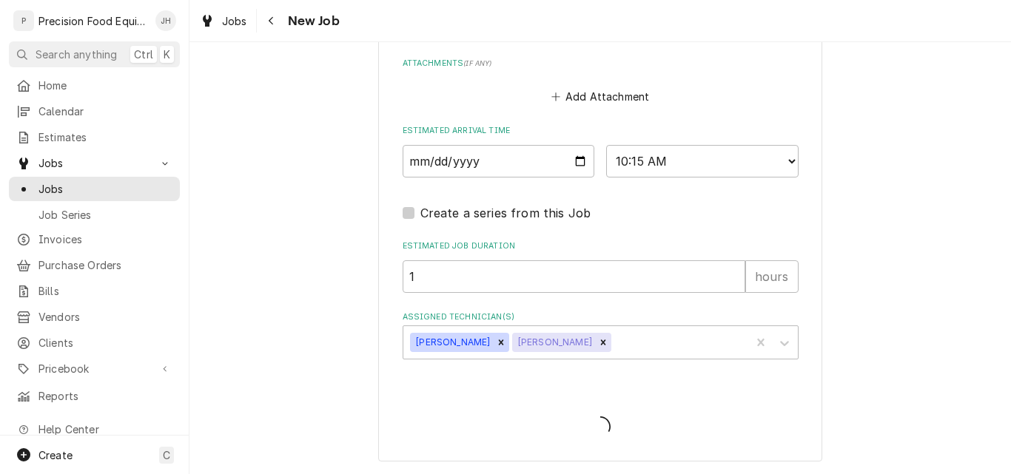
type textarea "x"
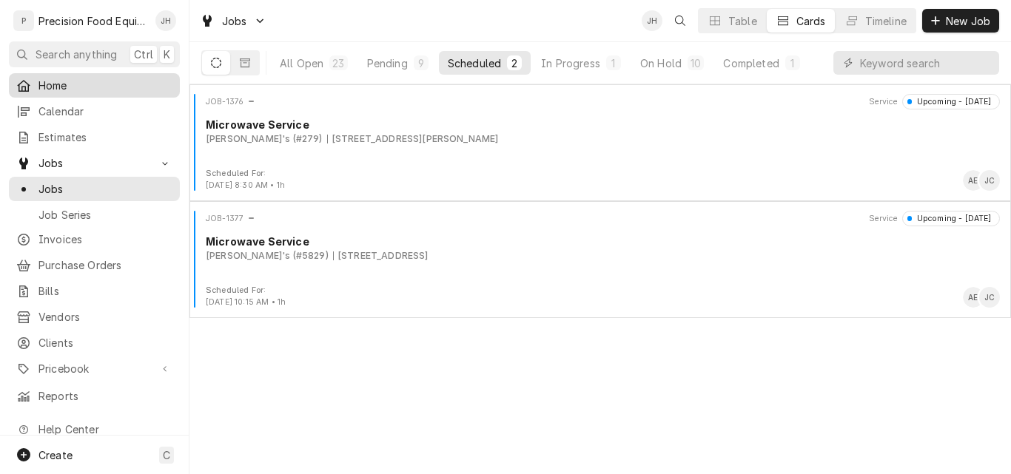
click at [49, 81] on span "Home" at bounding box center [105, 86] width 134 height 16
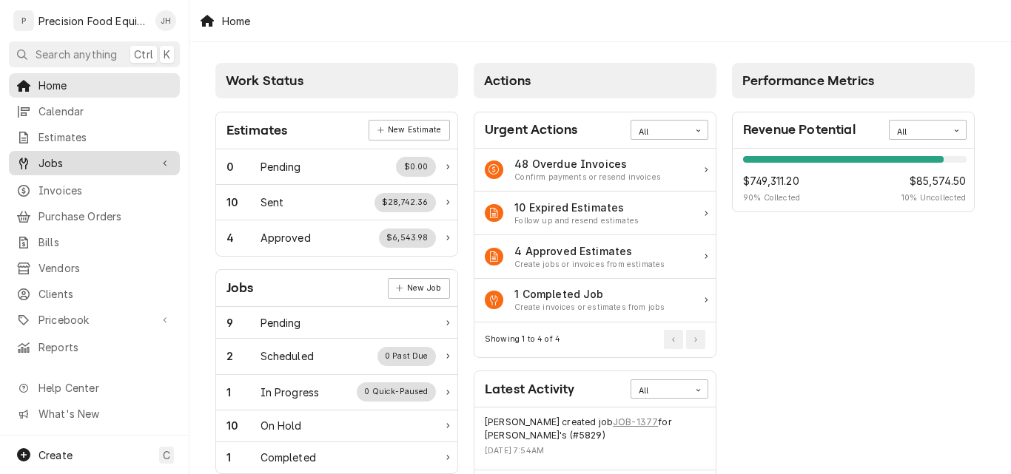
click at [73, 156] on span "Jobs" at bounding box center [94, 163] width 112 height 16
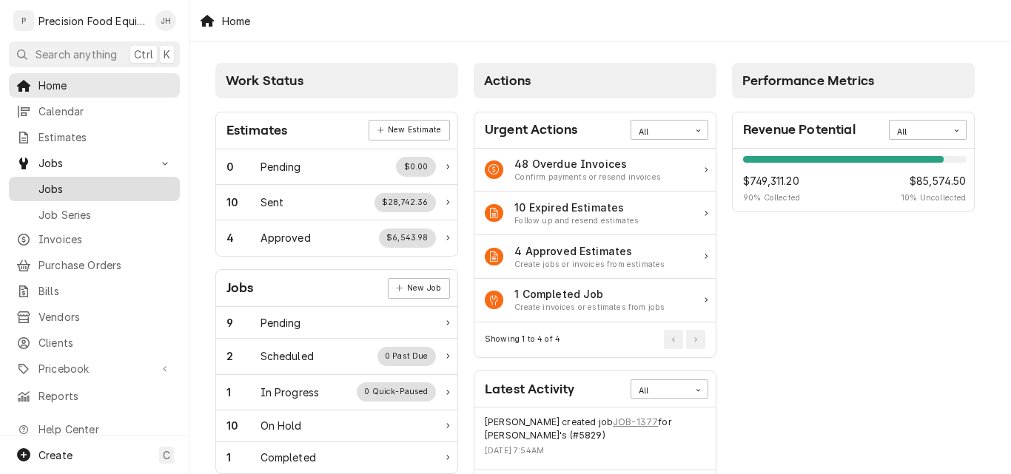
click at [77, 183] on span "Jobs" at bounding box center [105, 189] width 134 height 16
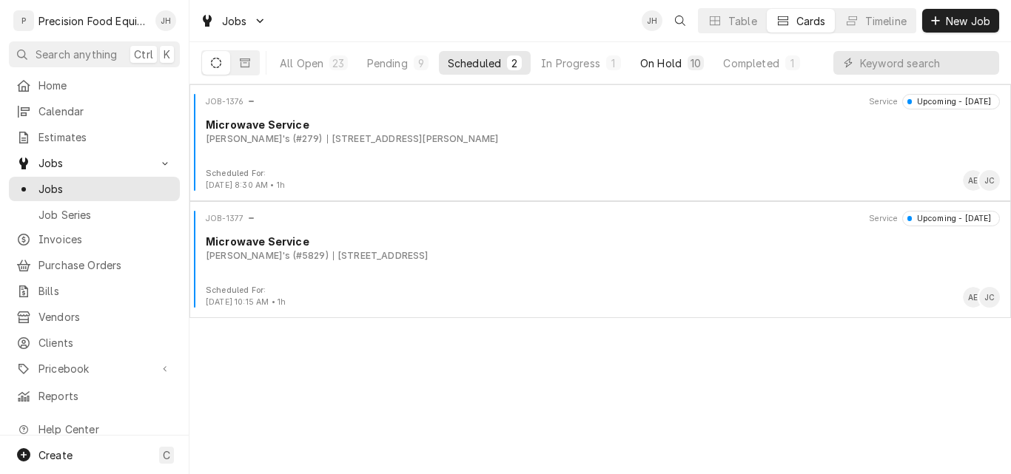
click at [678, 62] on div "On Hold" at bounding box center [660, 63] width 41 height 16
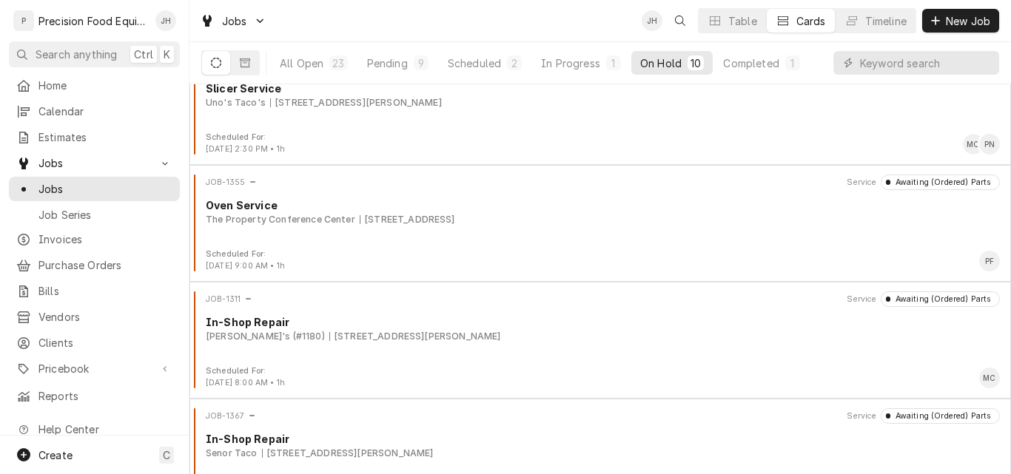
scroll to position [335, 0]
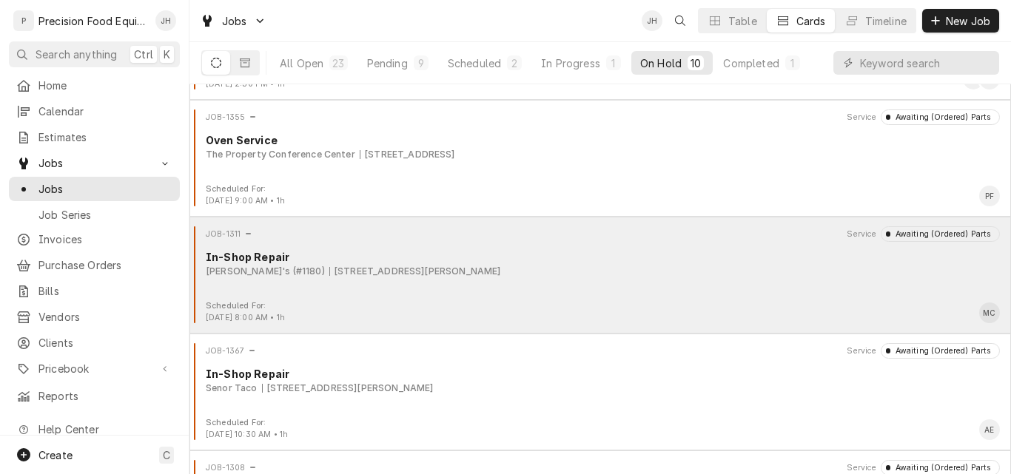
click at [582, 275] on div "Arby's (#1180) 3265 E Andy Devine, Kingman, AZ 86401" at bounding box center [603, 271] width 794 height 13
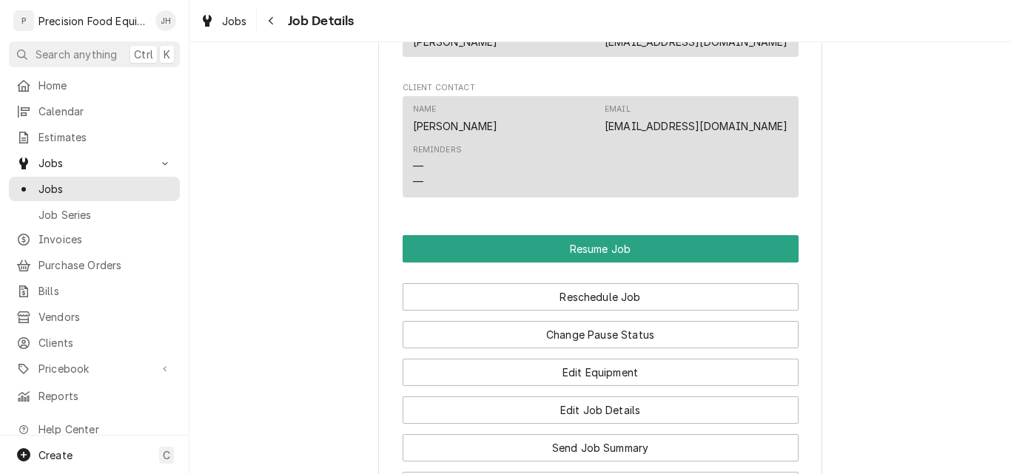
scroll to position [1258, 0]
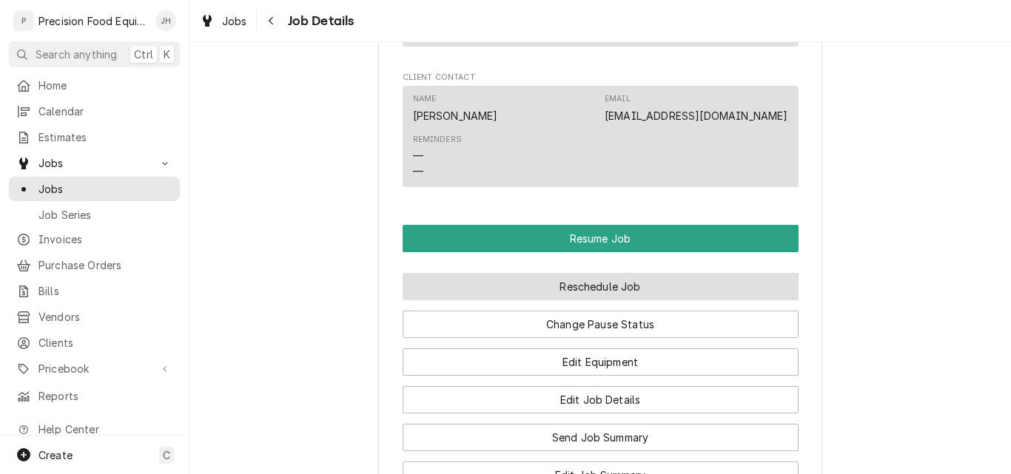
click at [578, 281] on button "Reschedule Job" at bounding box center [601, 286] width 396 height 27
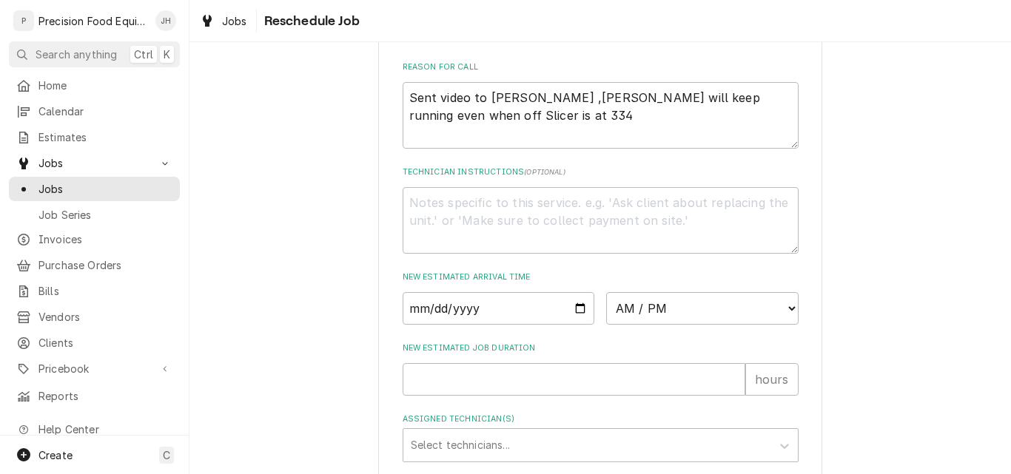
scroll to position [518, 0]
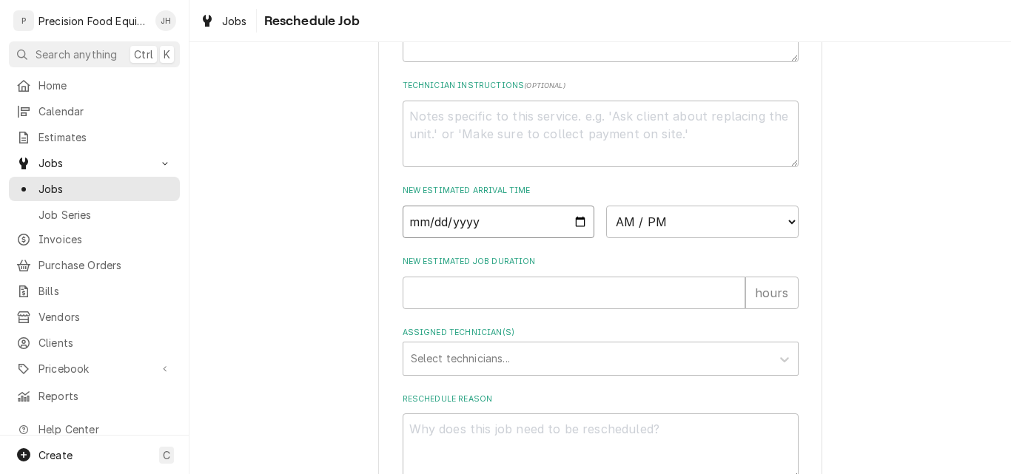
click at [569, 238] on input "Date" at bounding box center [499, 222] width 192 height 33
type input "2025-08-19"
type textarea "x"
click at [713, 238] on select "AM / PM 6:00 AM 6:15 AM 6:30 AM 6:45 AM 7:00 AM 7:15 AM 7:30 AM 7:45 AM 8:00 AM…" at bounding box center [702, 222] width 192 height 33
select select "08:30:00"
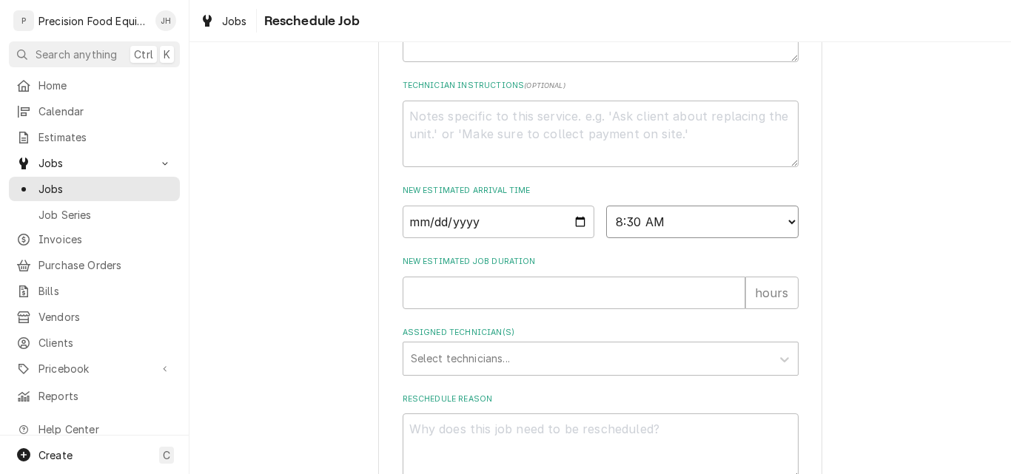
click at [606, 223] on select "AM / PM 6:00 AM 6:15 AM 6:30 AM 6:45 AM 7:00 AM 7:15 AM 7:30 AM 7:45 AM 8:00 AM…" at bounding box center [702, 222] width 192 height 33
click at [574, 304] on input "New Estimated Job Duration" at bounding box center [574, 293] width 343 height 33
type textarea "x"
type input "1"
click at [512, 372] on div "Assigned Technician(s)" at bounding box center [587, 359] width 353 height 27
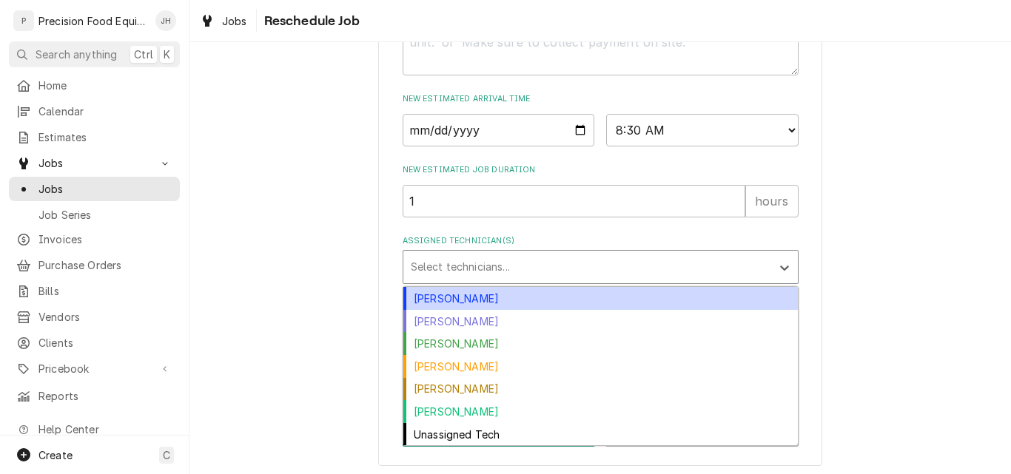
scroll to position [632, 0]
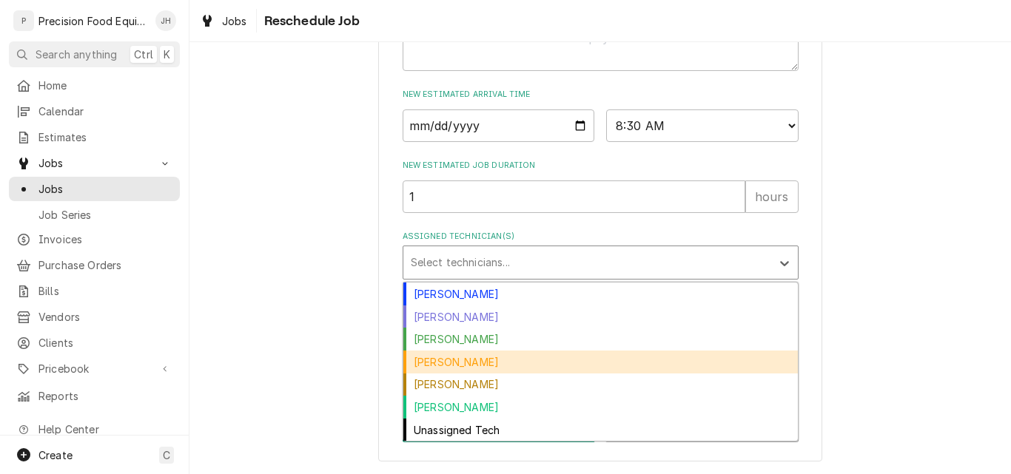
click at [536, 356] on div "Mike Caster" at bounding box center [600, 362] width 394 height 23
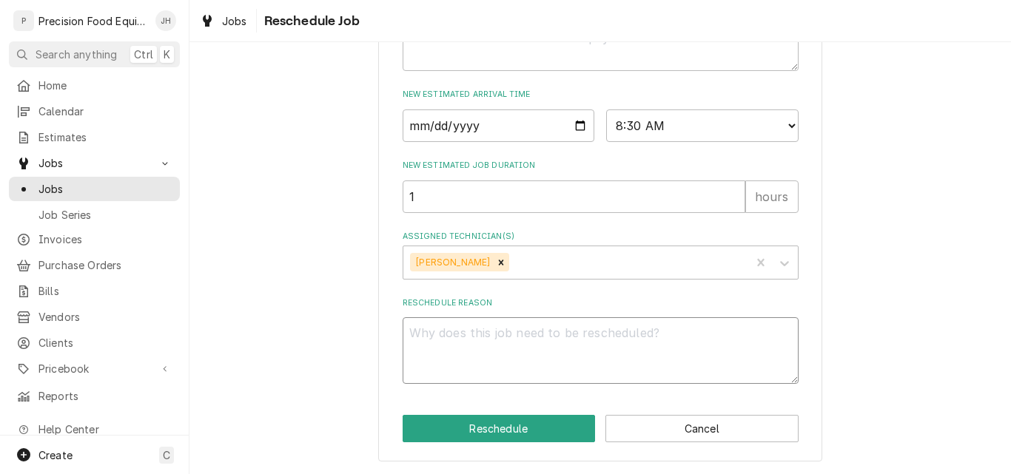
click at [510, 343] on textarea "Reschedule Reason" at bounding box center [601, 350] width 396 height 67
type textarea "x"
type textarea "P"
type textarea "x"
type textarea "Pa"
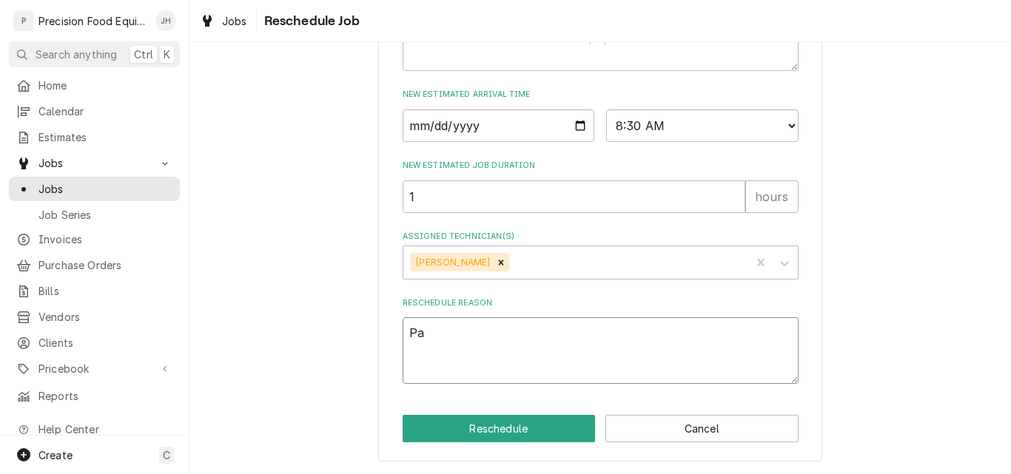
type textarea "x"
type textarea "Par"
type textarea "x"
type textarea "Part"
type textarea "x"
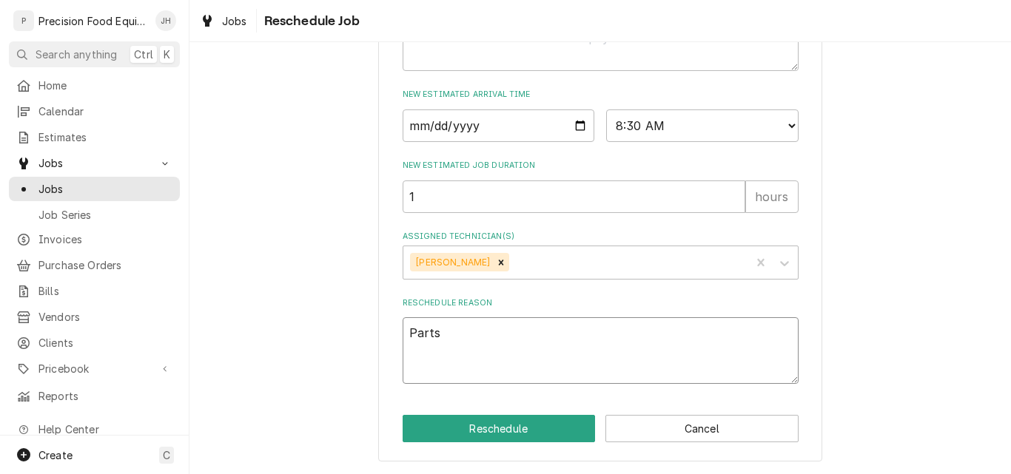
type textarea "Parts"
type textarea "x"
type textarea "Parts a"
type textarea "x"
type textarea "Parts ar"
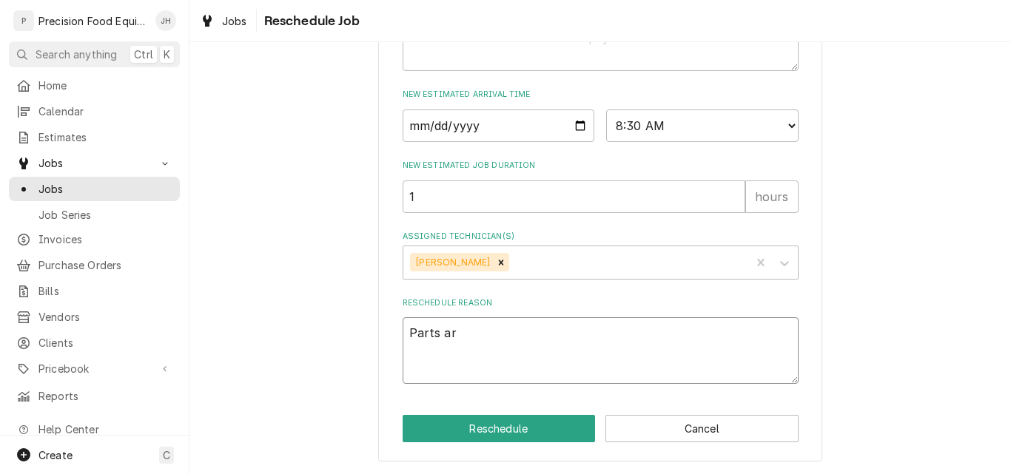
type textarea "x"
type textarea "Parts arr"
type textarea "x"
type textarea "Parts arri"
type textarea "x"
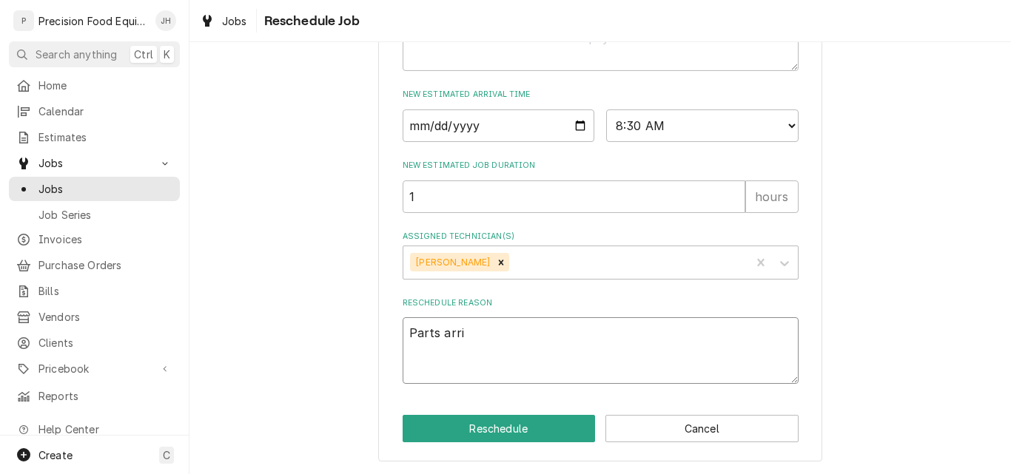
type textarea "Parts arriv"
type textarea "x"
type textarea "Parts arrive"
type textarea "x"
type textarea "Parts arrived"
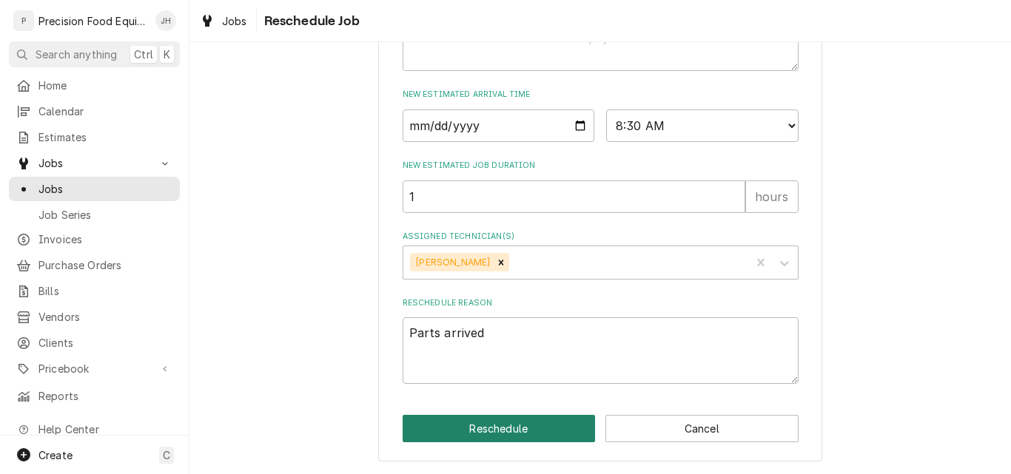
click at [542, 419] on button "Reschedule" at bounding box center [499, 428] width 193 height 27
type textarea "x"
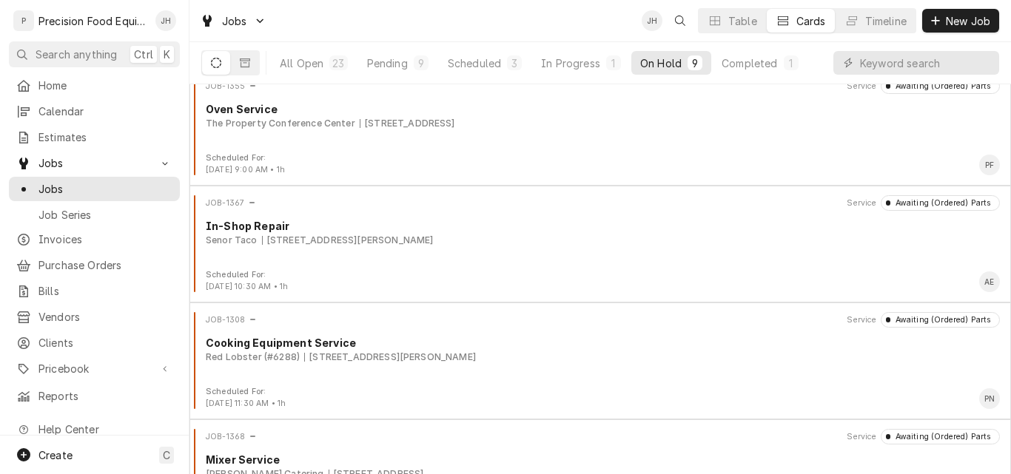
scroll to position [70, 0]
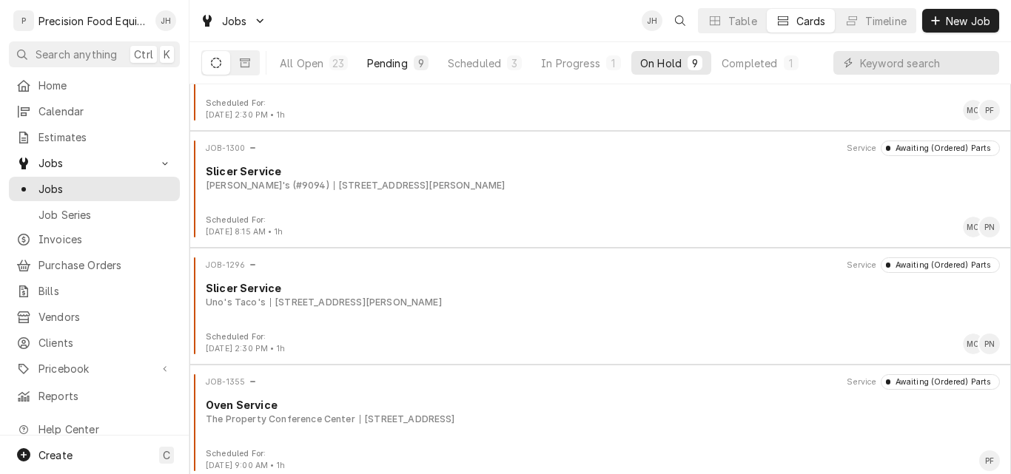
click at [385, 62] on div "Pending" at bounding box center [387, 63] width 41 height 16
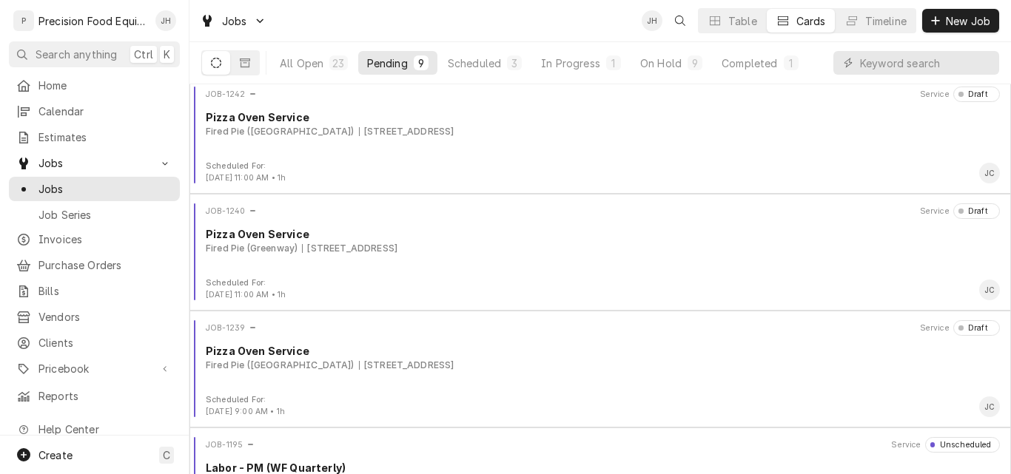
scroll to position [148, 0]
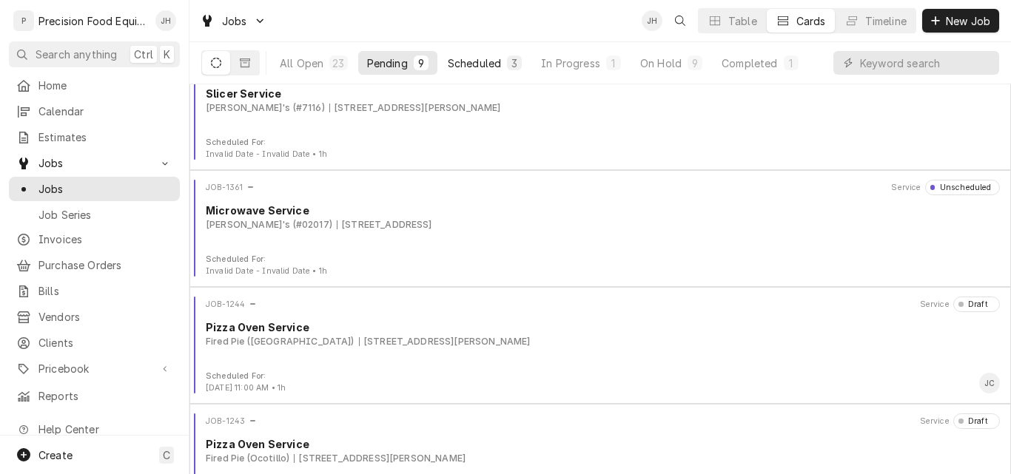
click at [481, 60] on div "Scheduled" at bounding box center [474, 63] width 53 height 16
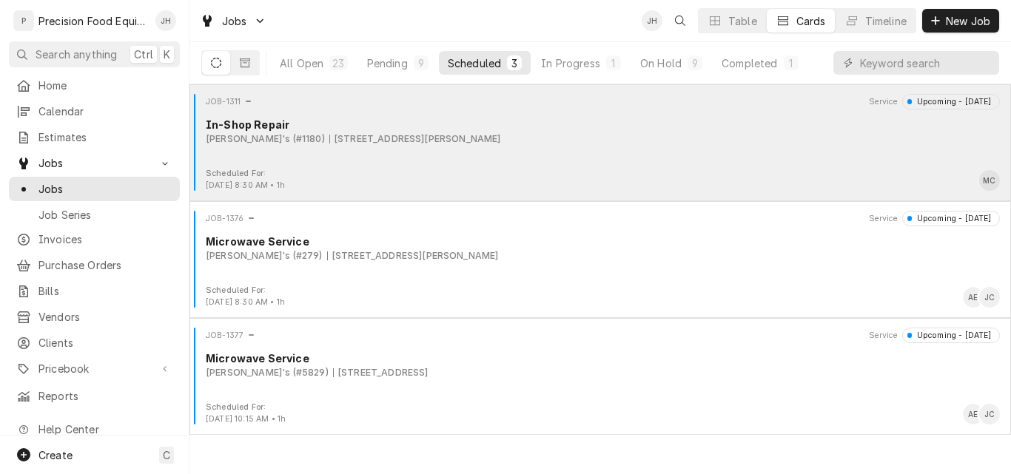
click at [583, 148] on div "JOB-1311 Service Upcoming - [DATE] In-Shop Repair [PERSON_NAME]'s (#1180) [STRE…" at bounding box center [599, 131] width 809 height 74
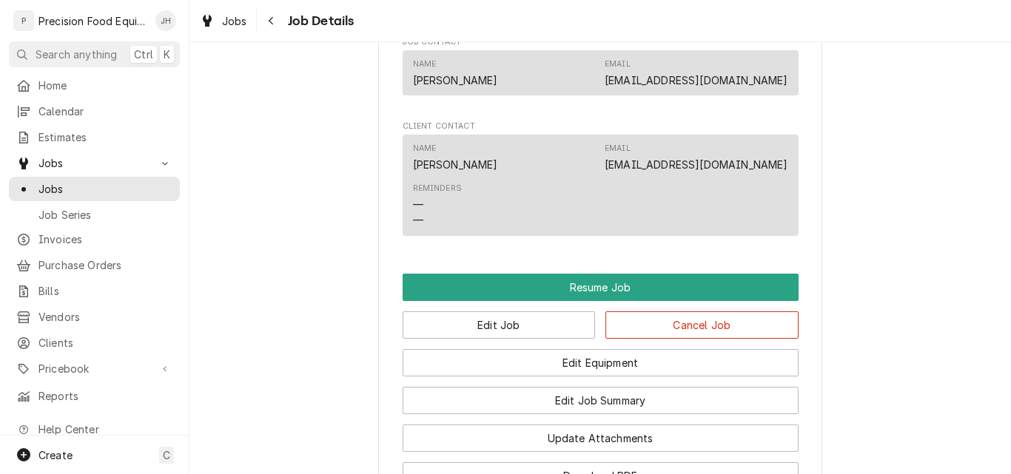
scroll to position [1184, 0]
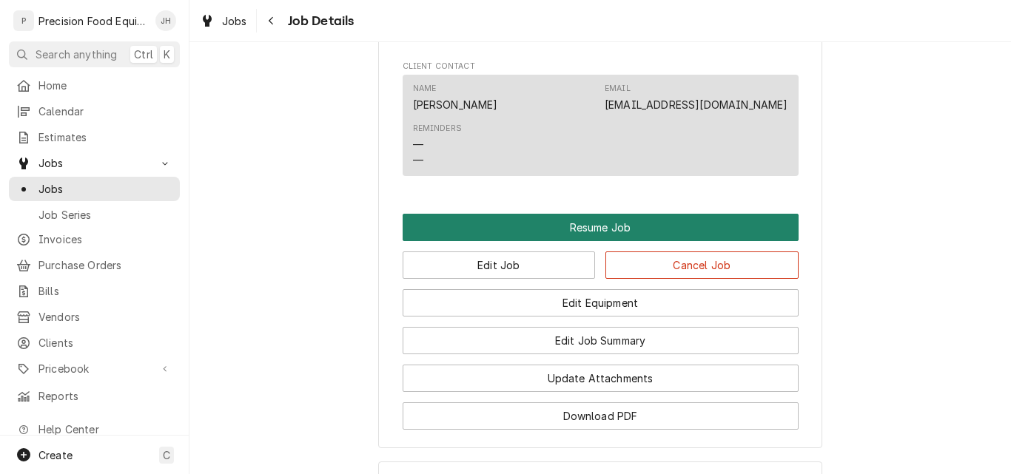
click at [606, 240] on button "Resume Job" at bounding box center [601, 227] width 396 height 27
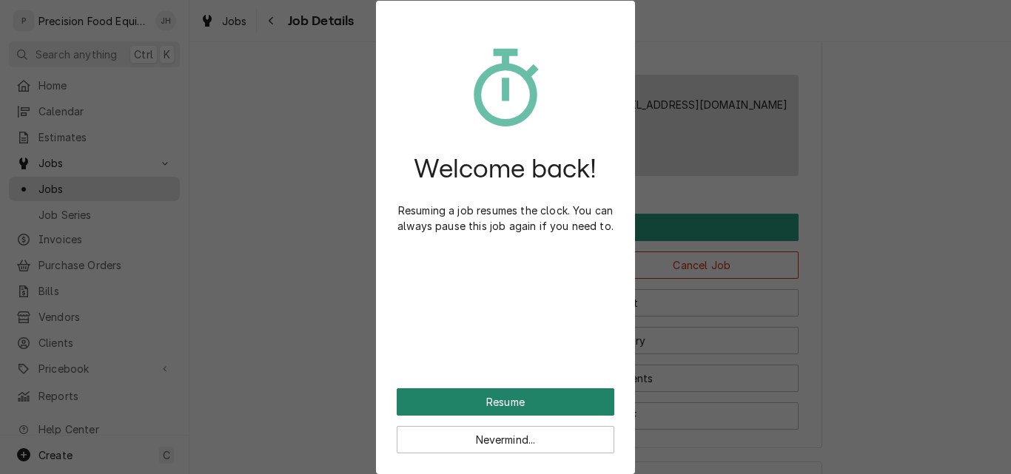
click at [510, 410] on button "Resume" at bounding box center [506, 401] width 218 height 27
